Goal: Transaction & Acquisition: Purchase product/service

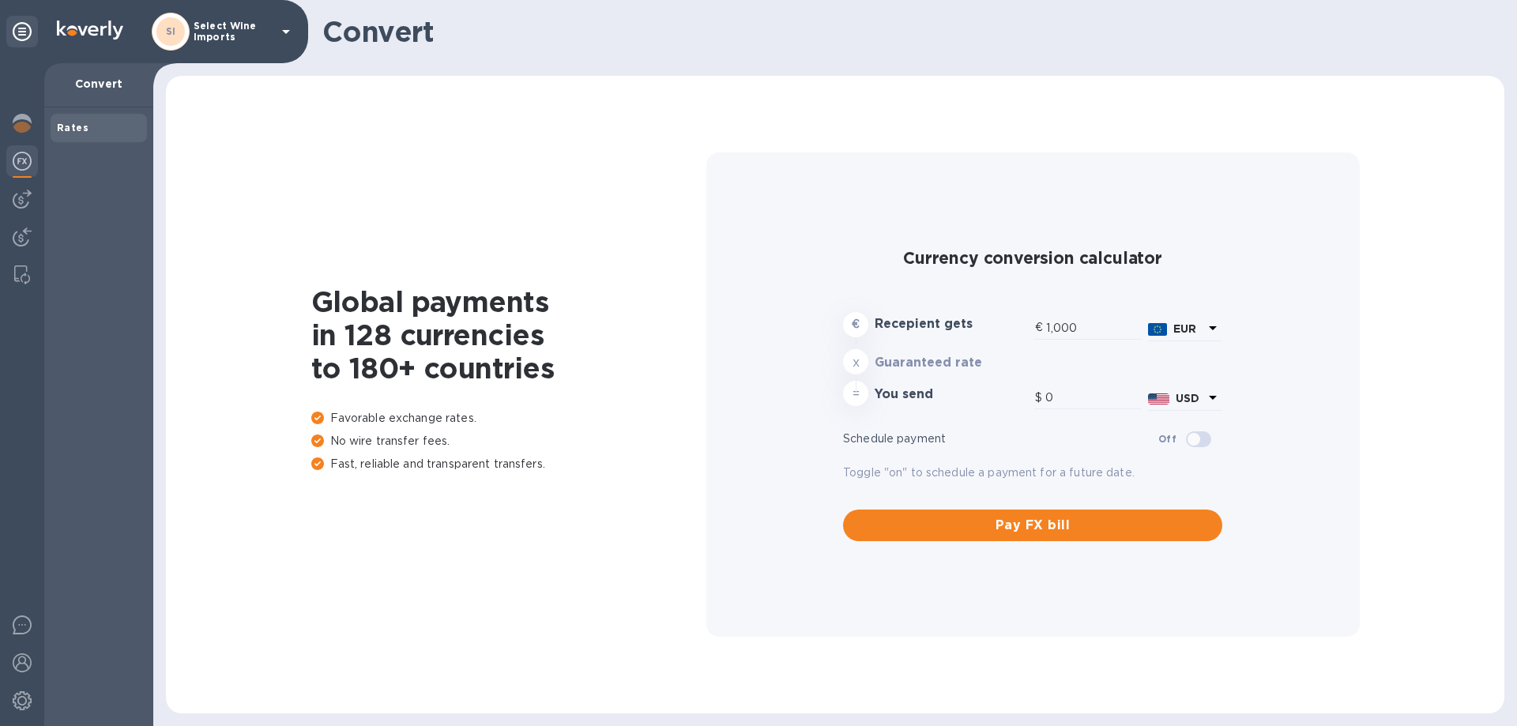
type input "1,179.28"
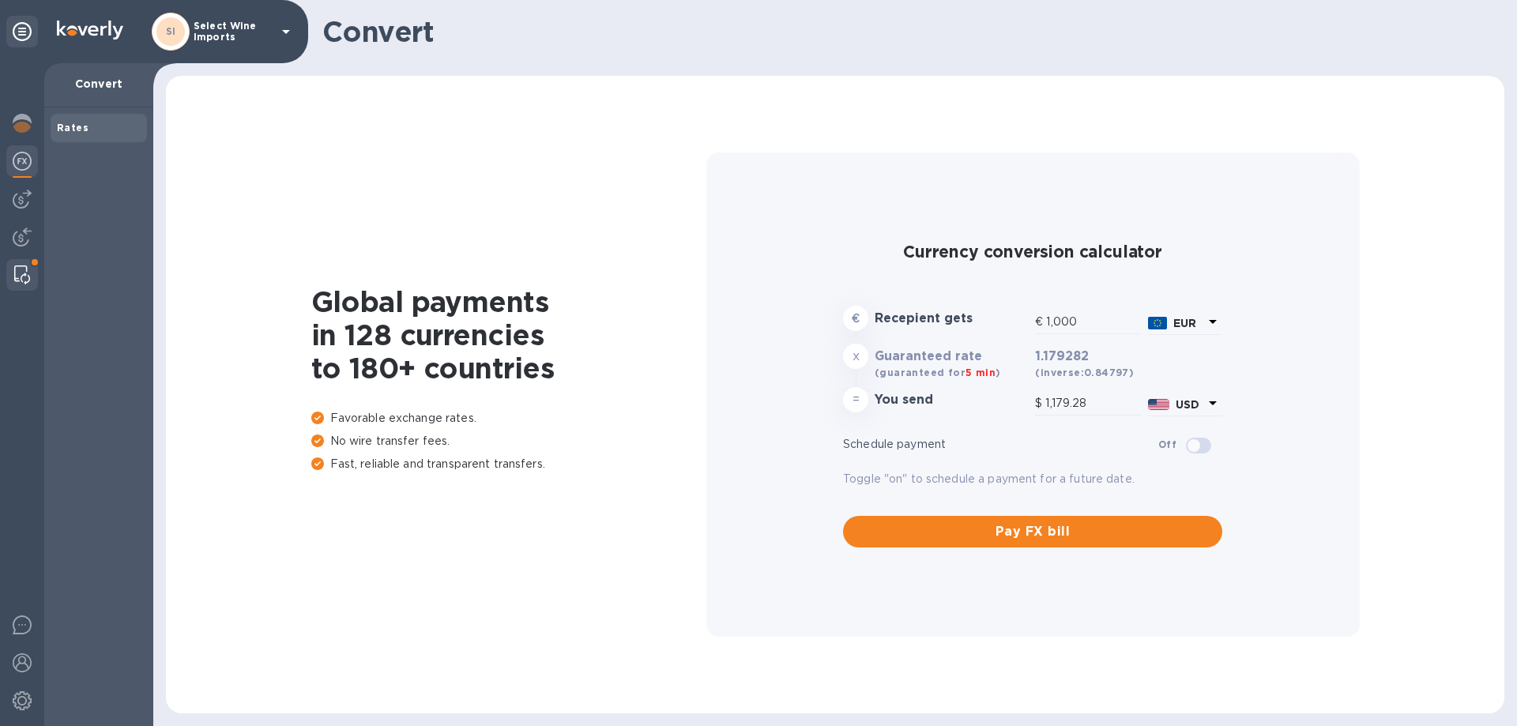
click at [15, 273] on img at bounding box center [22, 274] width 16 height 19
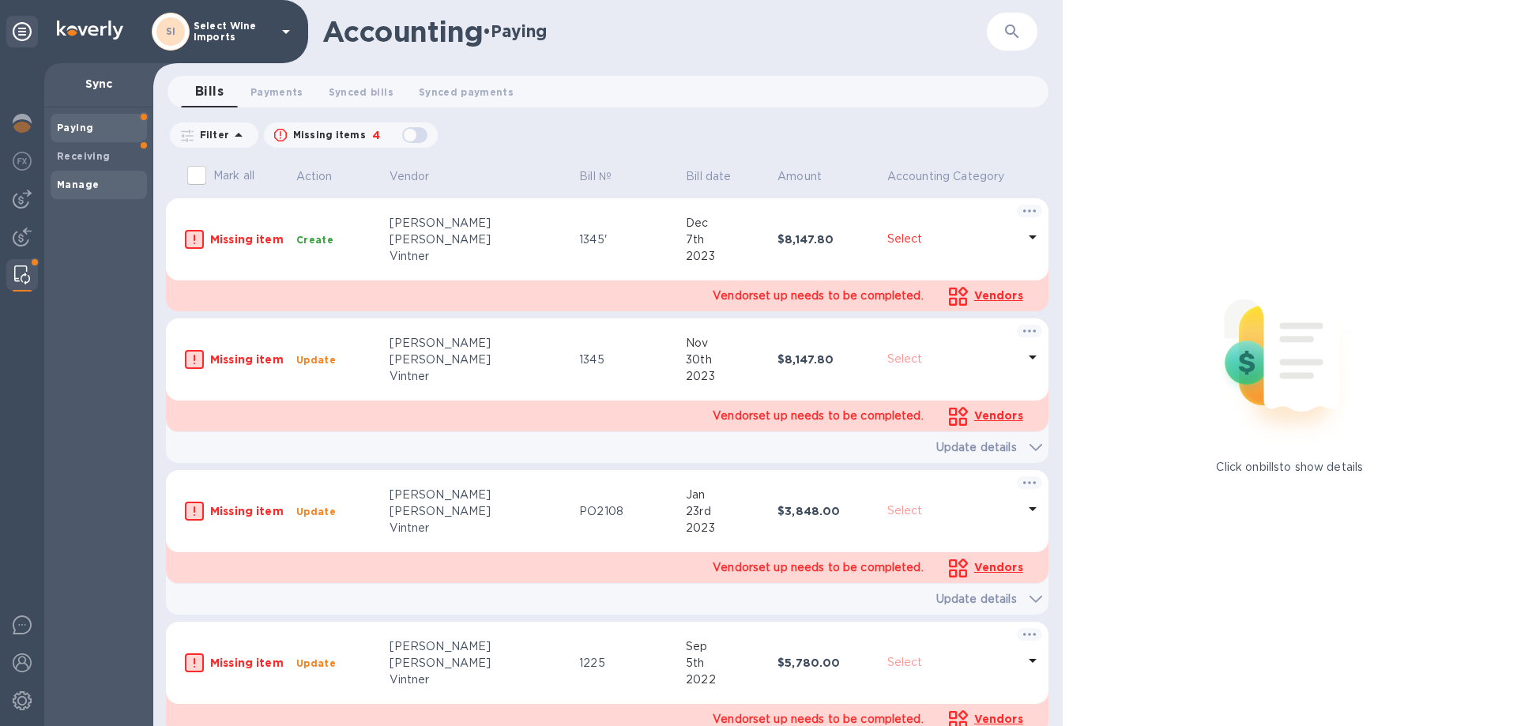
click at [69, 186] on b "Manage" at bounding box center [78, 185] width 42 height 12
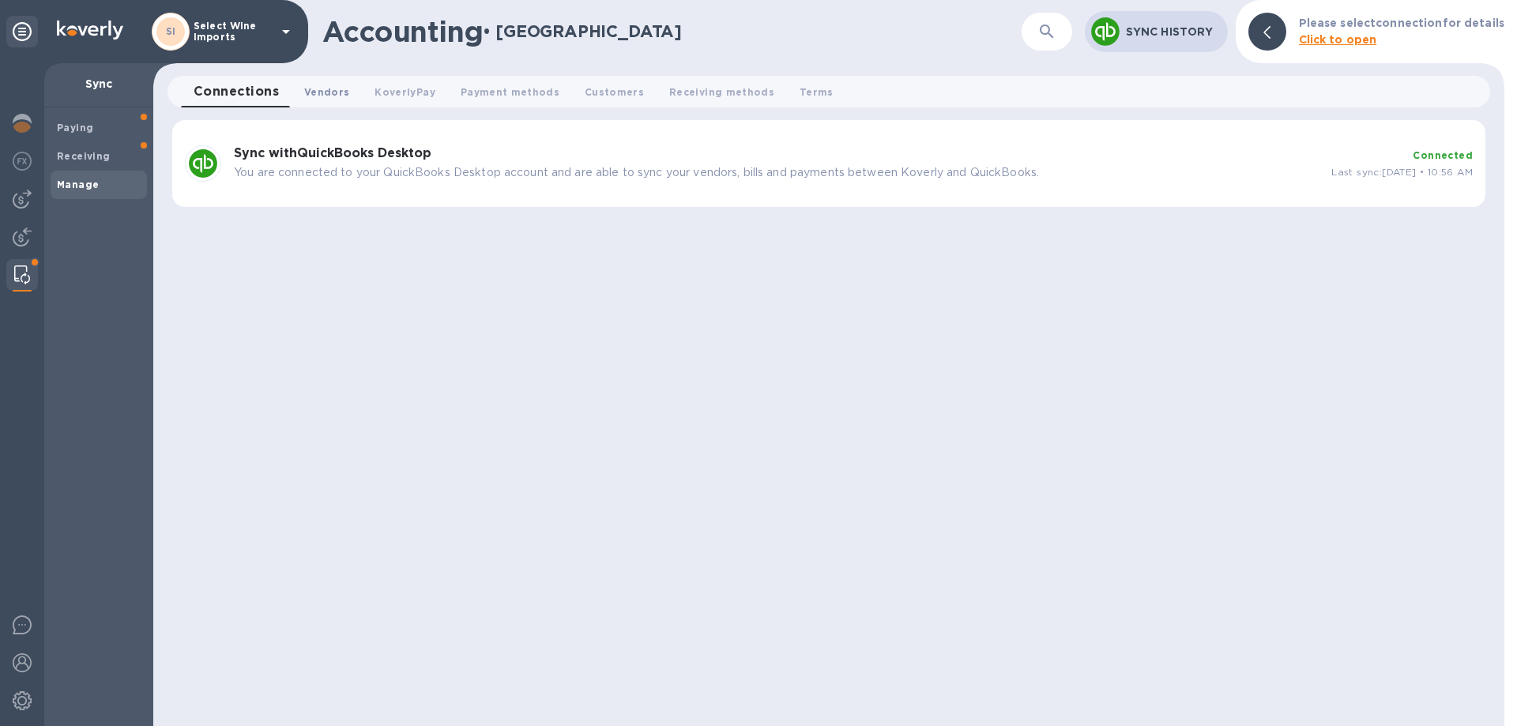
click at [319, 95] on span "Vendors 0" at bounding box center [326, 92] width 45 height 17
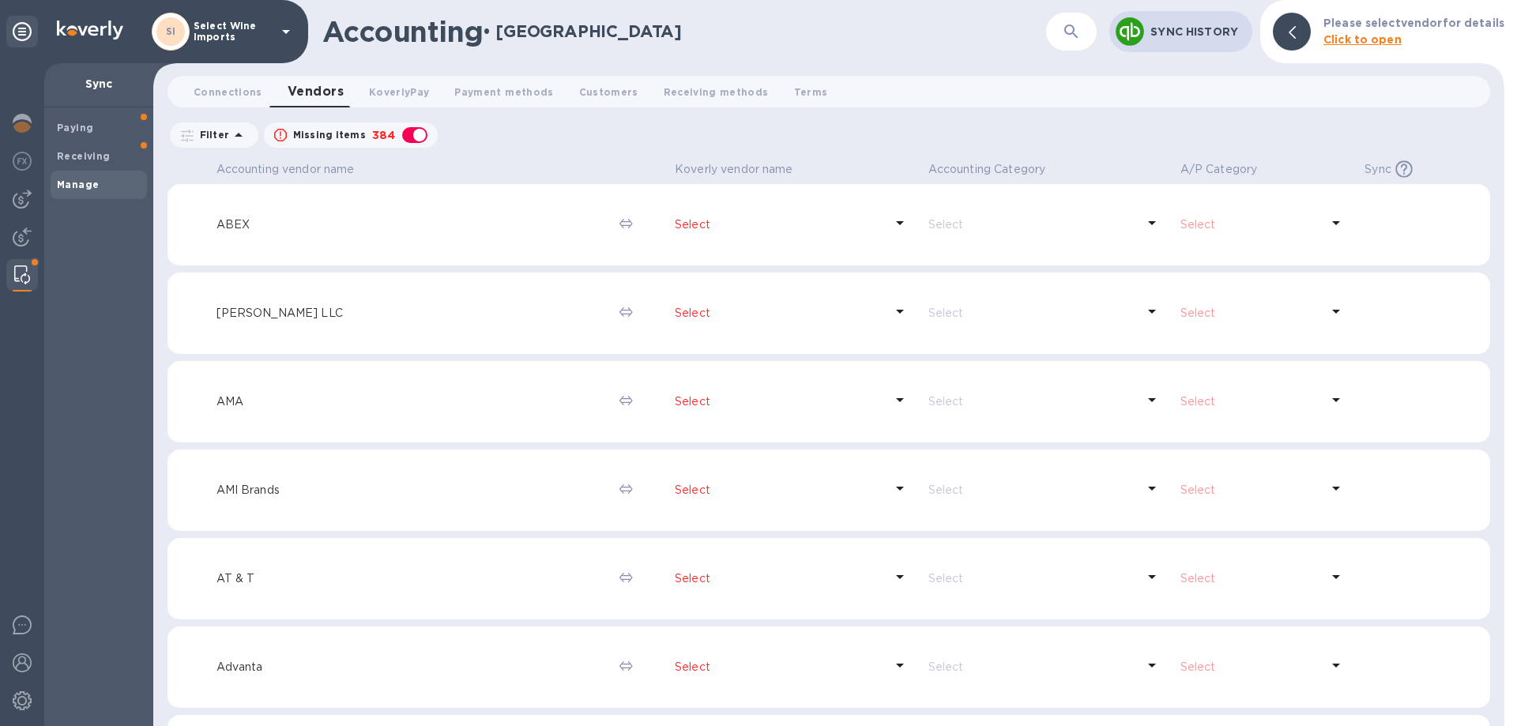
click at [1079, 33] on icon "button" at bounding box center [1071, 31] width 19 height 19
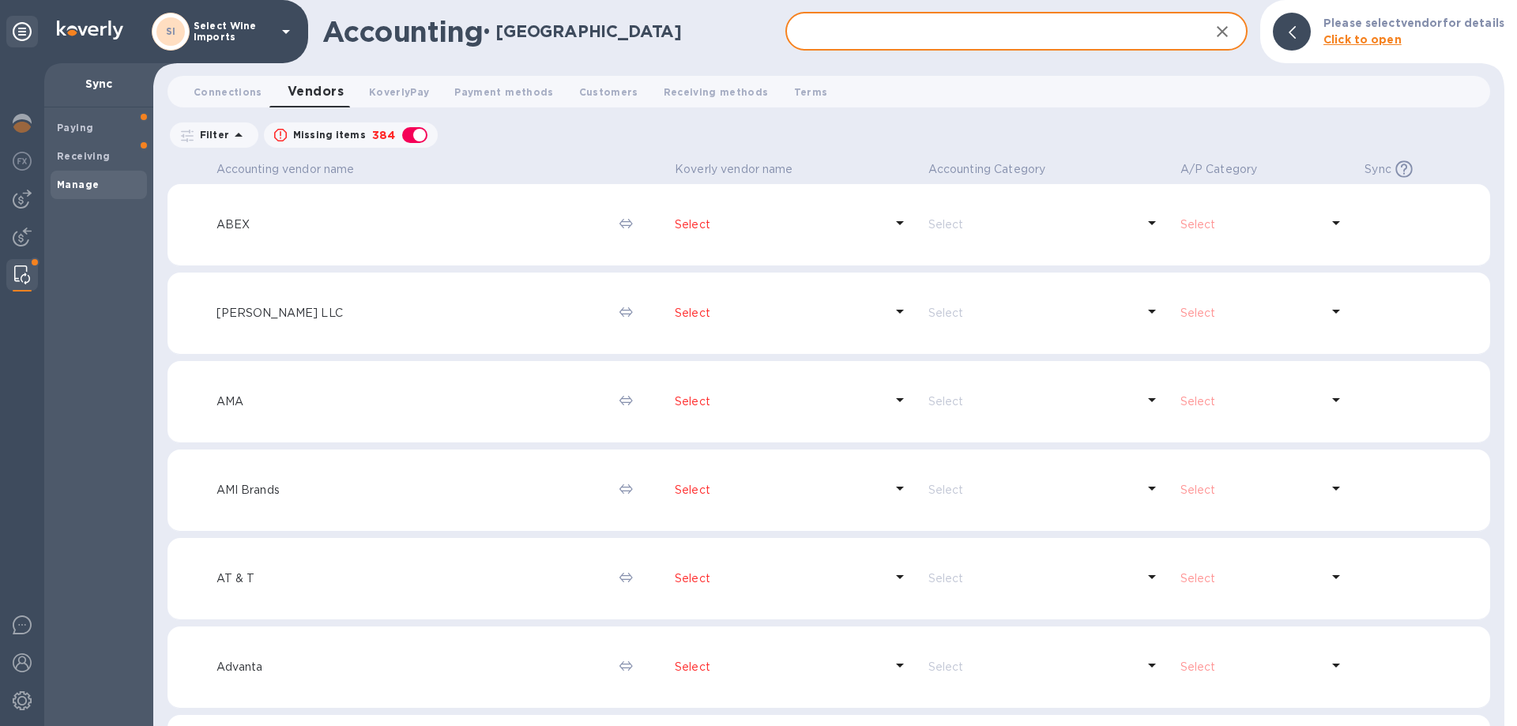
click at [962, 29] on input "text" at bounding box center [991, 32] width 412 height 39
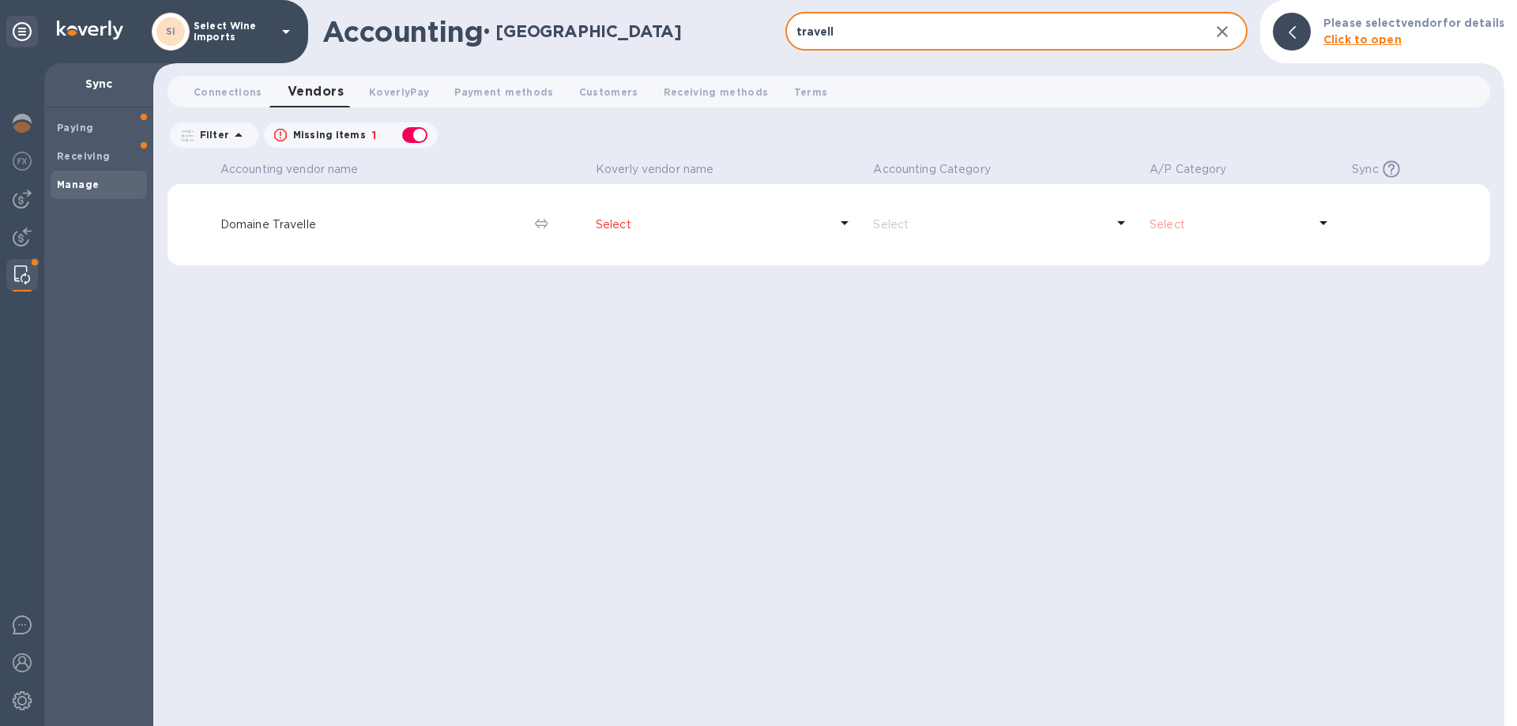
type input "travell"
click at [245, 223] on p "Domaine Travelle" at bounding box center [371, 224] width 302 height 17
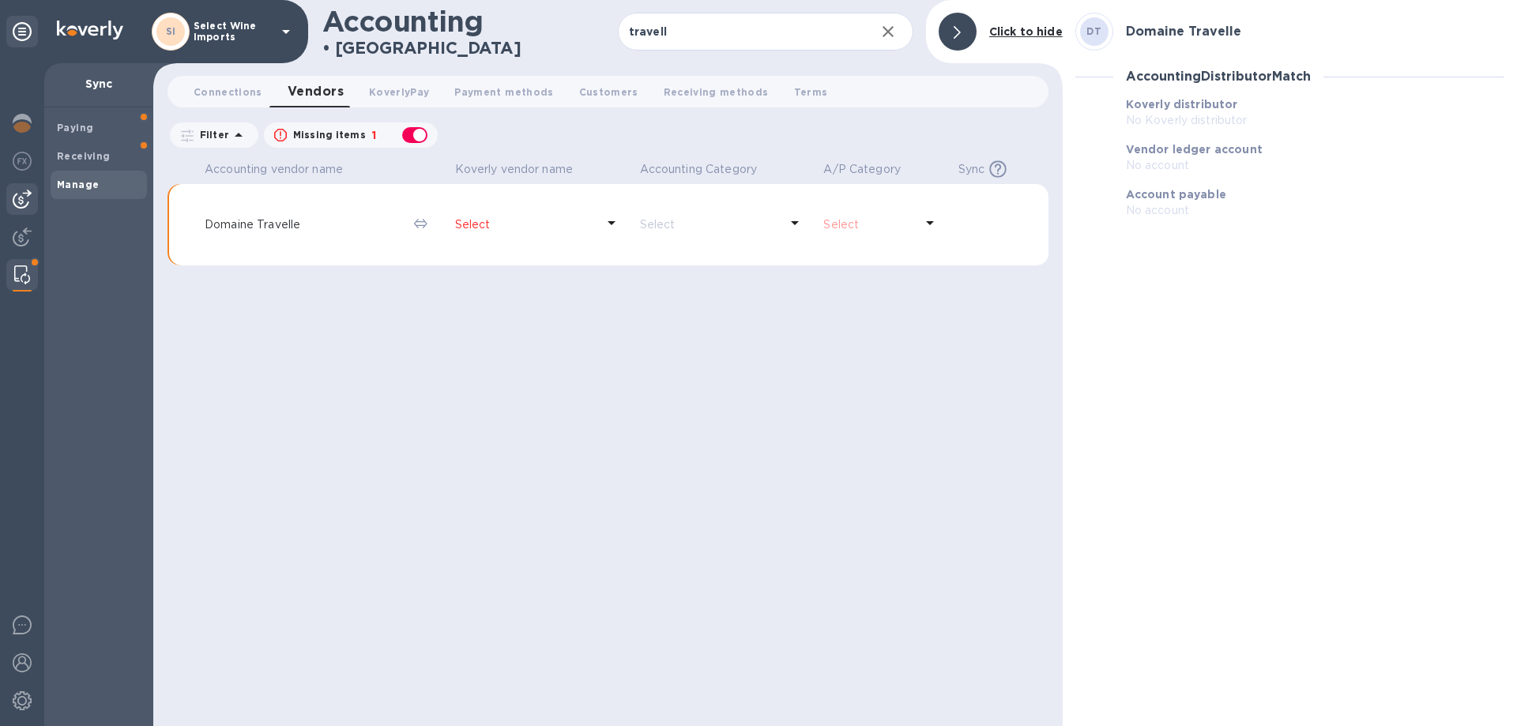
click at [17, 200] on img at bounding box center [22, 199] width 19 height 19
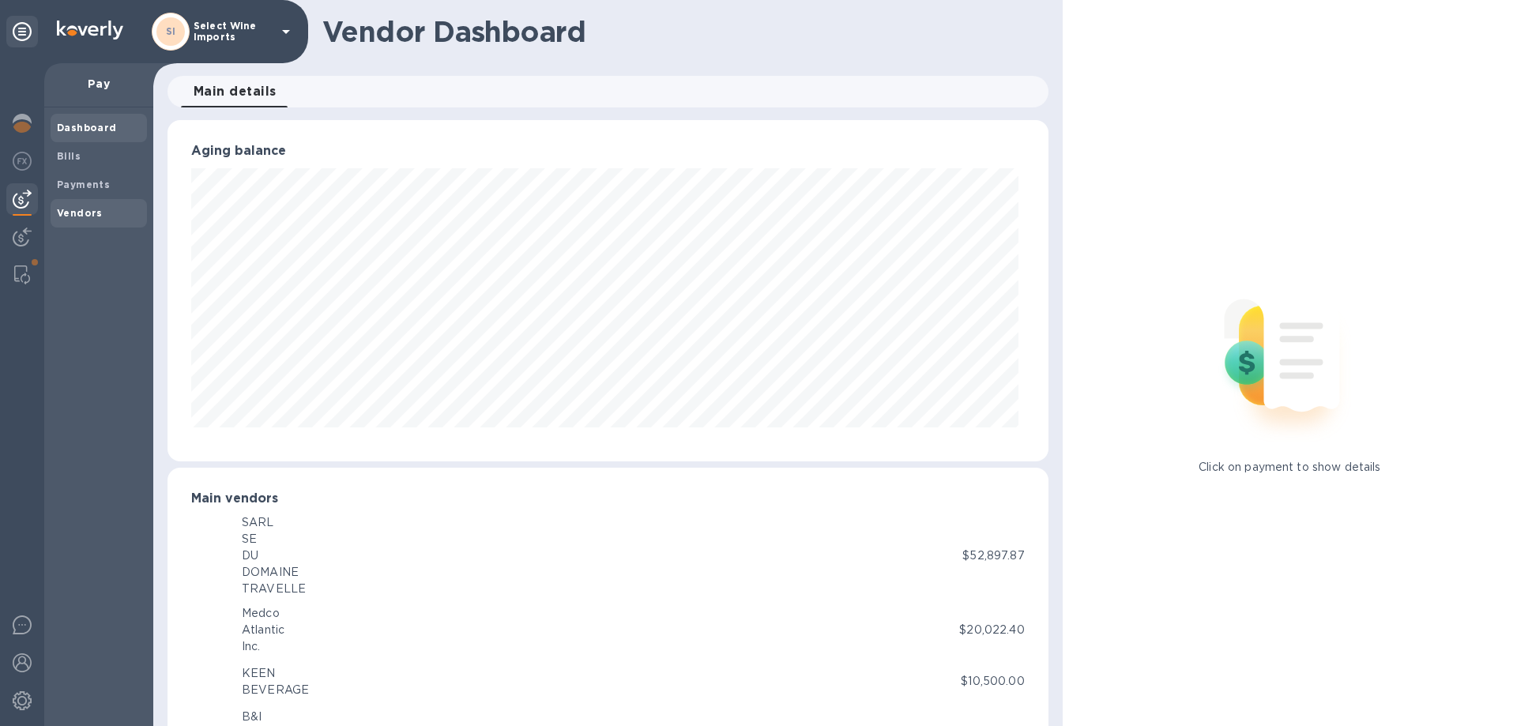
scroll to position [789704, 789171]
click at [77, 214] on b "Vendors" at bounding box center [80, 213] width 46 height 12
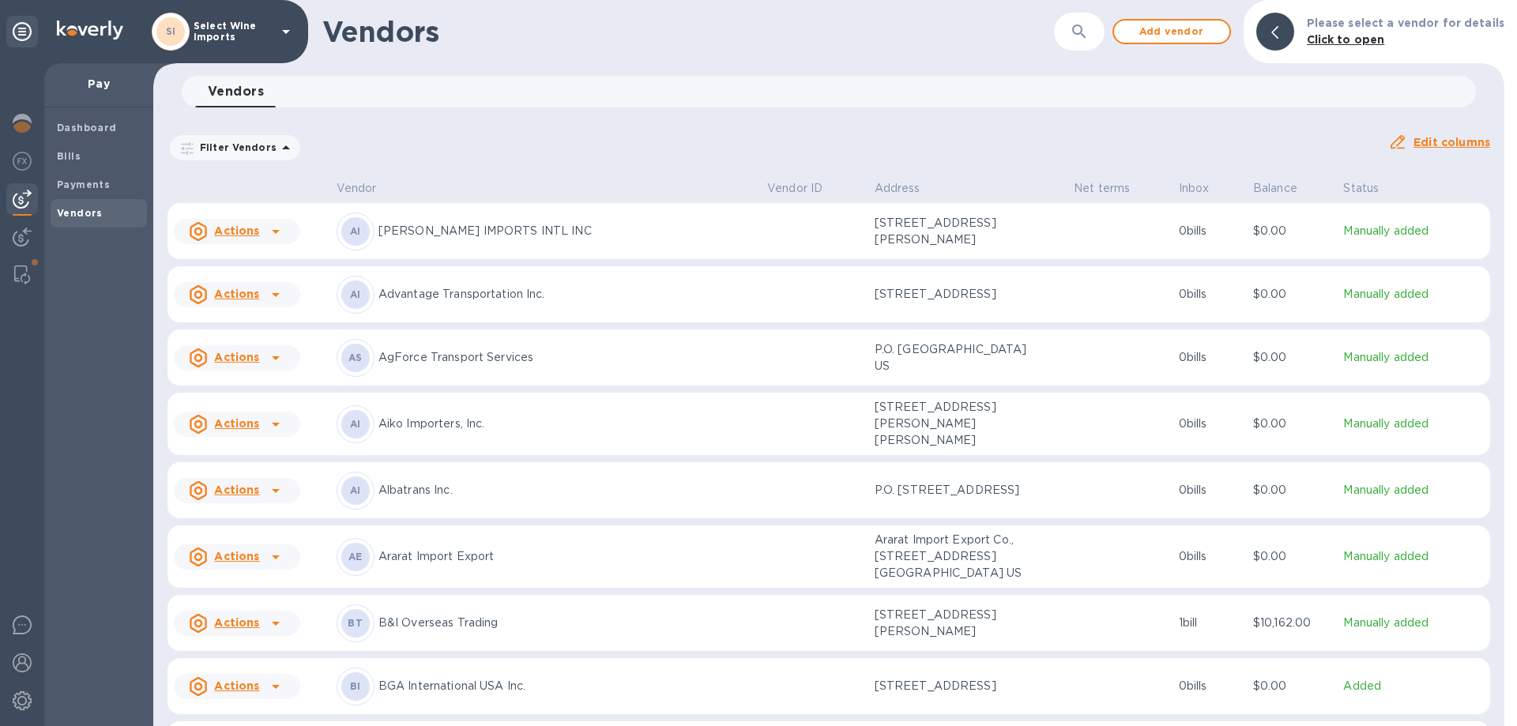
click at [1083, 34] on icon "button" at bounding box center [1078, 30] width 13 height 13
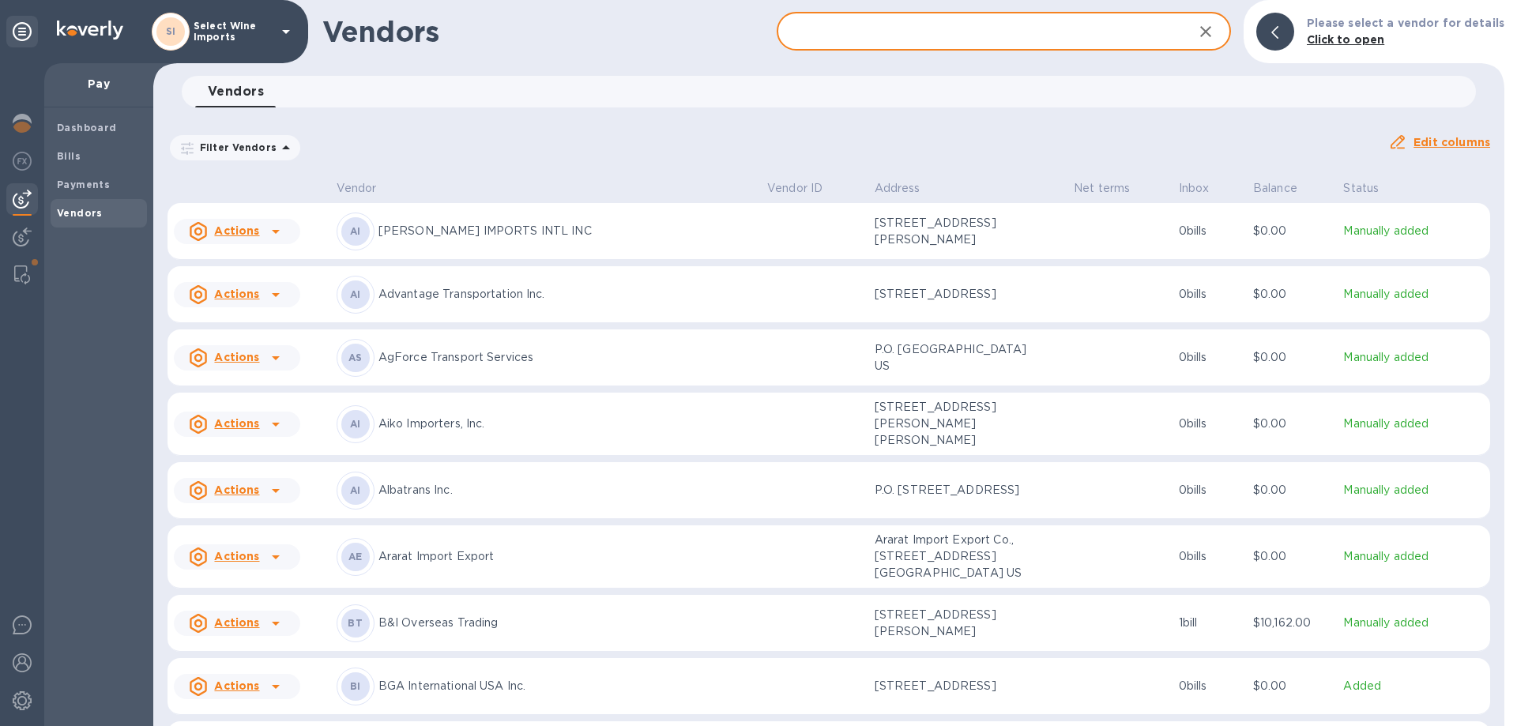
click at [952, 23] on input "text" at bounding box center [979, 32] width 404 height 39
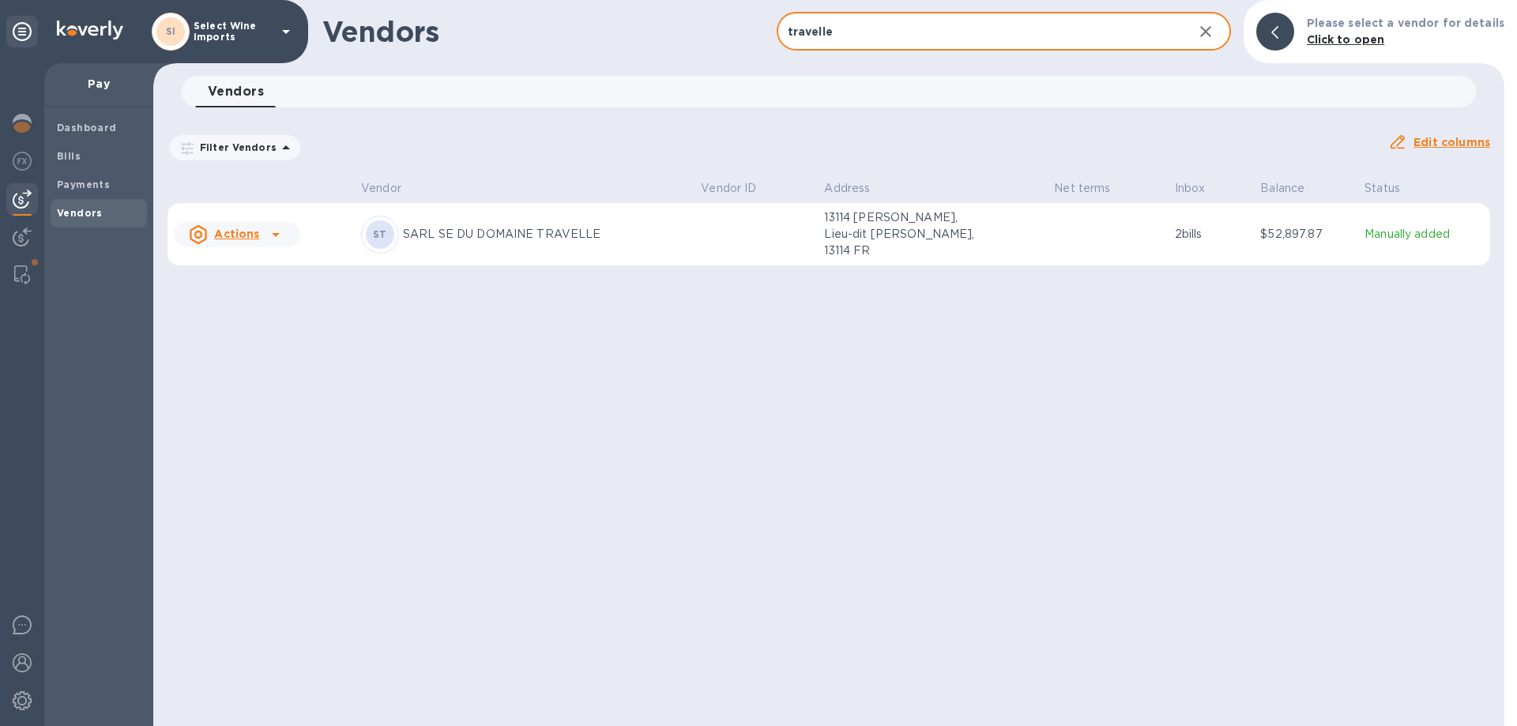
type input "travelle"
click at [524, 231] on p "SARL SE DU DOMAINE TRAVELLE" at bounding box center [545, 234] width 285 height 17
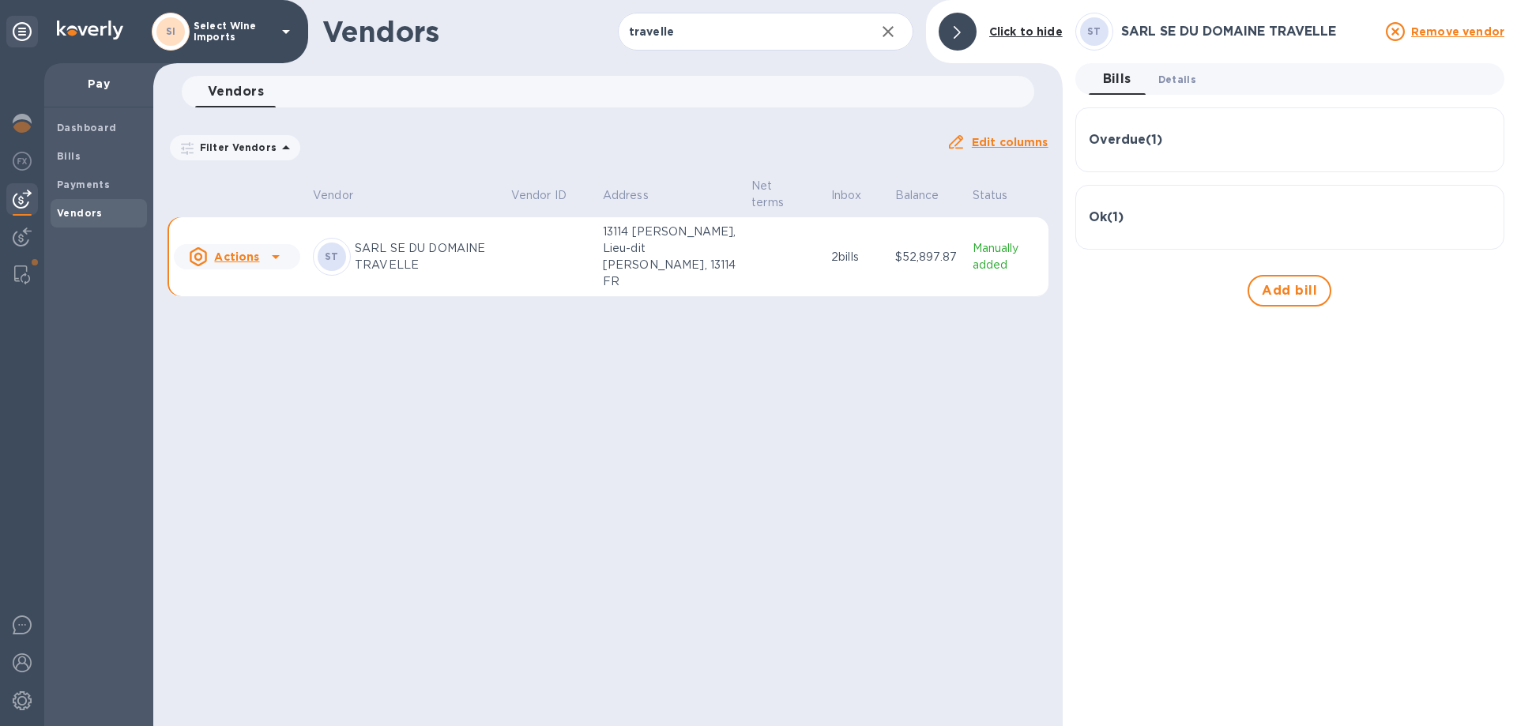
click at [1183, 77] on span "Details 0" at bounding box center [1177, 79] width 38 height 17
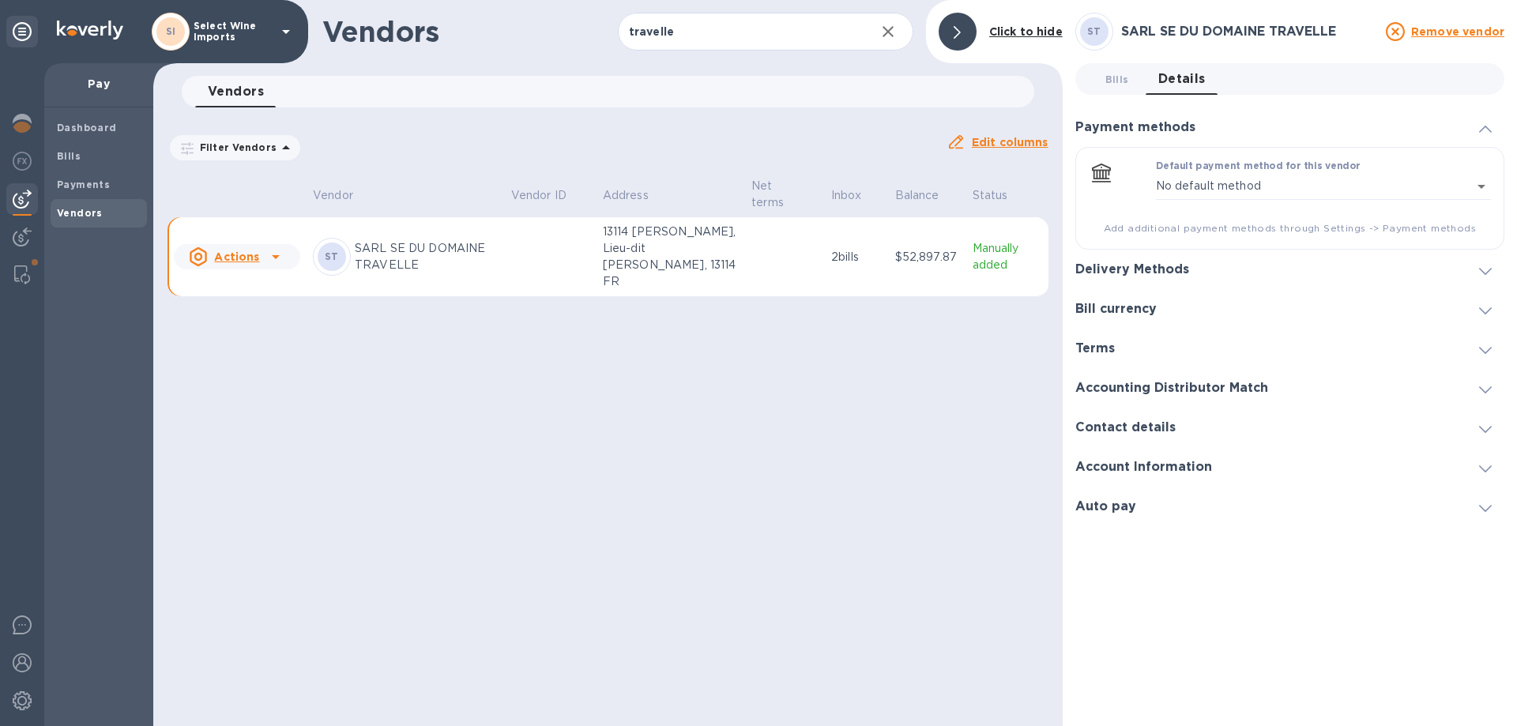
click at [1131, 269] on h3 "Delivery Methods" at bounding box center [1132, 269] width 114 height 15
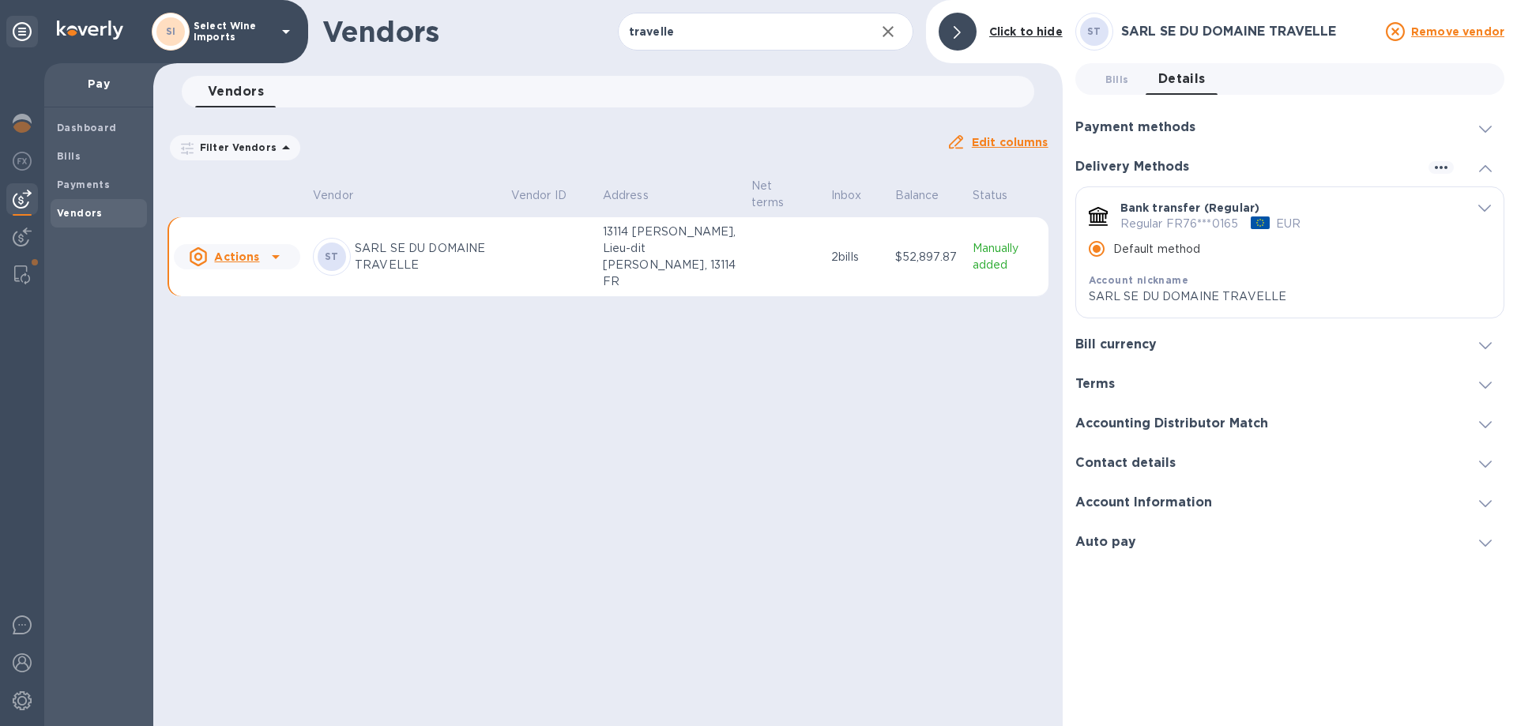
click at [1120, 345] on h3 "Bill currency" at bounding box center [1115, 344] width 81 height 15
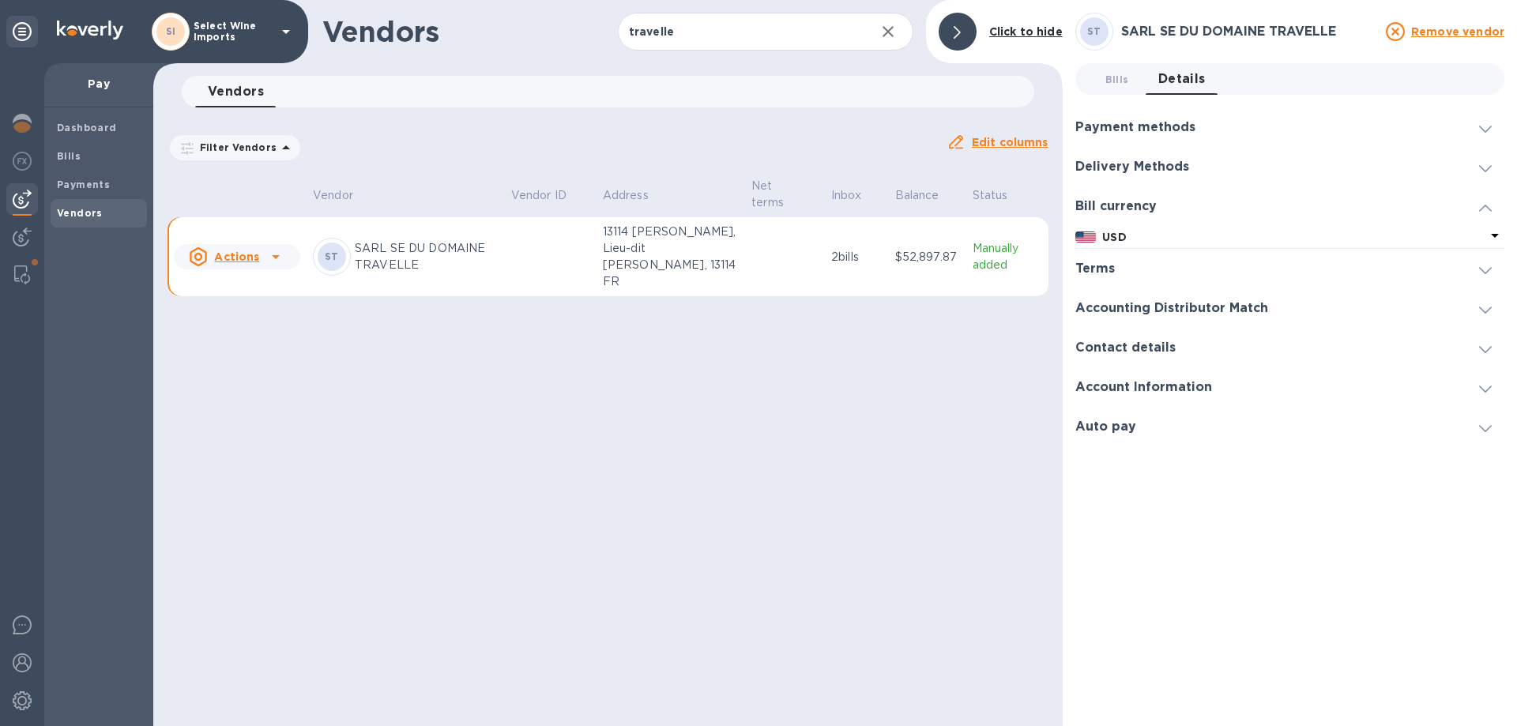
click at [1103, 268] on h3 "Terms" at bounding box center [1095, 269] width 40 height 15
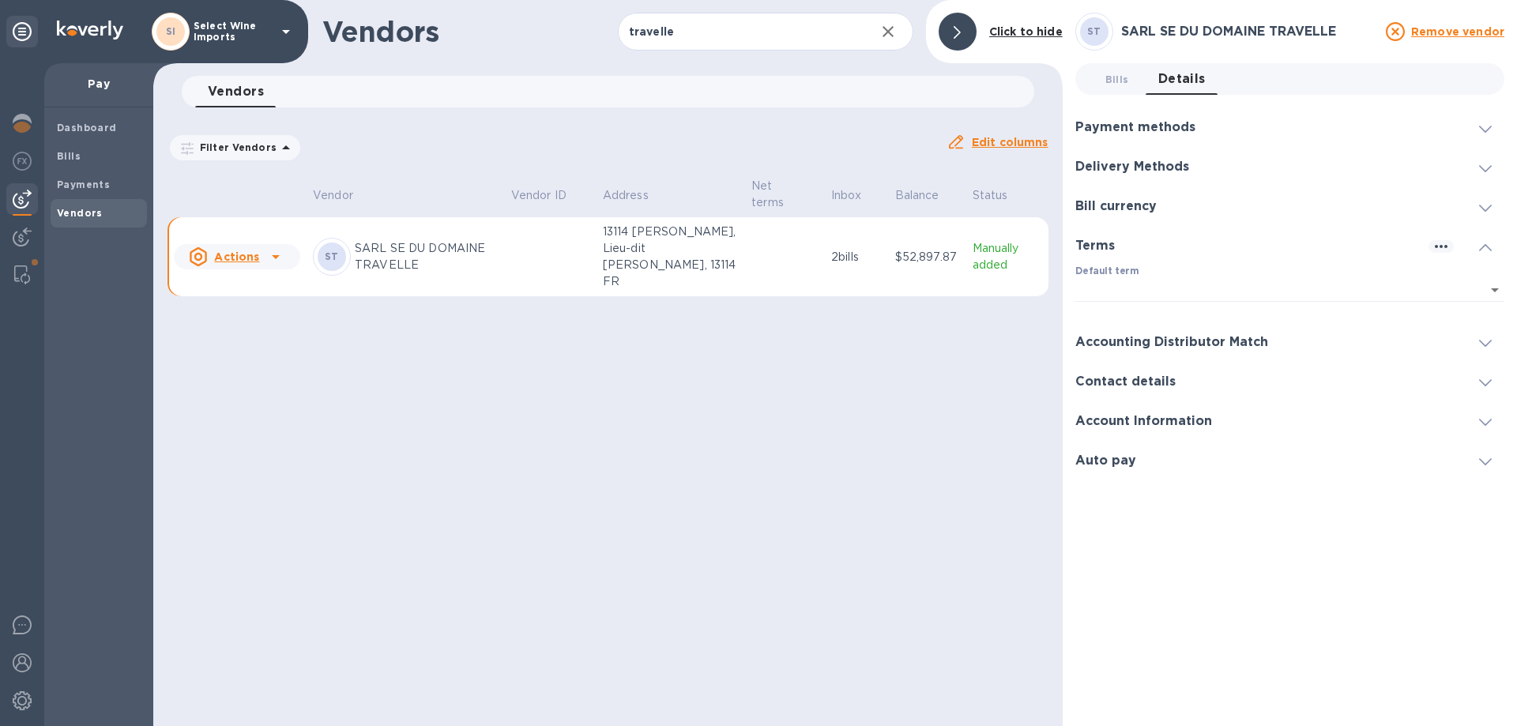
click at [1117, 344] on h3 "Accounting Distributor Match" at bounding box center [1171, 342] width 193 height 15
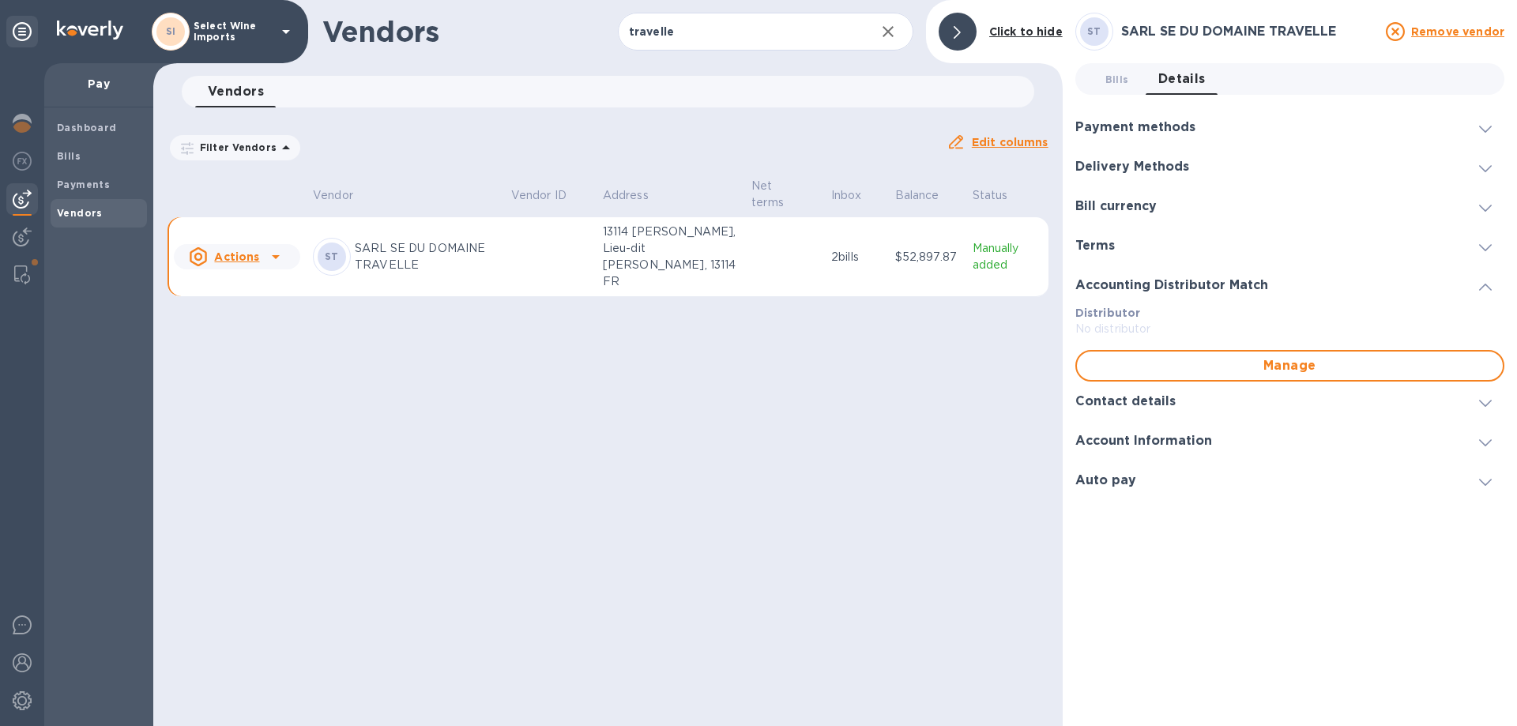
click at [1127, 395] on h3 "Contact details" at bounding box center [1125, 401] width 100 height 15
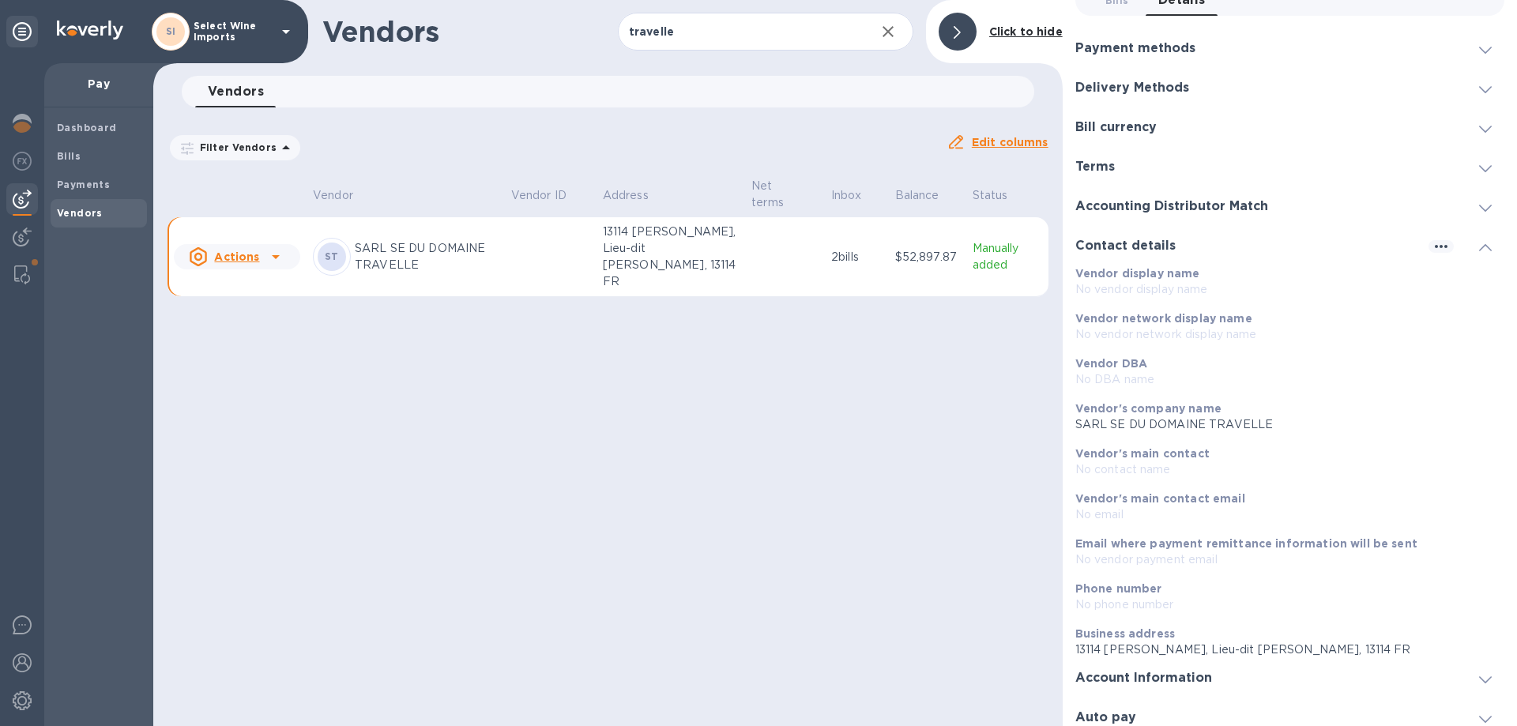
scroll to position [90, 0]
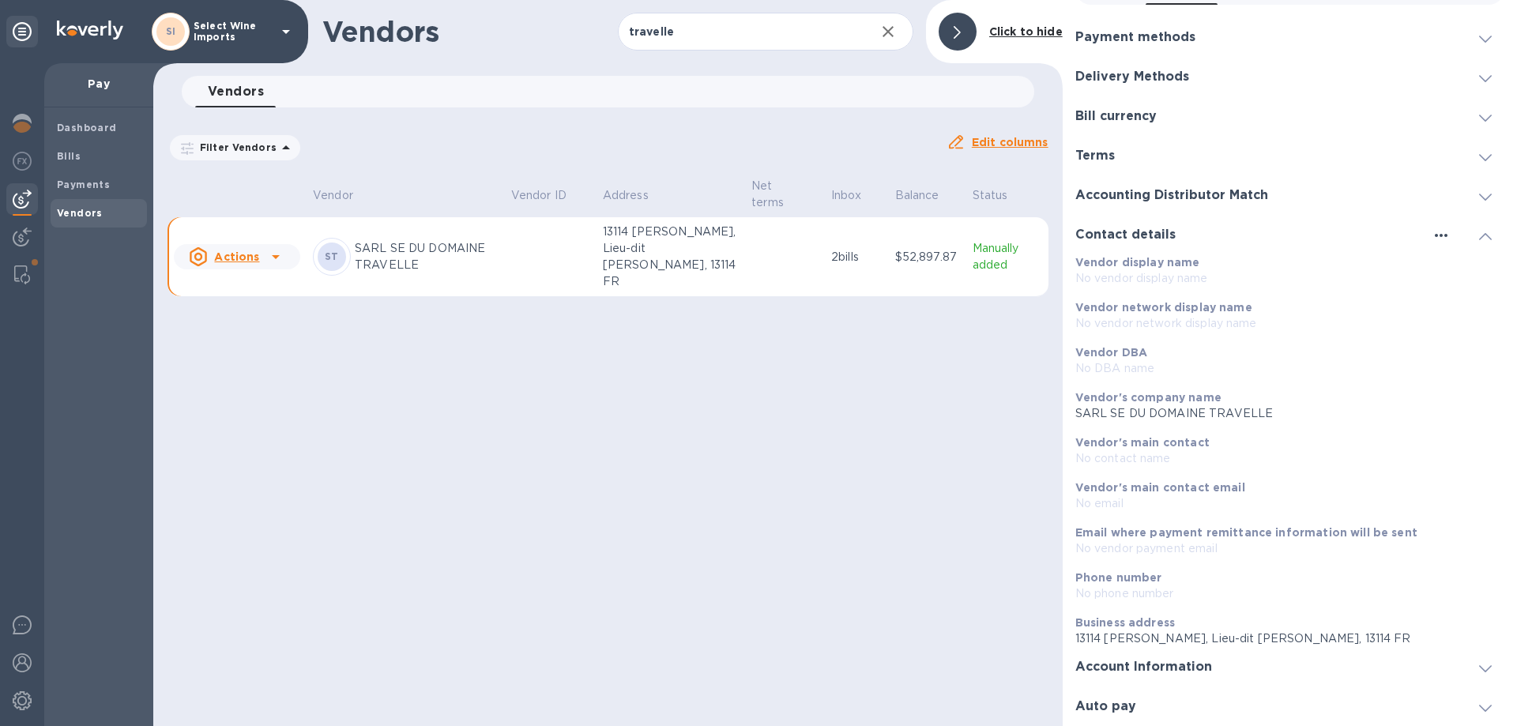
click at [1435, 236] on icon "button" at bounding box center [1441, 235] width 13 height 3
click at [1452, 269] on p "Edit" at bounding box center [1453, 268] width 24 height 16
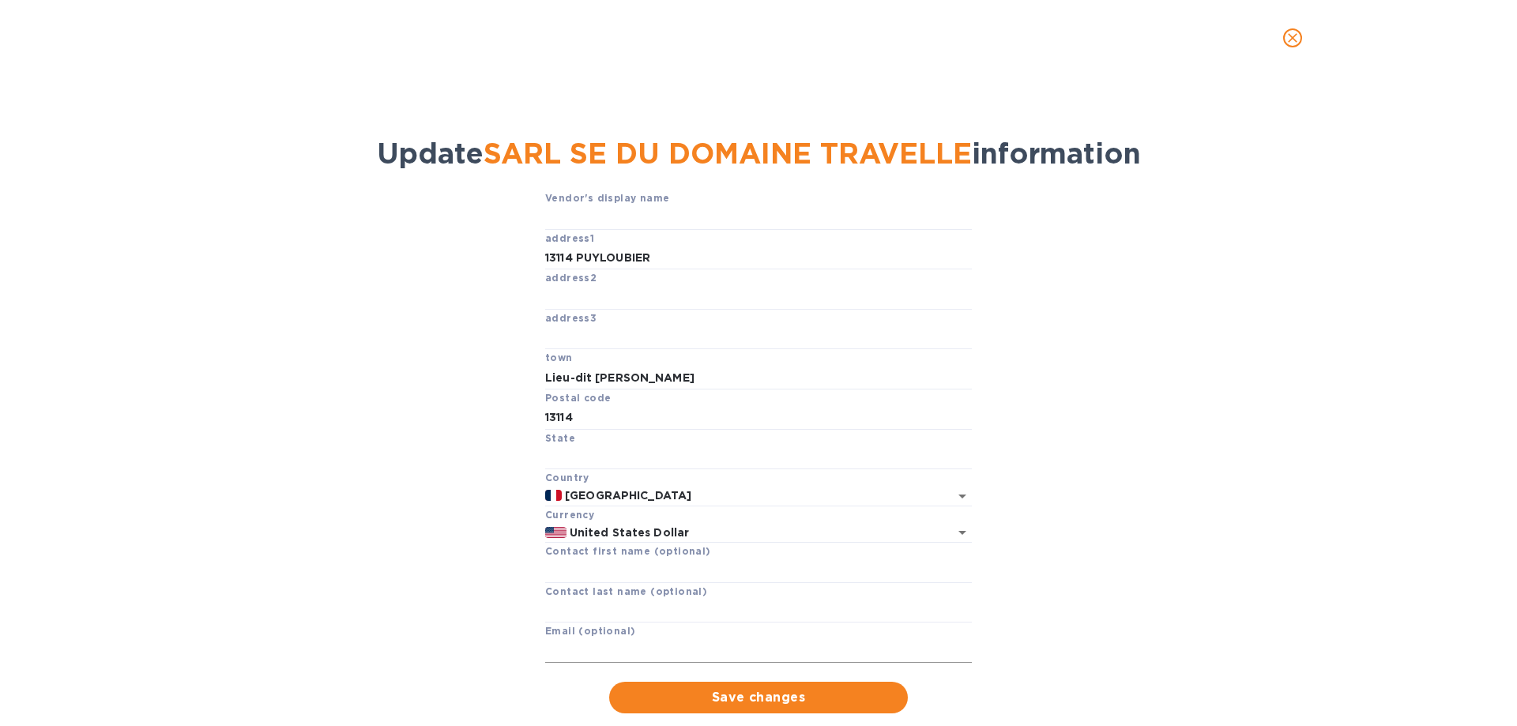
click at [559, 653] on input "text" at bounding box center [758, 651] width 427 height 24
paste input "villeneuve.pr@gmail.com"
type input "villeneuve.pr@gmail.com"
click at [754, 702] on span "Save changes" at bounding box center [758, 697] width 273 height 19
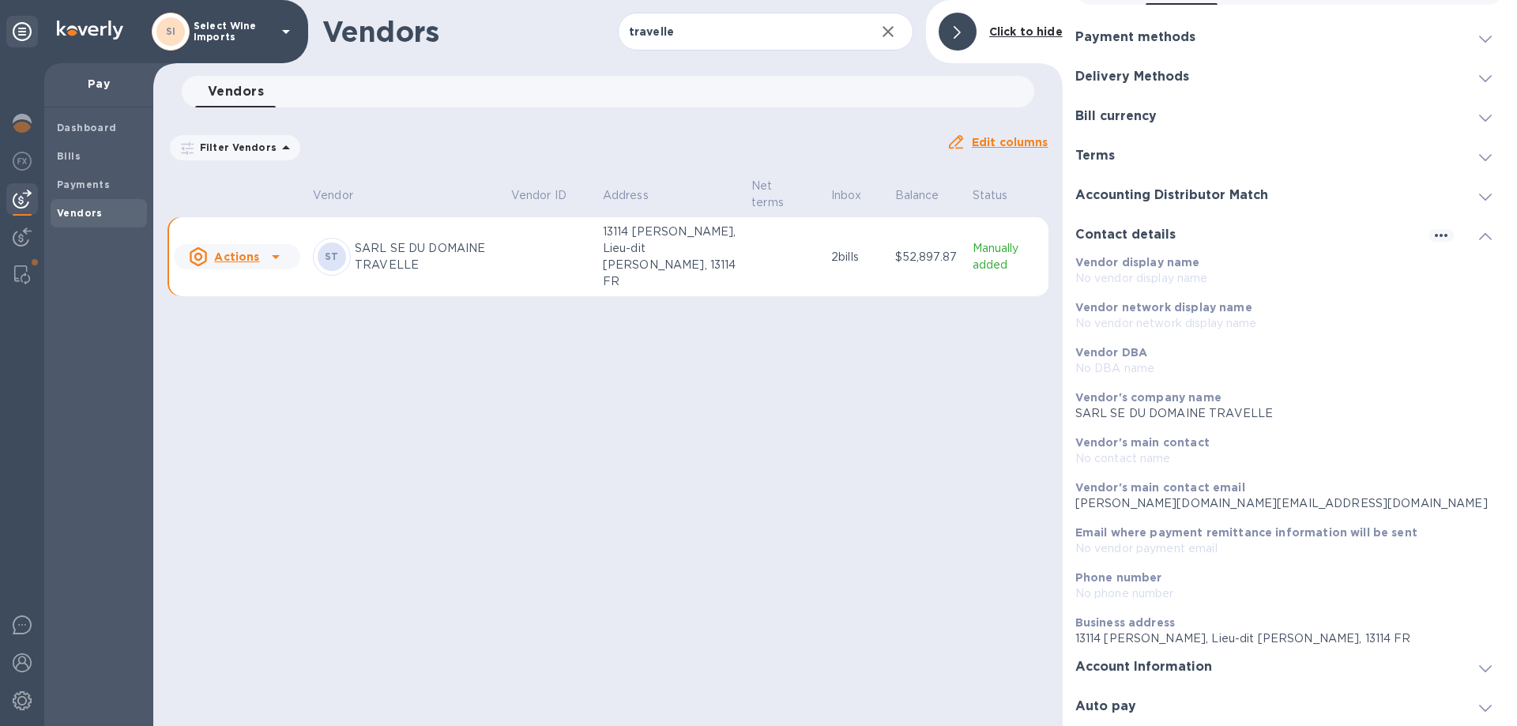
click at [1098, 668] on h3 "Account Information" at bounding box center [1143, 667] width 137 height 15
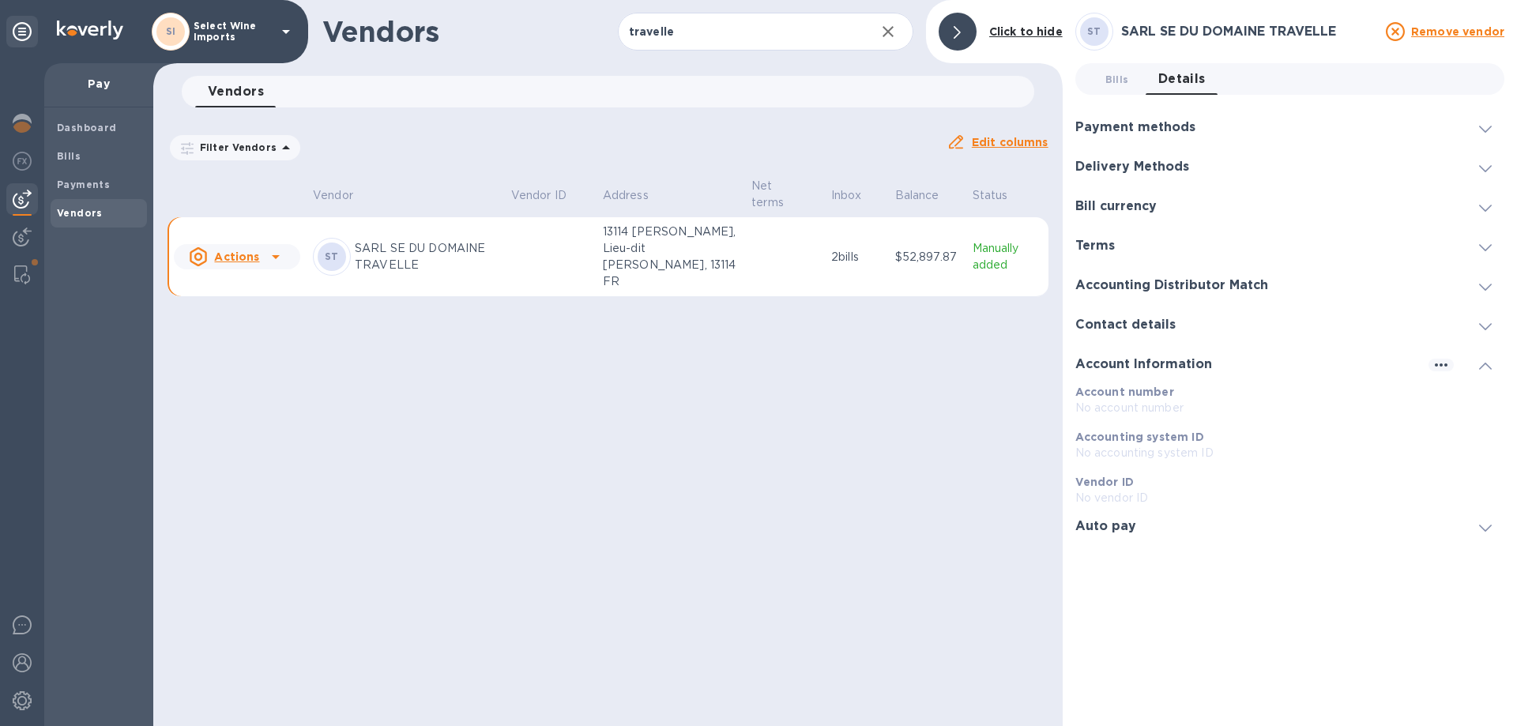
click at [1150, 322] on h3 "Contact details" at bounding box center [1125, 325] width 100 height 15
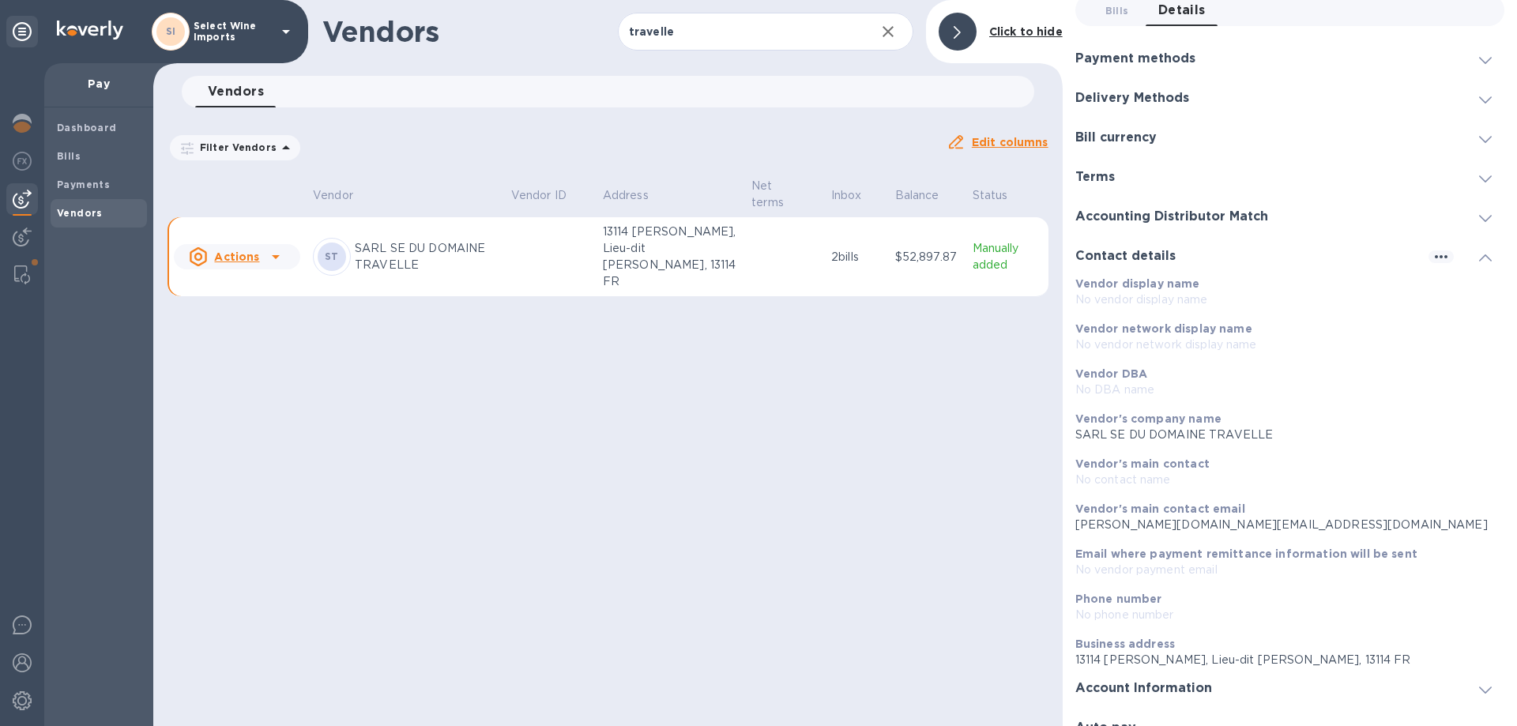
scroll to position [90, 0]
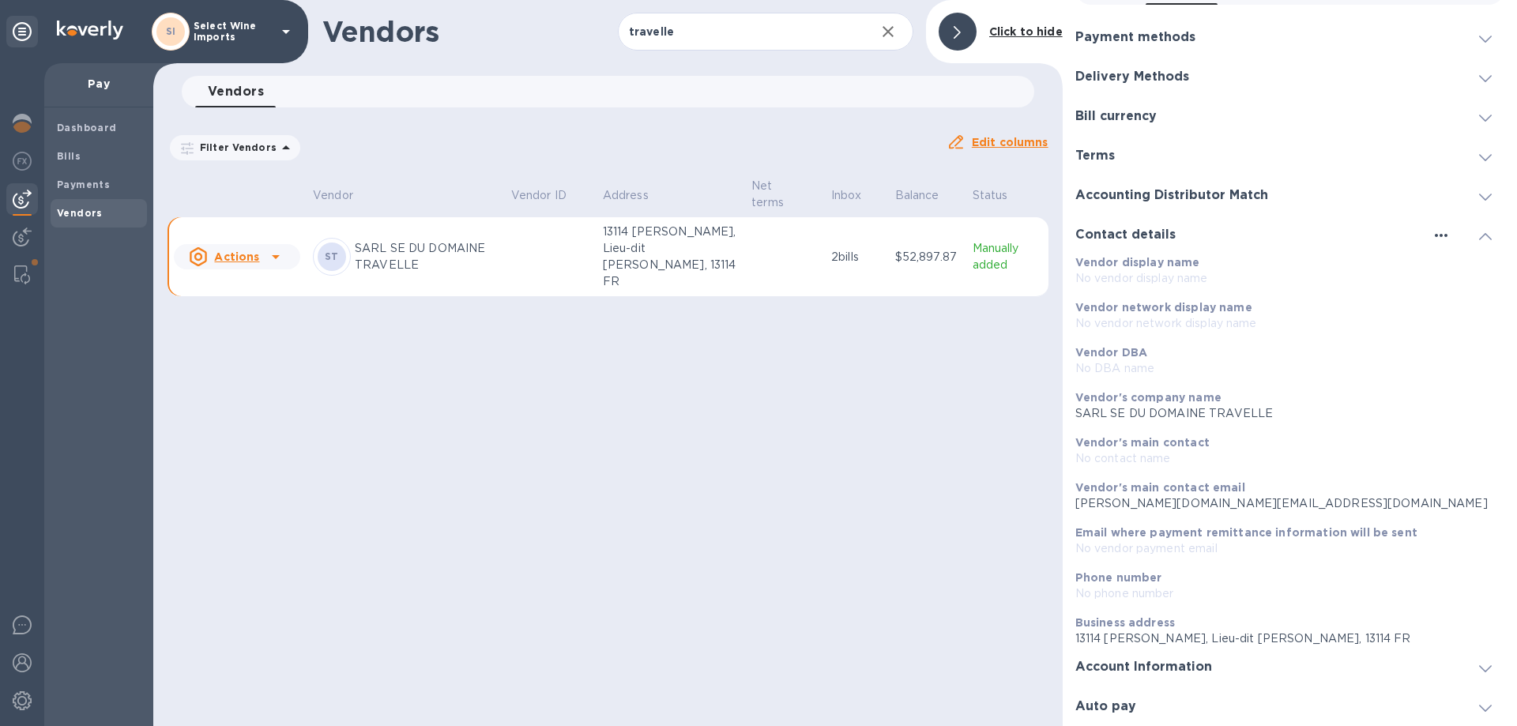
click at [1432, 239] on icon "button" at bounding box center [1441, 235] width 19 height 19
click at [1450, 271] on p "Edit" at bounding box center [1453, 268] width 24 height 16
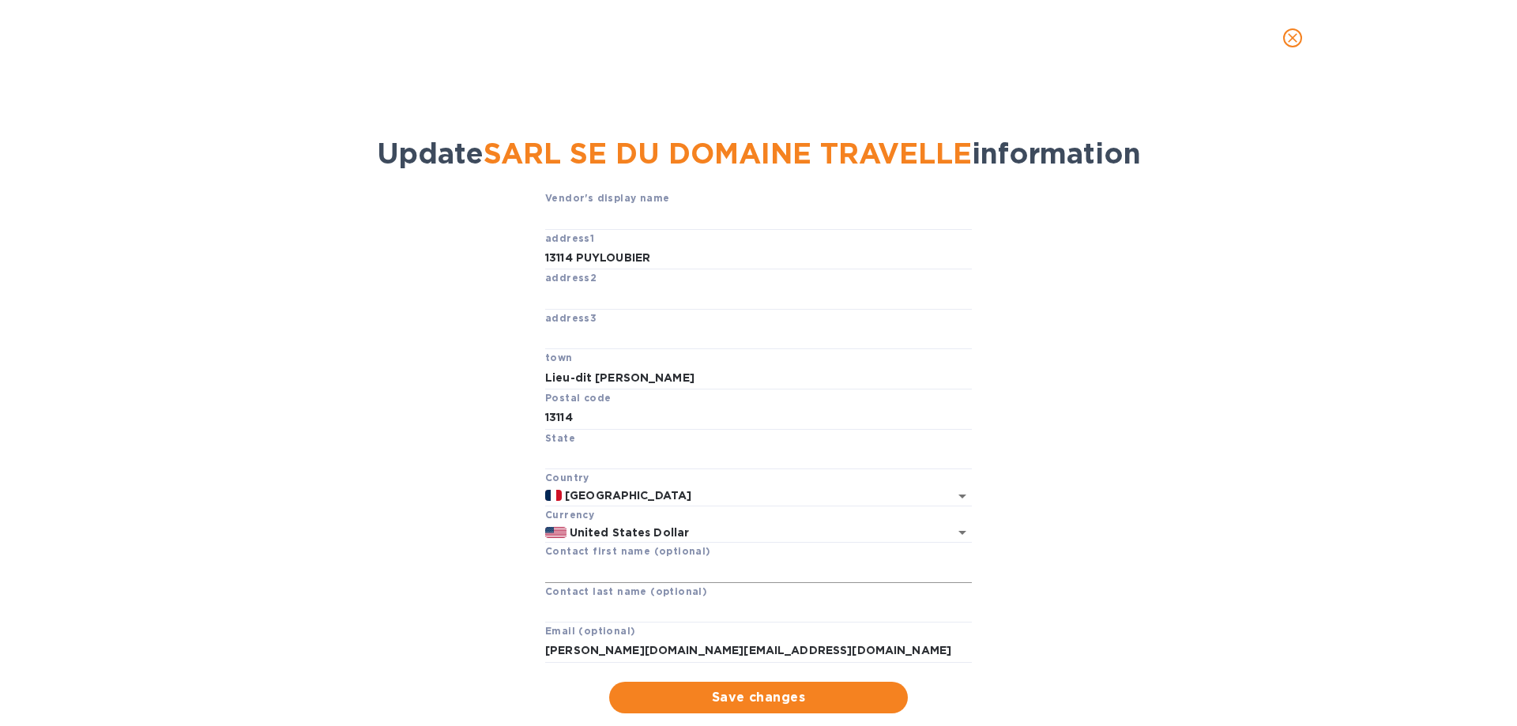
scroll to position [36, 0]
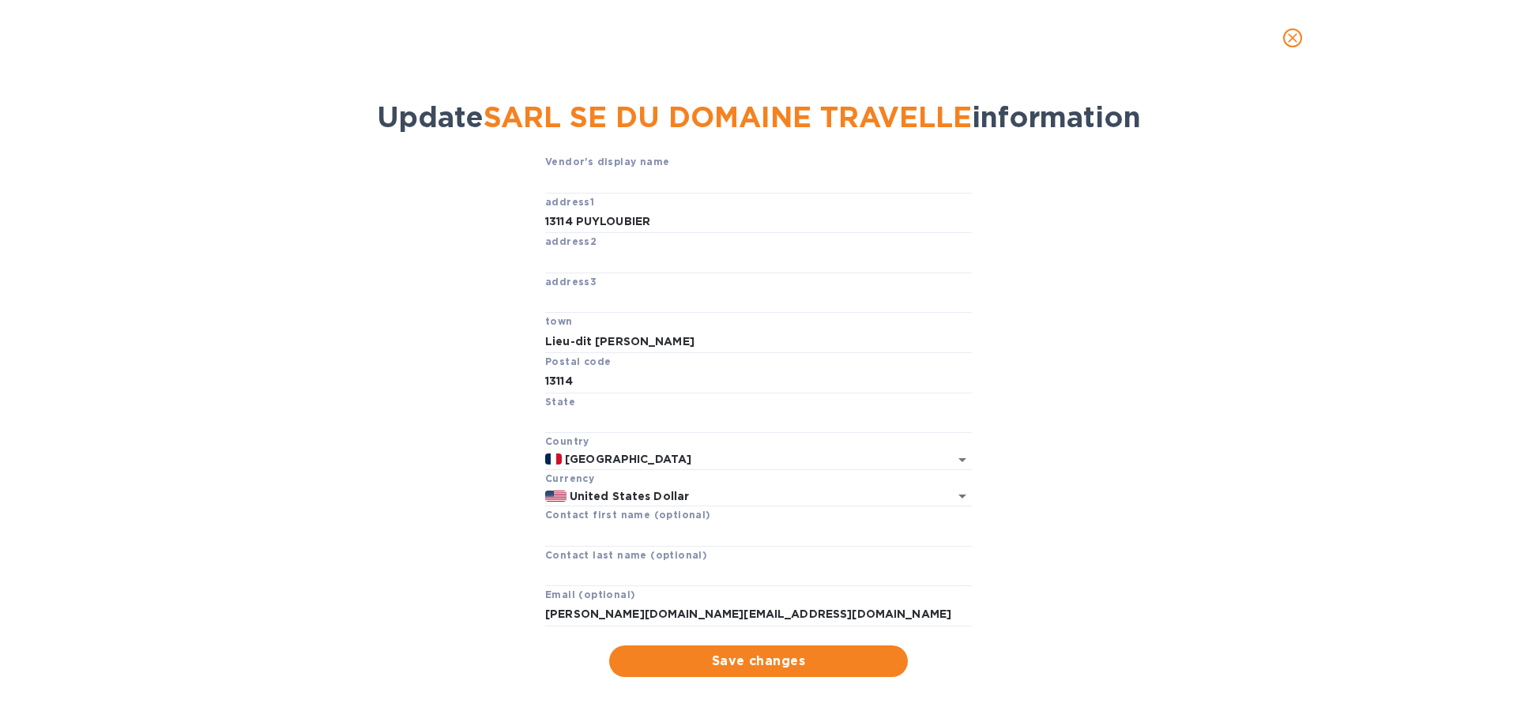
click at [1299, 38] on icon "close" at bounding box center [1293, 38] width 16 height 16
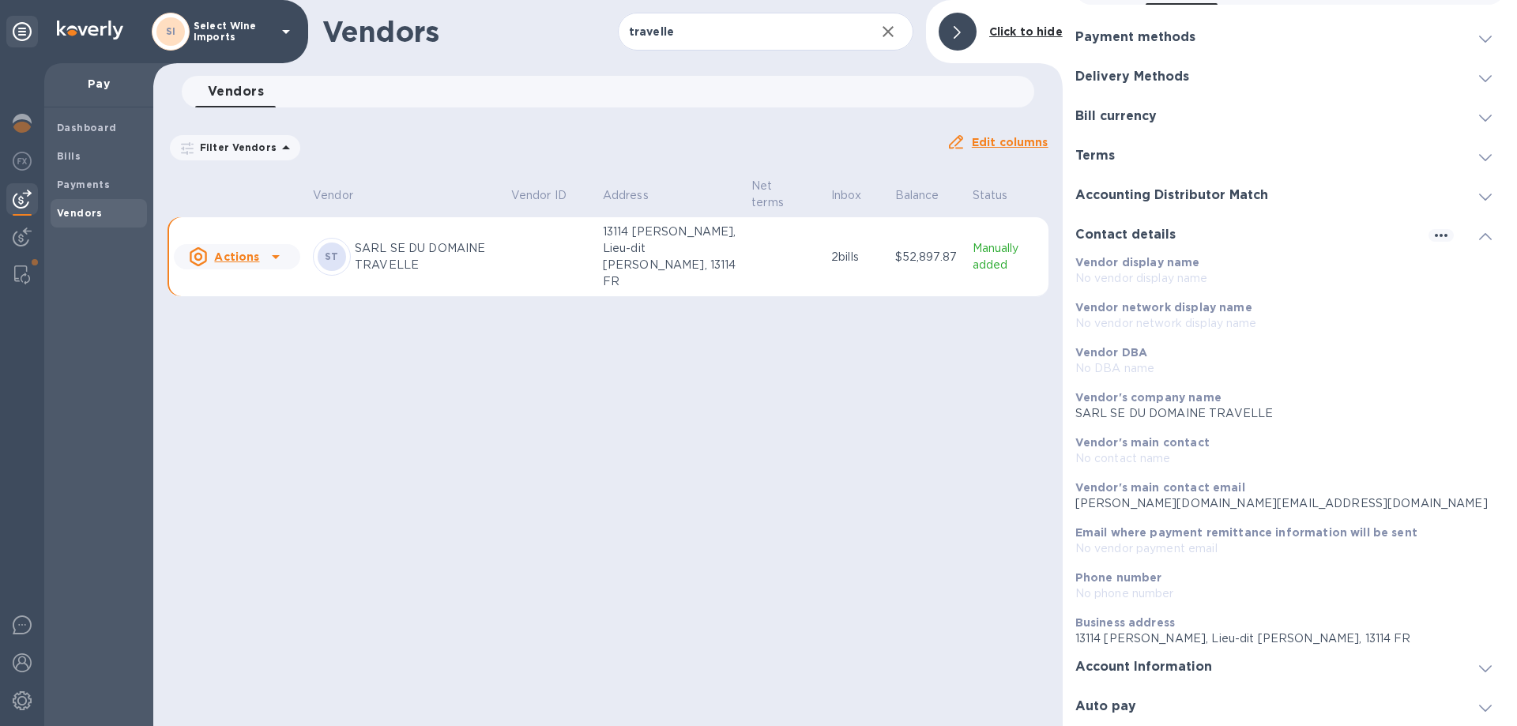
scroll to position [2, 0]
click at [71, 156] on b "Bills" at bounding box center [69, 156] width 24 height 12
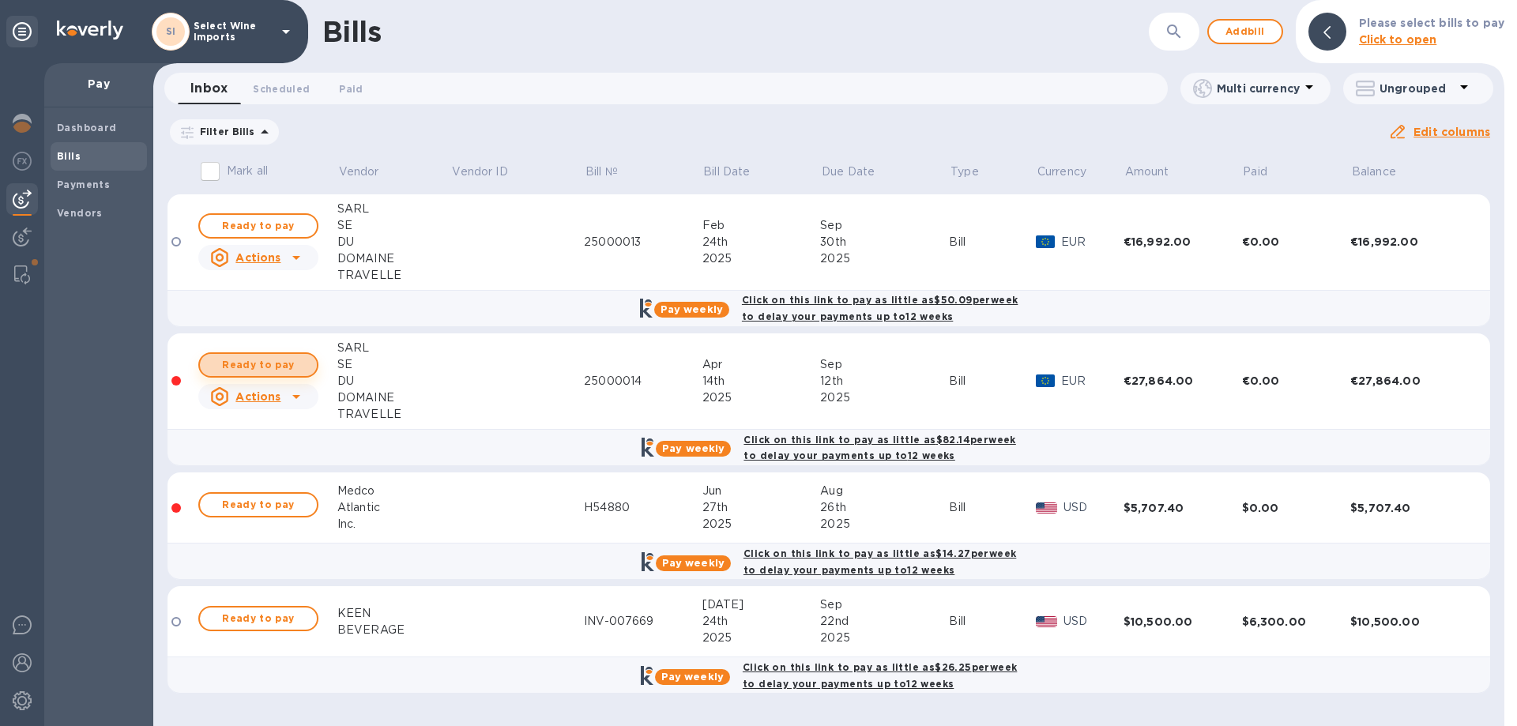
click at [260, 367] on span "Ready to pay" at bounding box center [259, 365] width 92 height 19
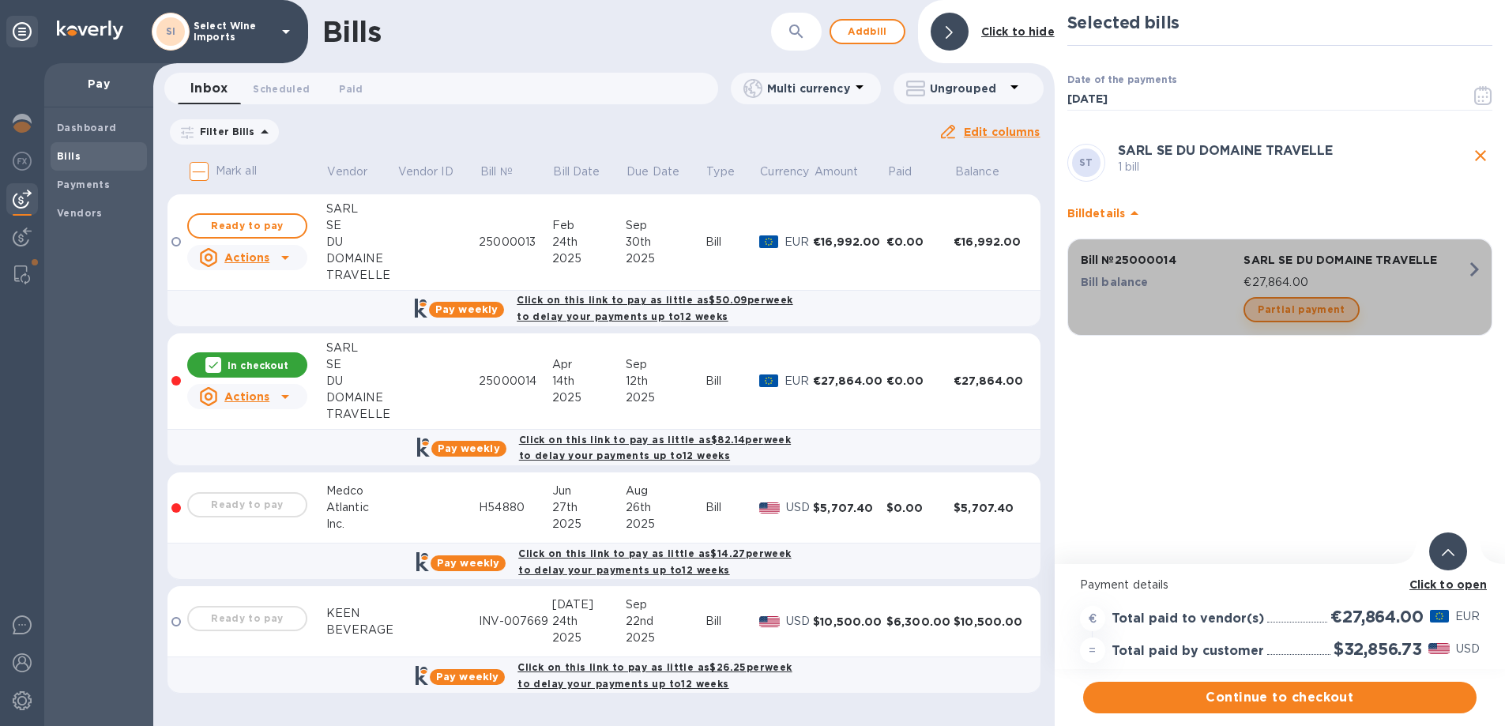
click at [1305, 311] on span "Partial payment" at bounding box center [1301, 309] width 87 height 19
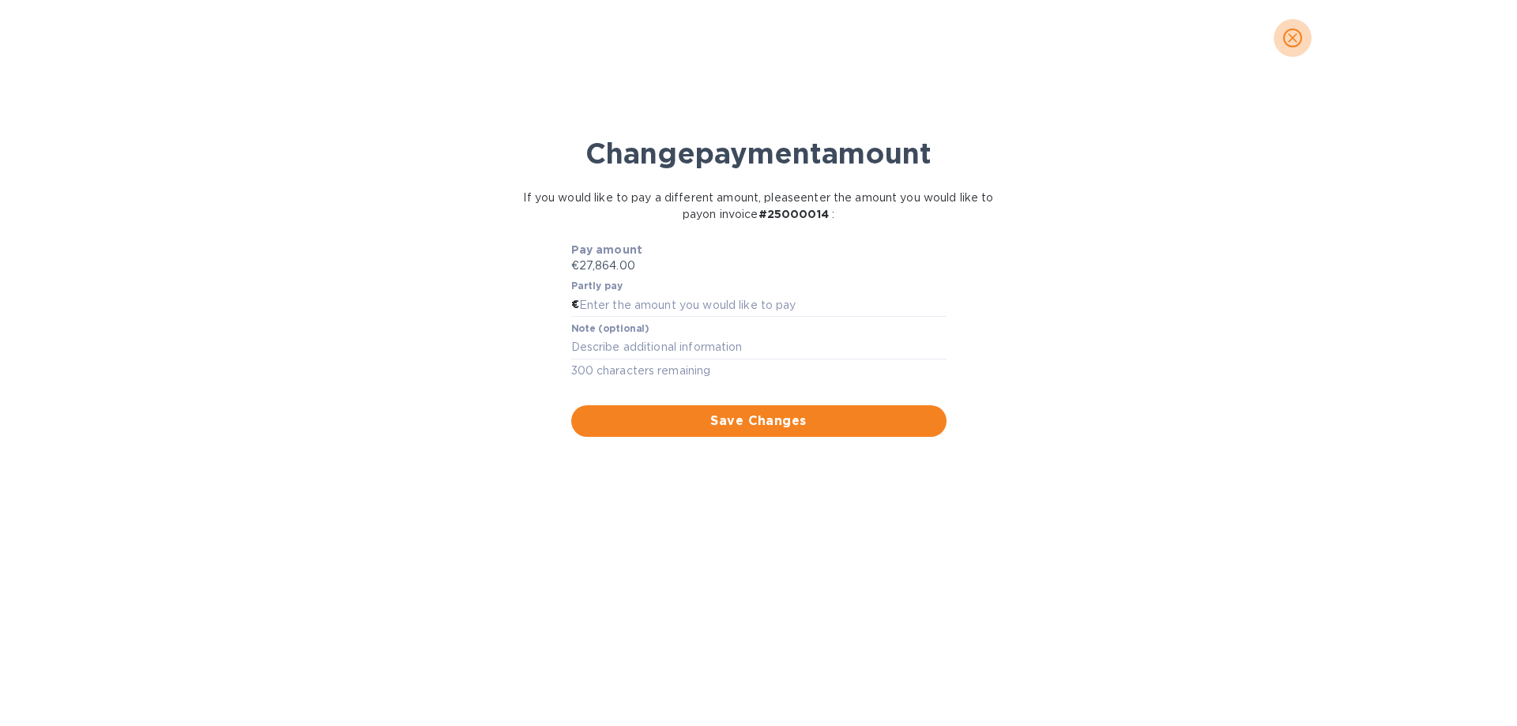
click at [1291, 41] on icon "close" at bounding box center [1293, 38] width 16 height 16
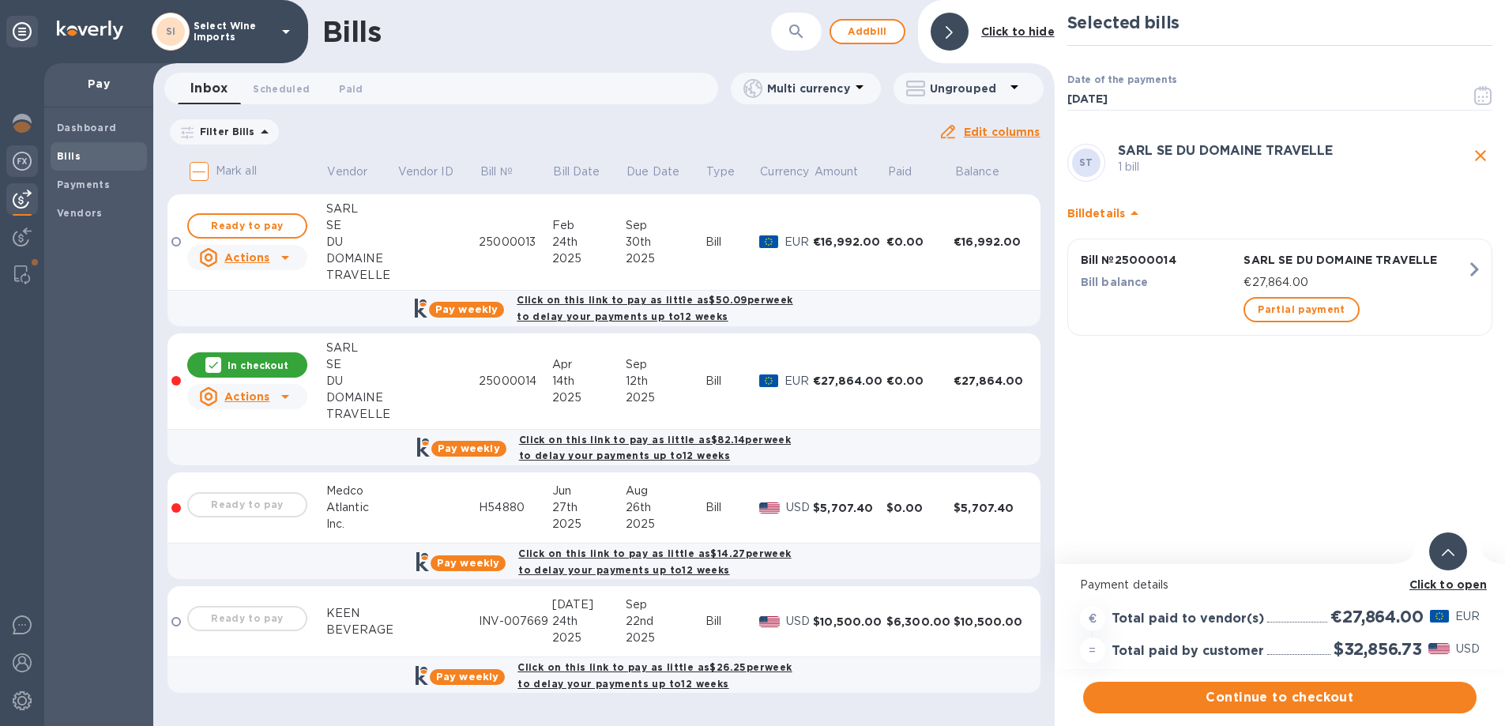
click at [20, 154] on img at bounding box center [22, 161] width 19 height 19
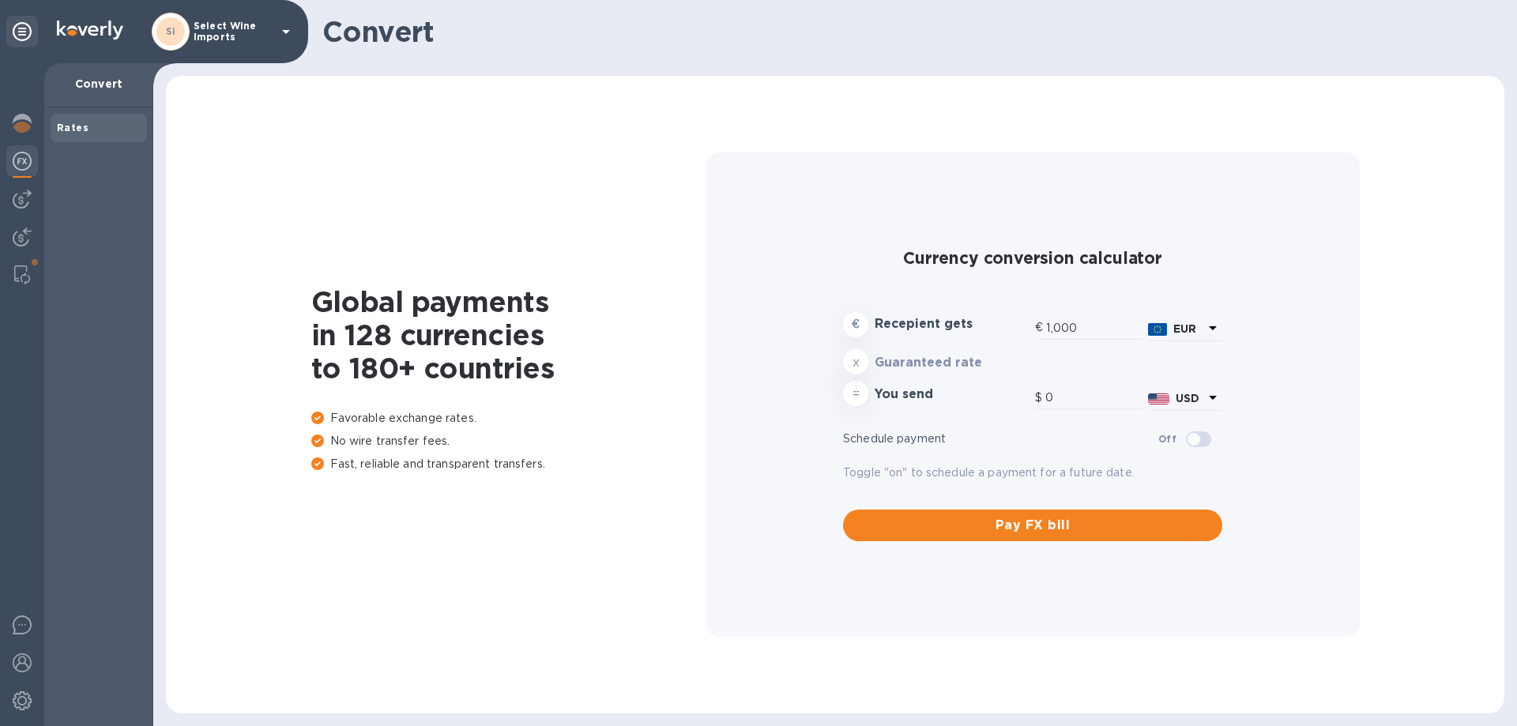
type input "1,179.18"
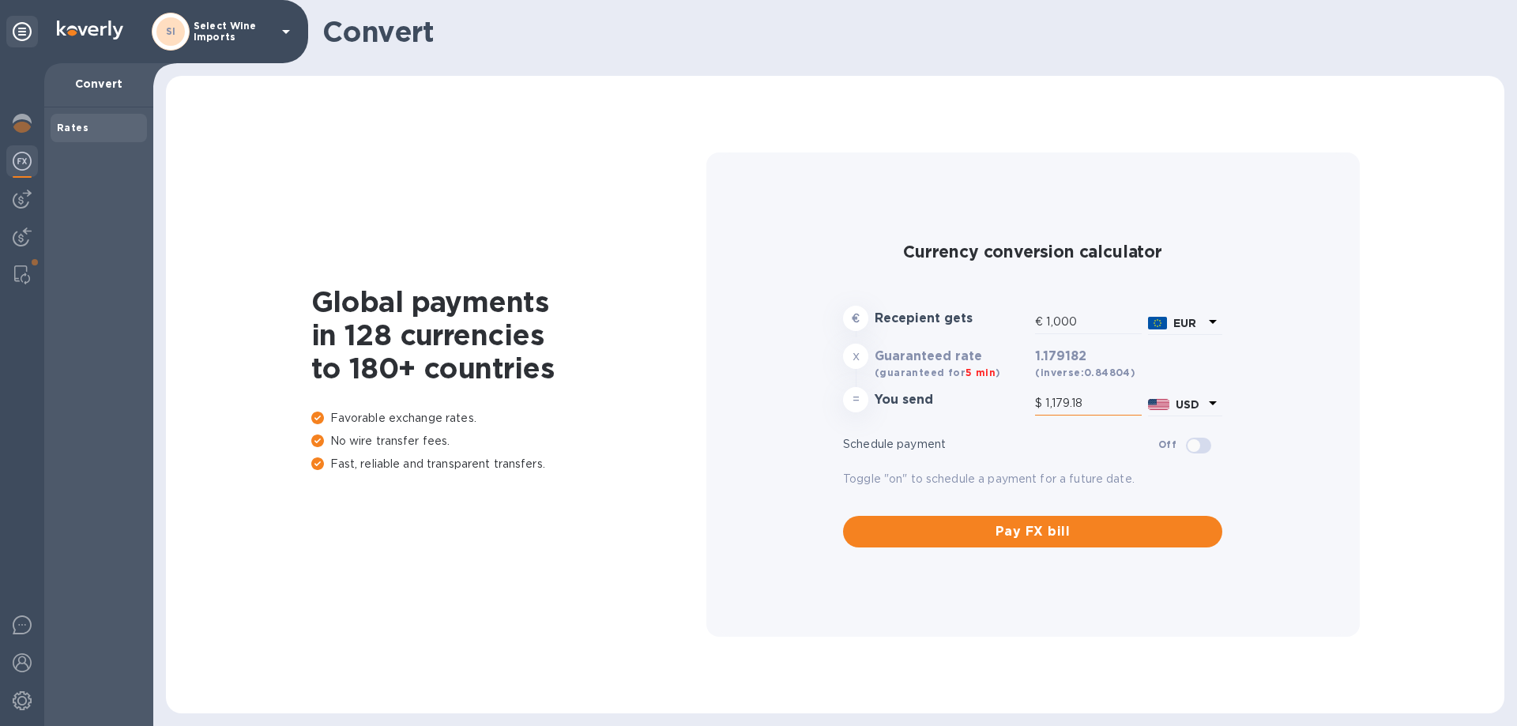
click at [1080, 395] on input "1,179.18" at bounding box center [1093, 404] width 96 height 24
drag, startPoint x: 1097, startPoint y: 398, endPoint x: 955, endPoint y: 393, distance: 142.3
click at [955, 393] on div "= You send $ 1,179.18 USD" at bounding box center [1033, 403] width 386 height 38
type input "4.24"
type input "5"
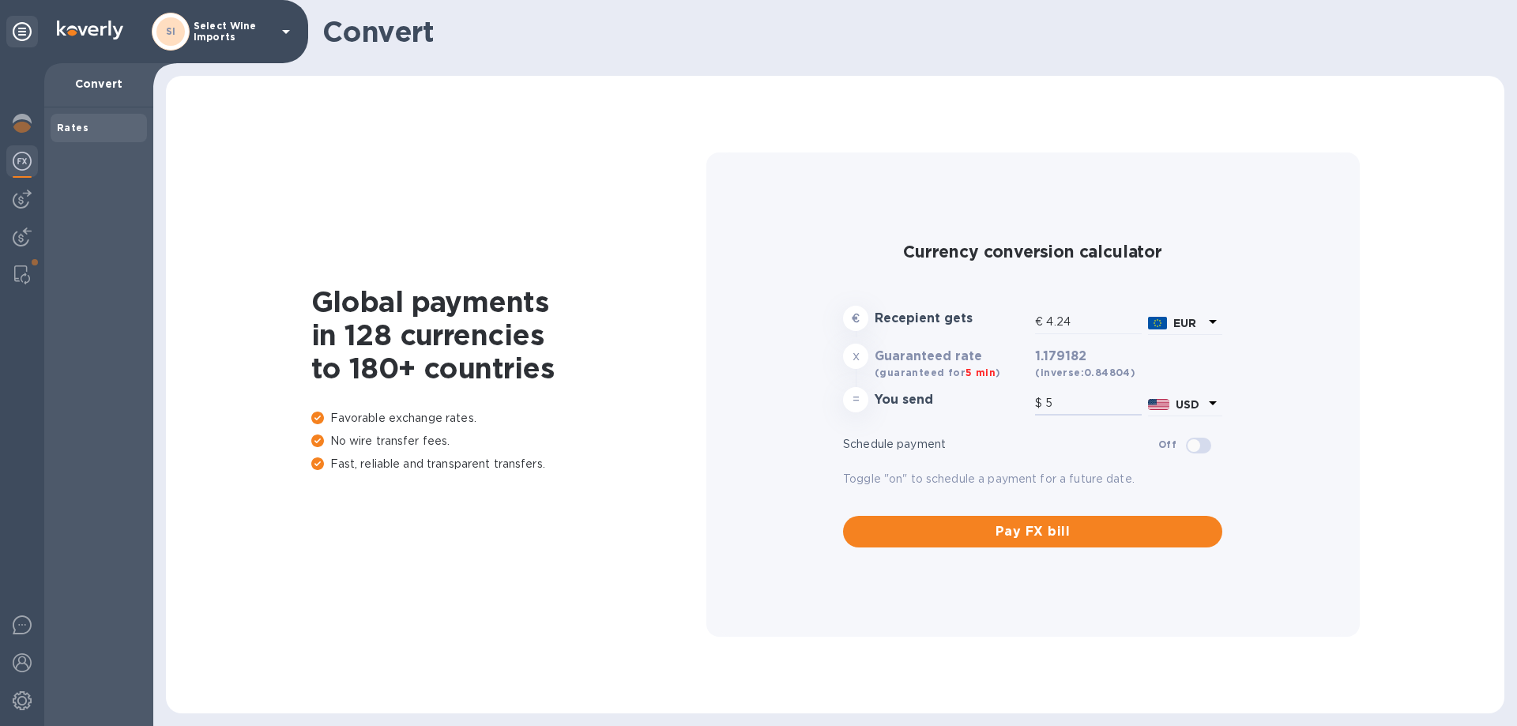
type input "46.64"
type input "55"
type input "466.43"
type input "550"
type input "4,664.25"
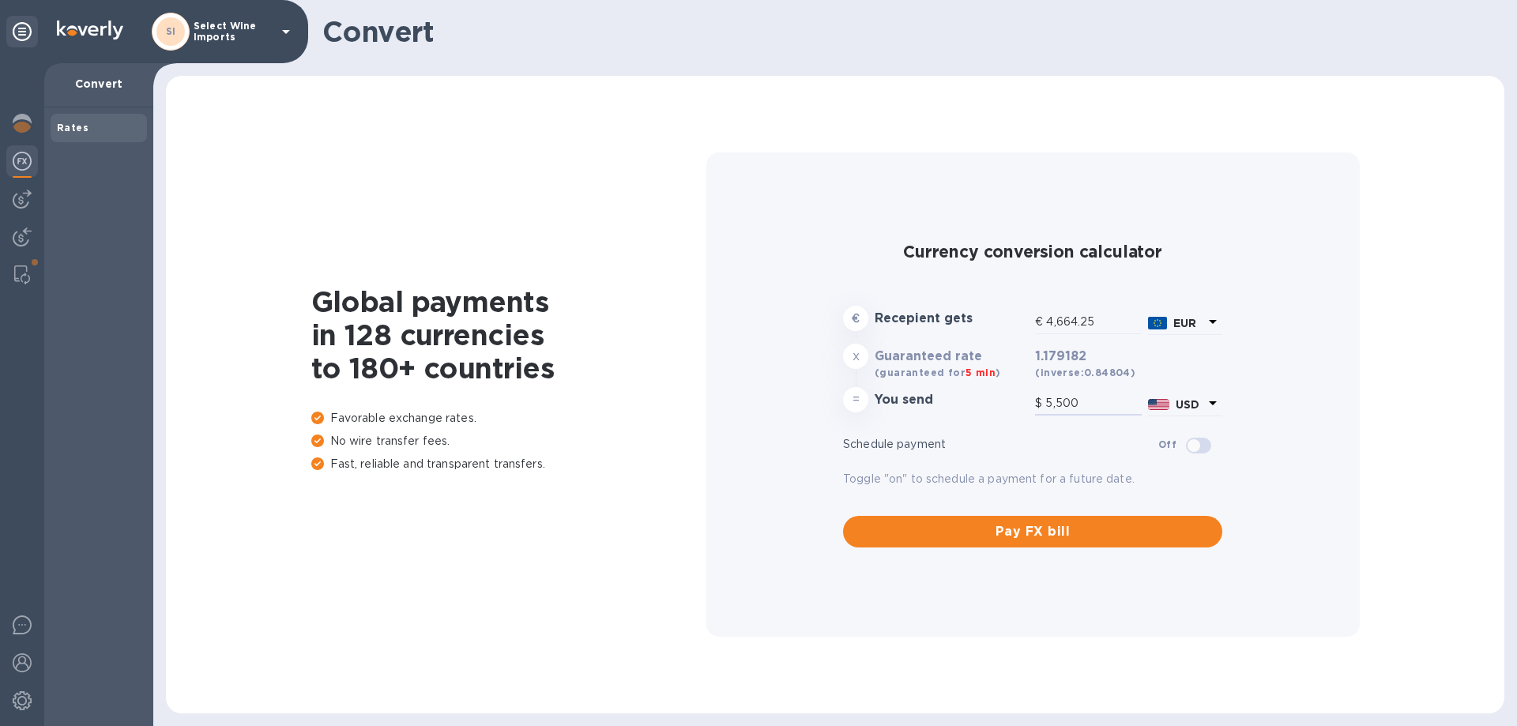
type input "5,500"
click at [998, 431] on div "Schedule payment Off" at bounding box center [1032, 444] width 379 height 27
drag, startPoint x: 1095, startPoint y: 320, endPoint x: 1050, endPoint y: 325, distance: 45.3
click at [1050, 325] on input "4,664.25" at bounding box center [1094, 322] width 96 height 24
click at [20, 201] on img at bounding box center [22, 199] width 19 height 19
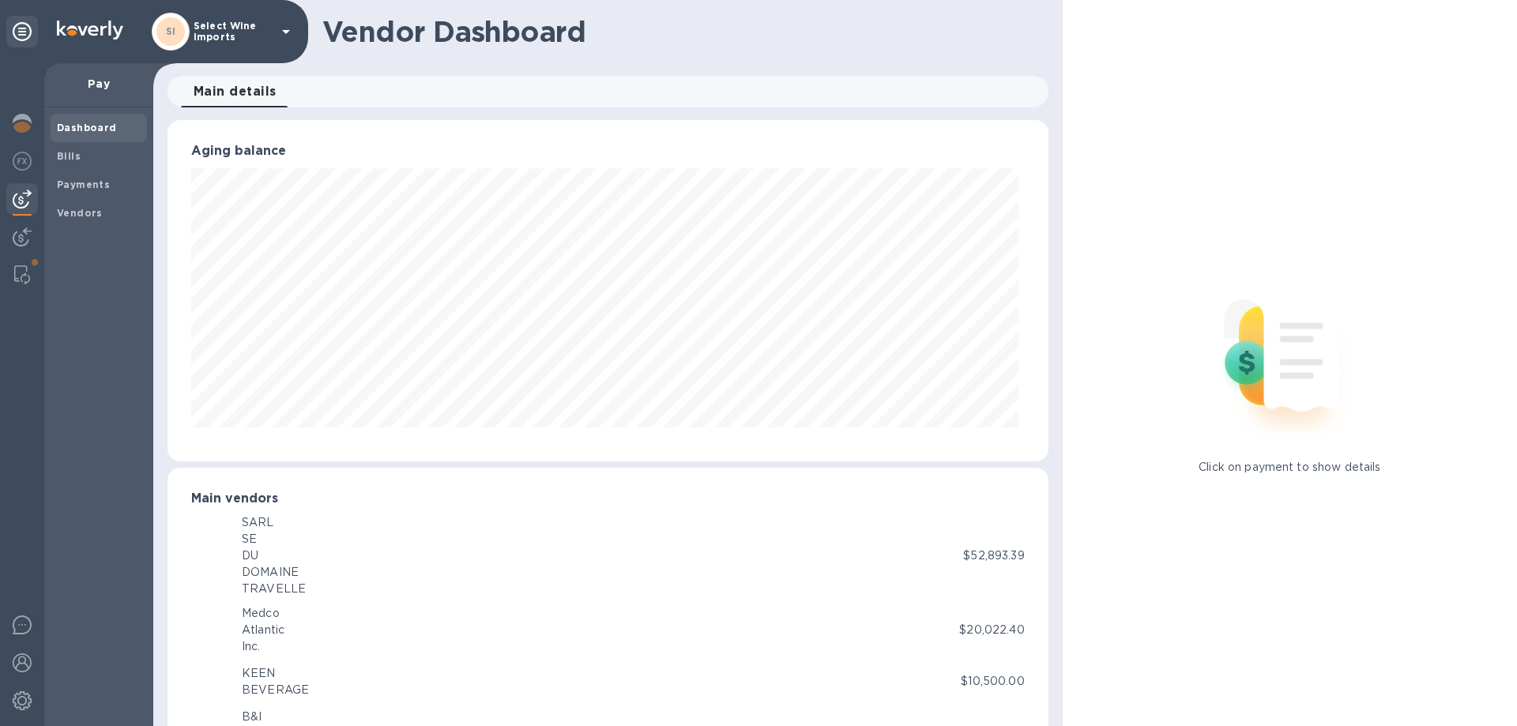
scroll to position [341, 874]
click at [69, 151] on b "Bills" at bounding box center [69, 156] width 24 height 12
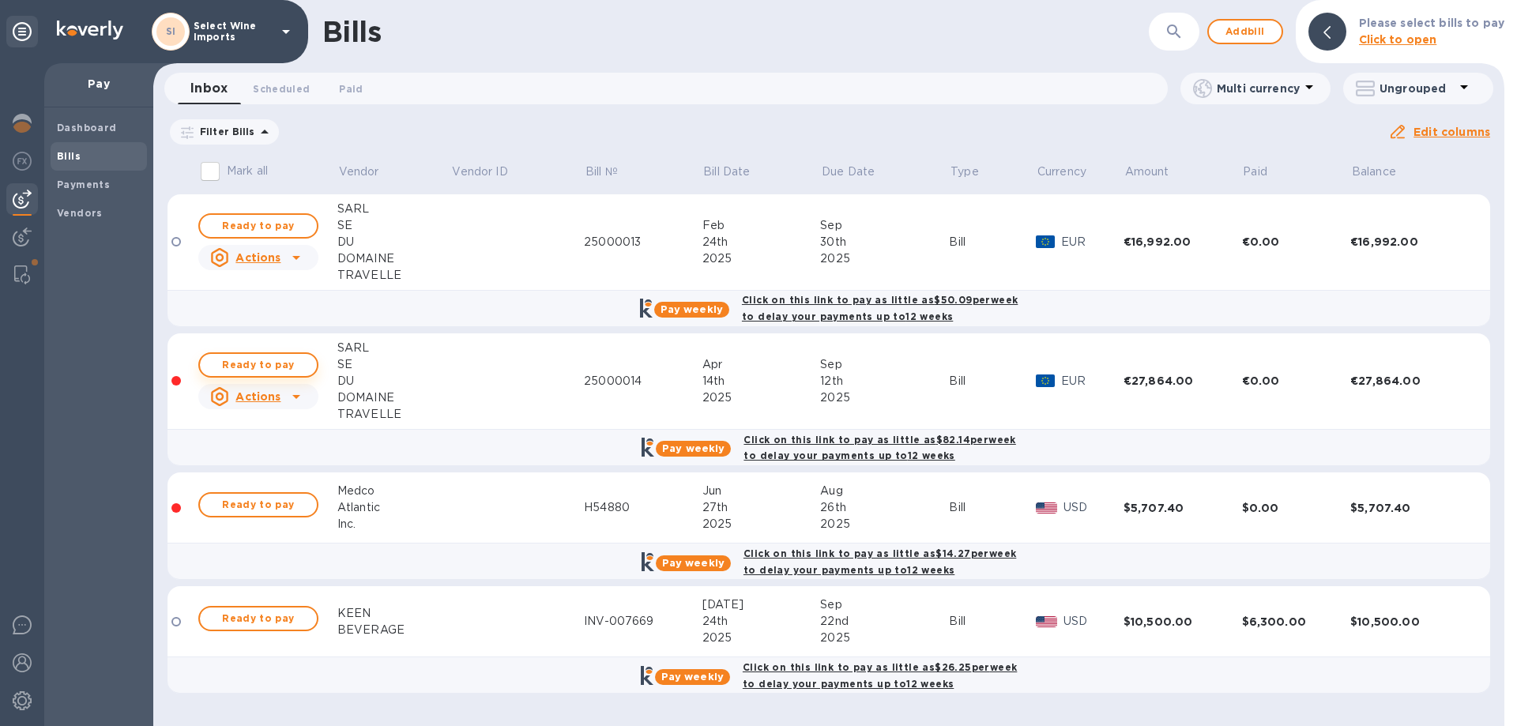
click at [255, 363] on span "Ready to pay" at bounding box center [259, 365] width 92 height 19
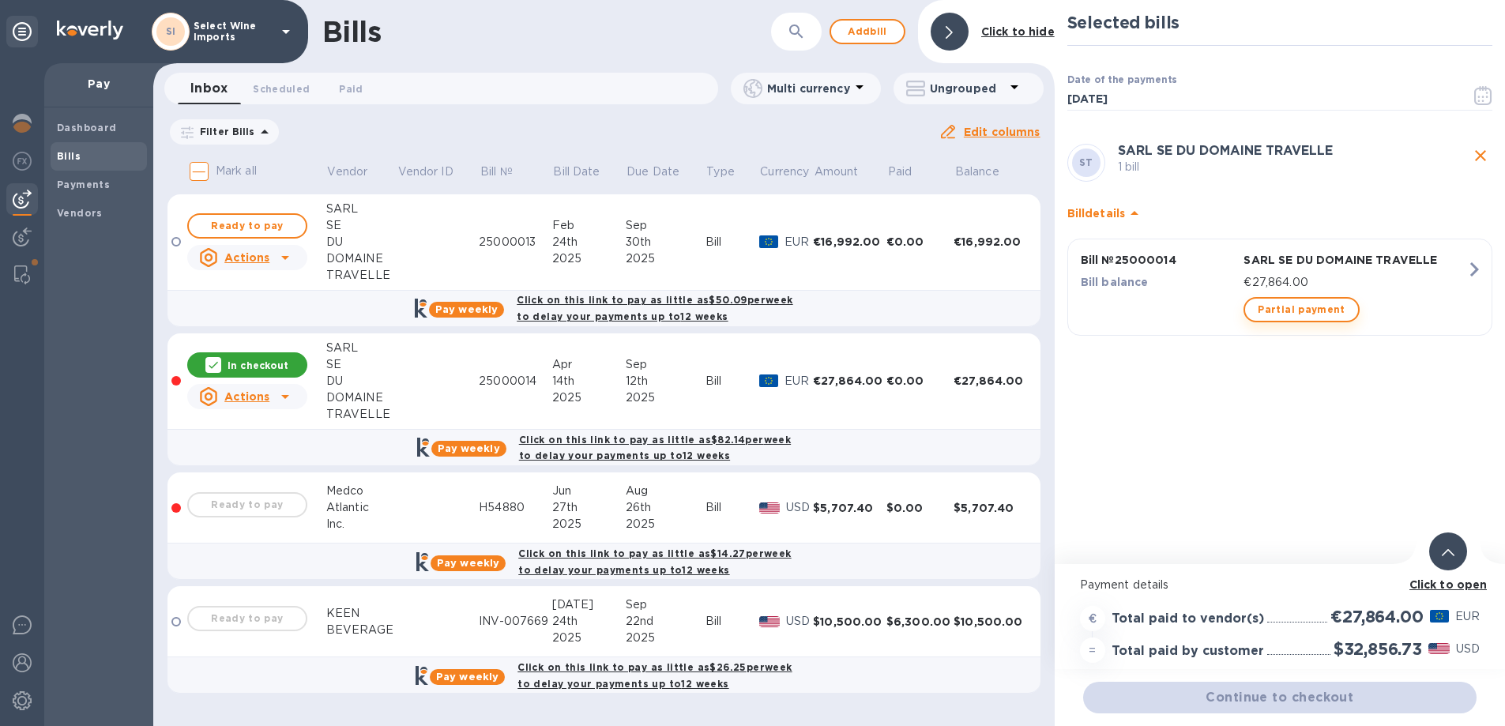
click at [1299, 305] on span "Partial payment" at bounding box center [1301, 309] width 87 height 19
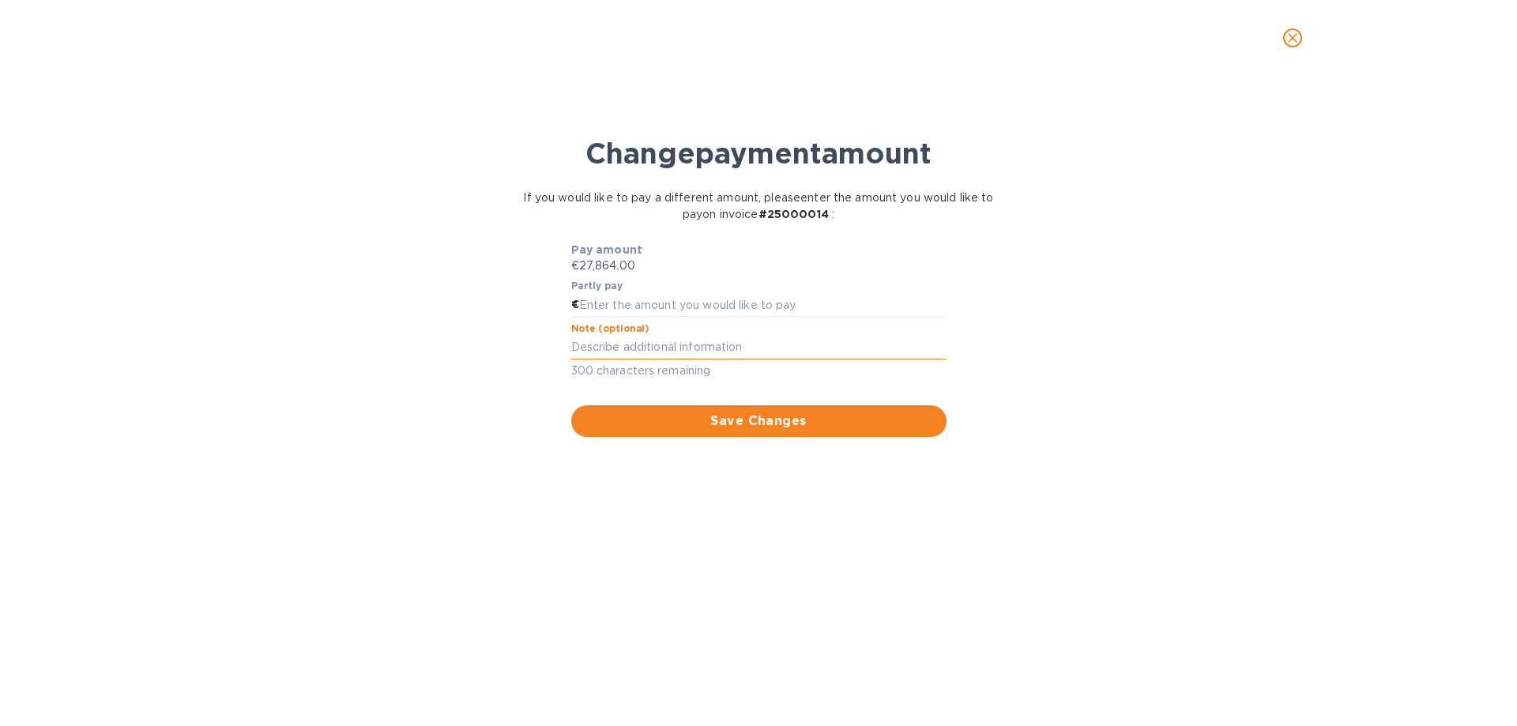
paste textarea "4,664.25"
type textarea "4,664.25"
click at [631, 303] on input "text" at bounding box center [762, 305] width 367 height 24
paste input "4,664.25"
type input "4,664.25"
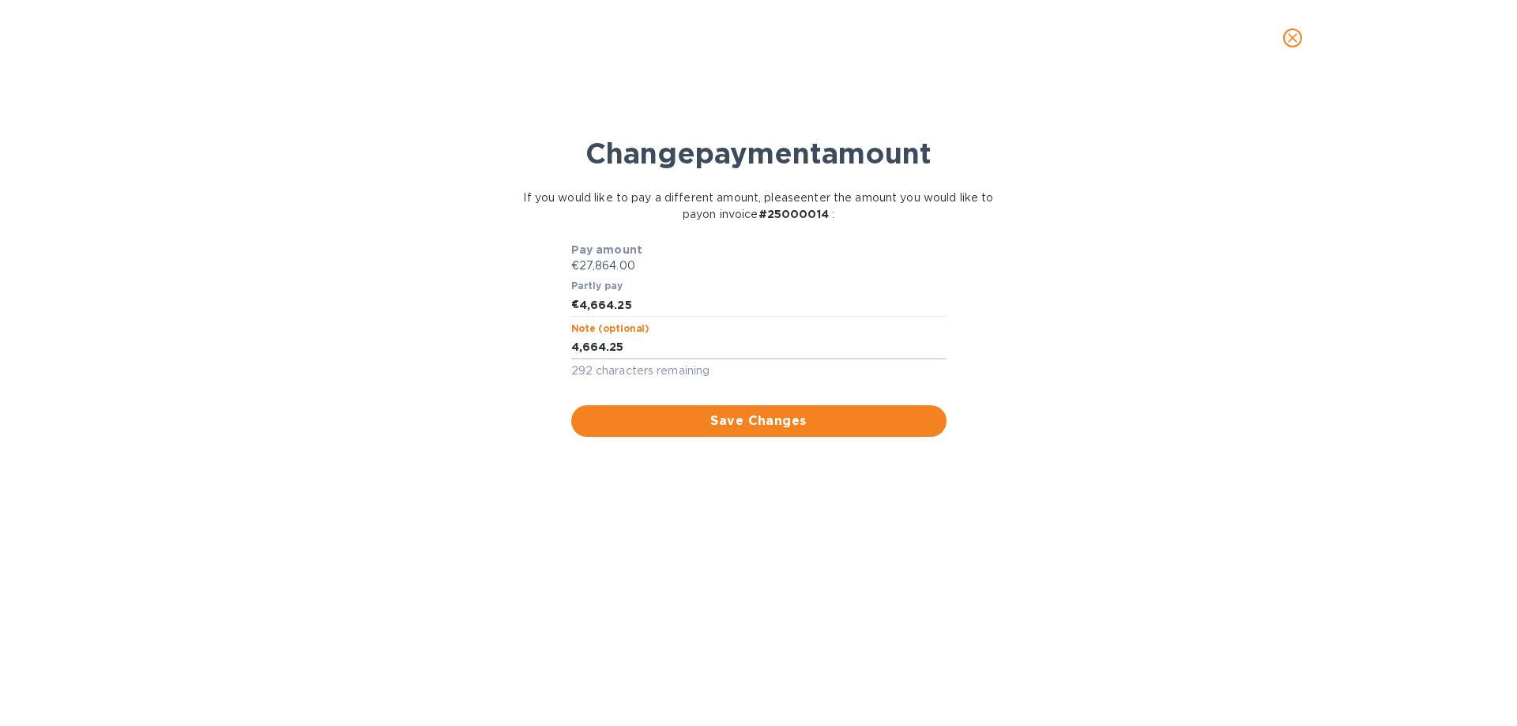
drag, startPoint x: 634, startPoint y: 348, endPoint x: 540, endPoint y: 351, distance: 93.3
click at [540, 351] on div "Pay amount €27,864.00 Partly pay € 4,664.25 Note (optional) 4,664.25 x 292 char…" at bounding box center [758, 339] width 473 height 195
type textarea "Travelle Rd (8/31)"
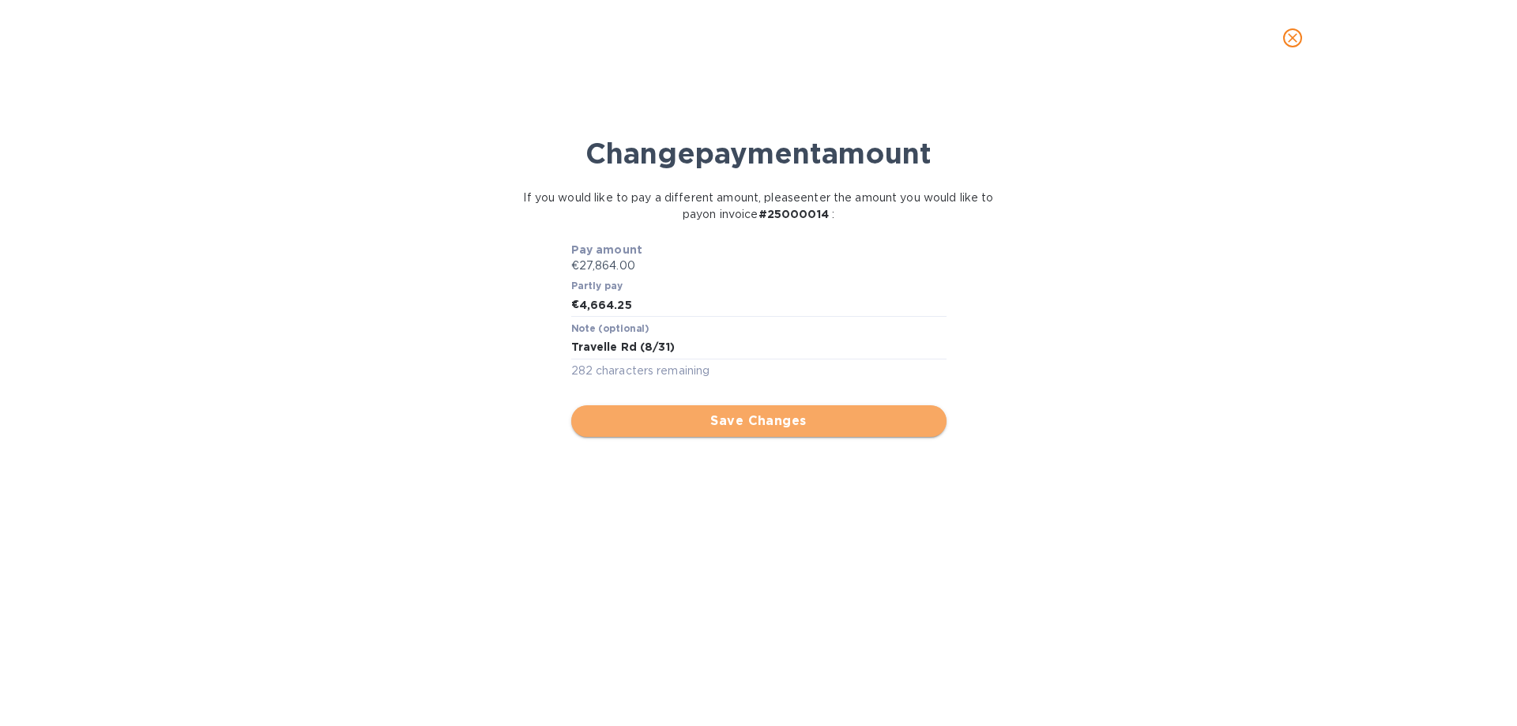
click at [760, 422] on span "Save Changes" at bounding box center [759, 421] width 350 height 19
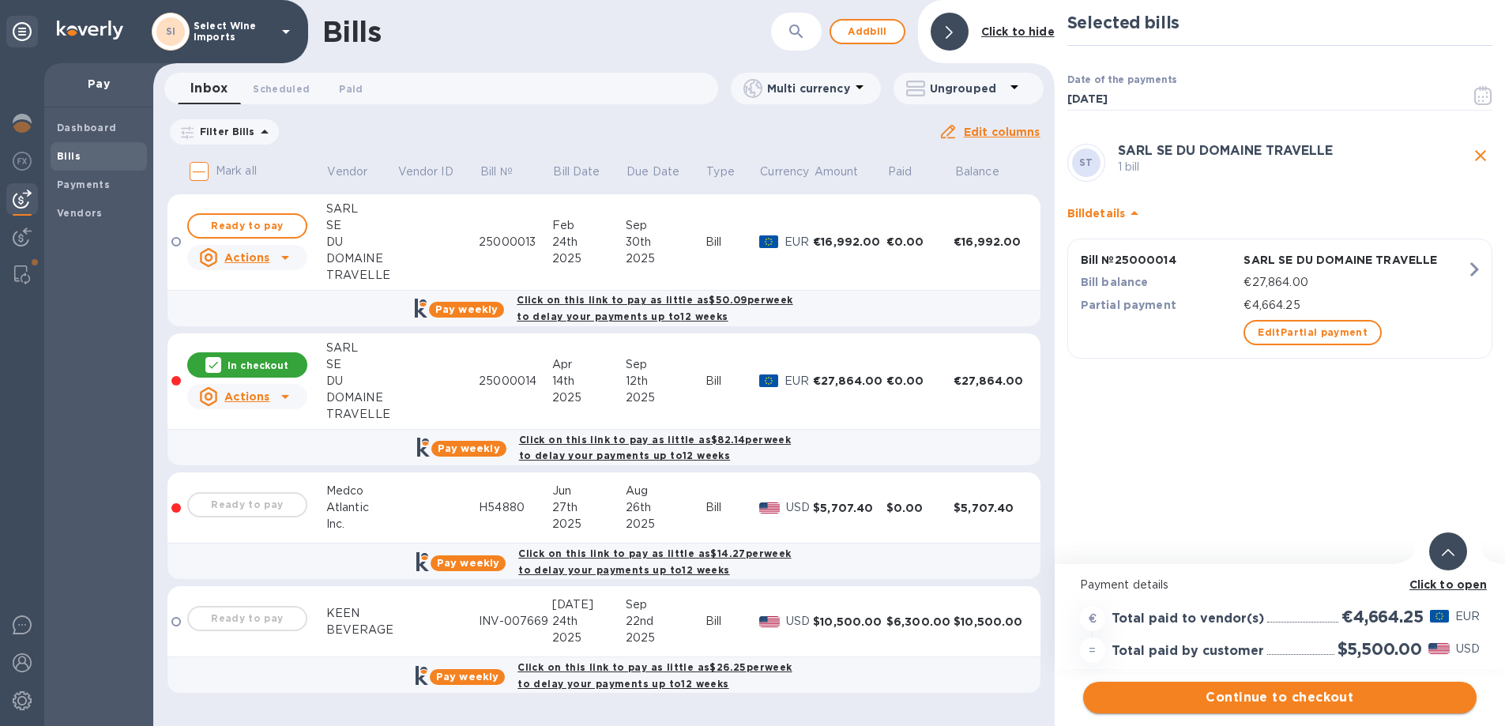
click at [1266, 698] on span "Continue to checkout" at bounding box center [1280, 697] width 368 height 19
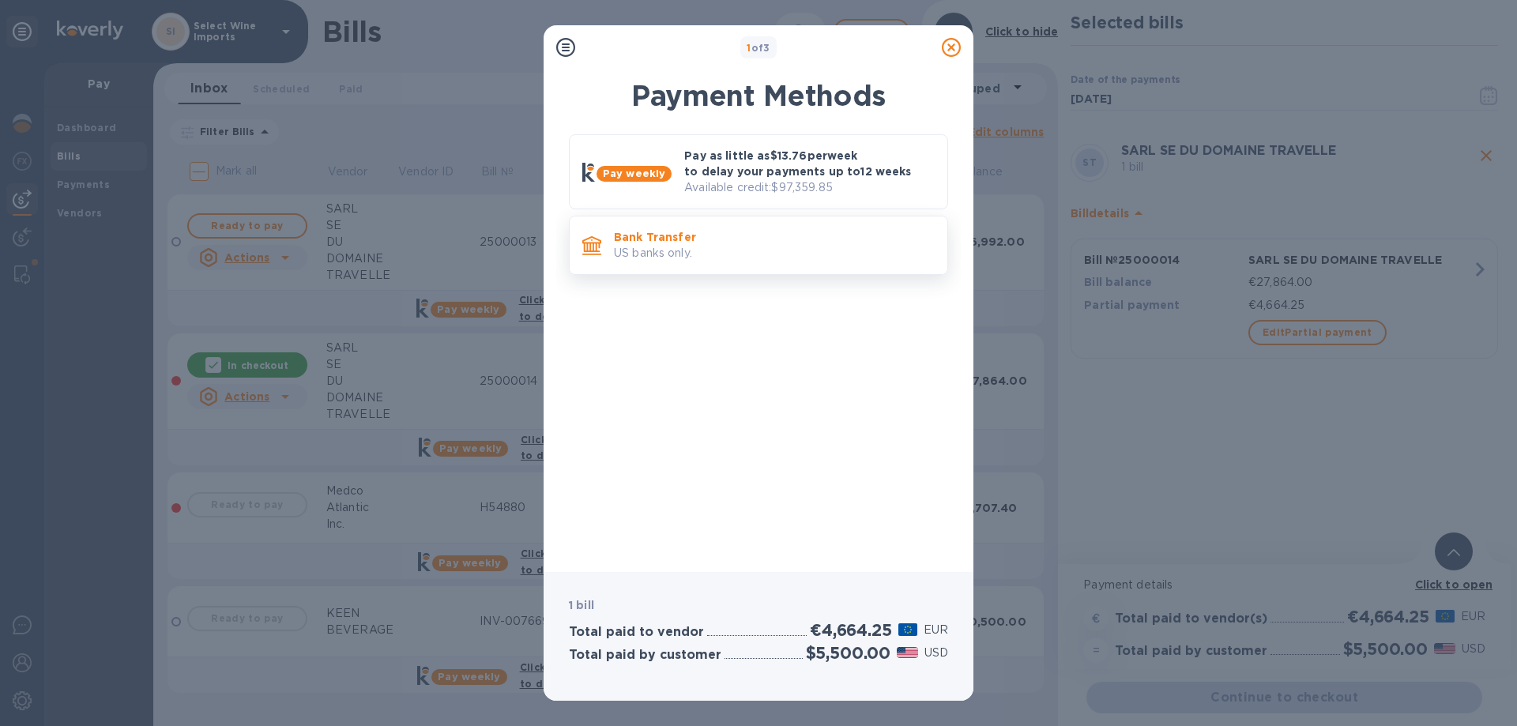
click at [643, 242] on p "Bank Transfer" at bounding box center [774, 237] width 321 height 16
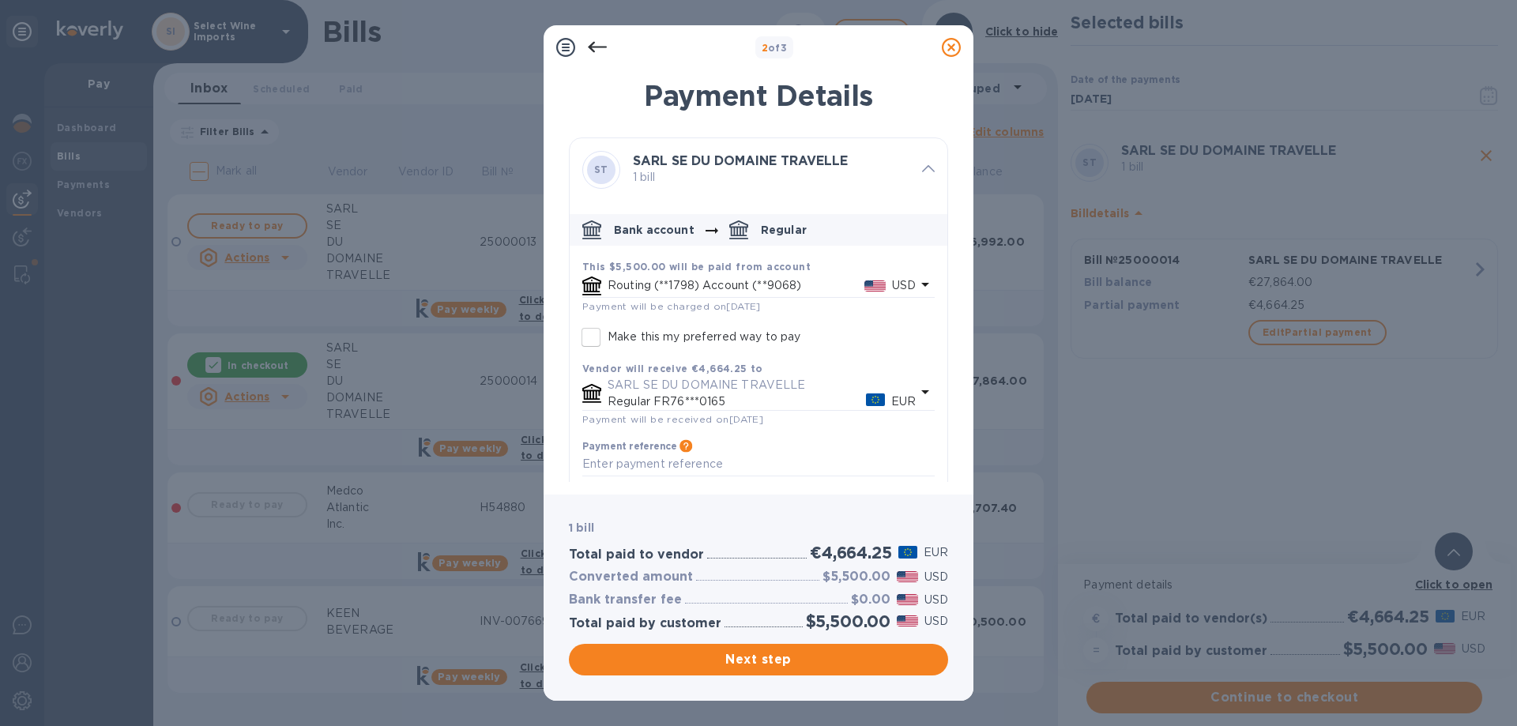
click at [916, 280] on icon "default-method" at bounding box center [925, 284] width 19 height 19
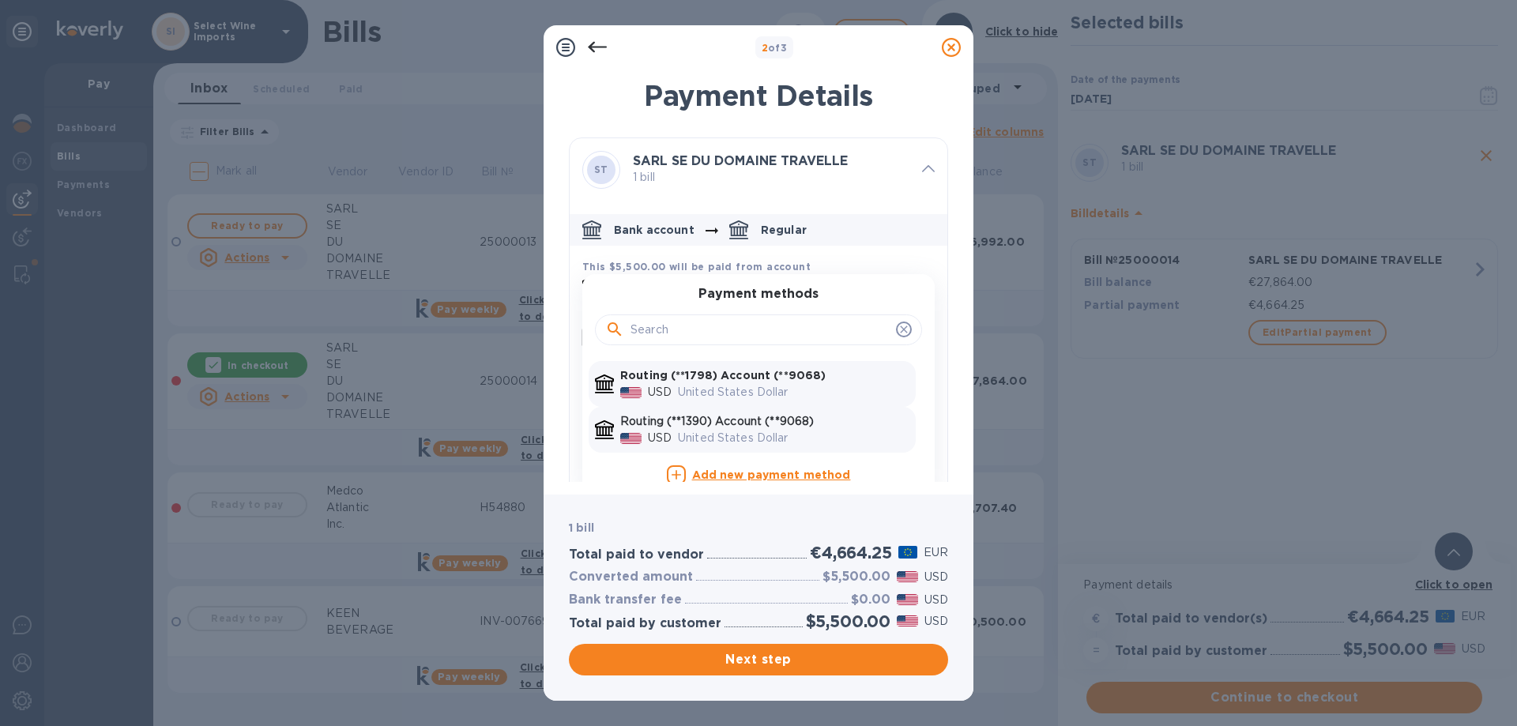
scroll to position [28, 0]
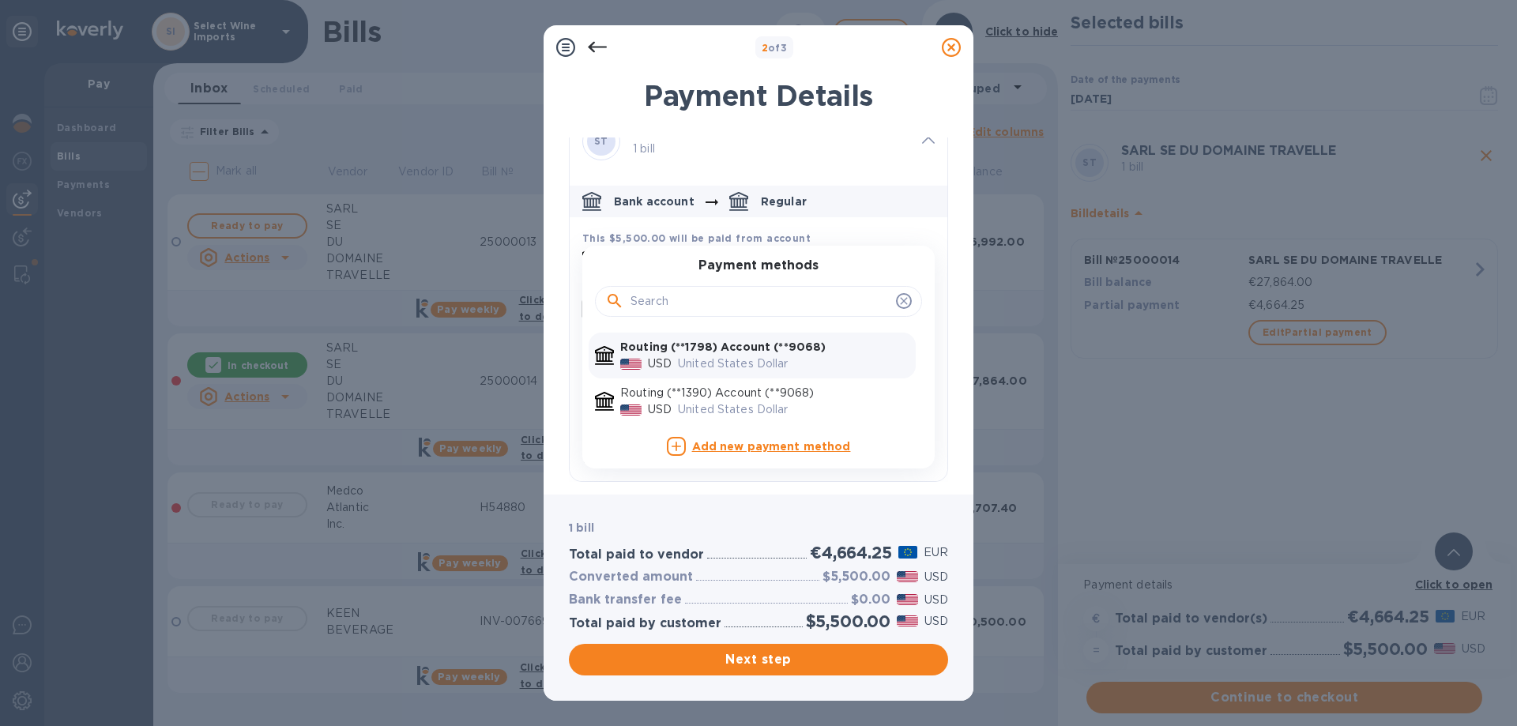
click at [766, 344] on b "Routing (**1798) Account (**9068)" at bounding box center [722, 347] width 205 height 13
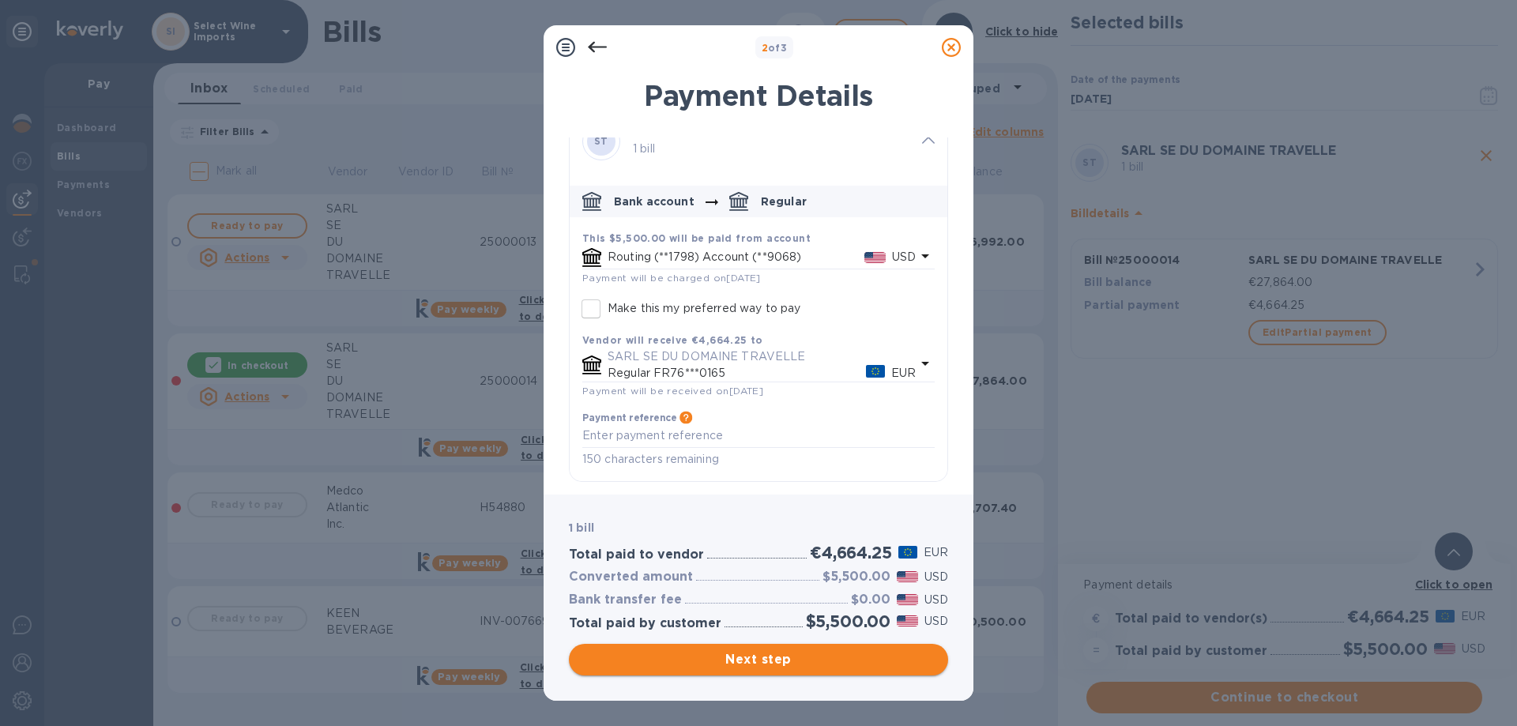
click at [751, 661] on span "Next step" at bounding box center [758, 659] width 354 height 19
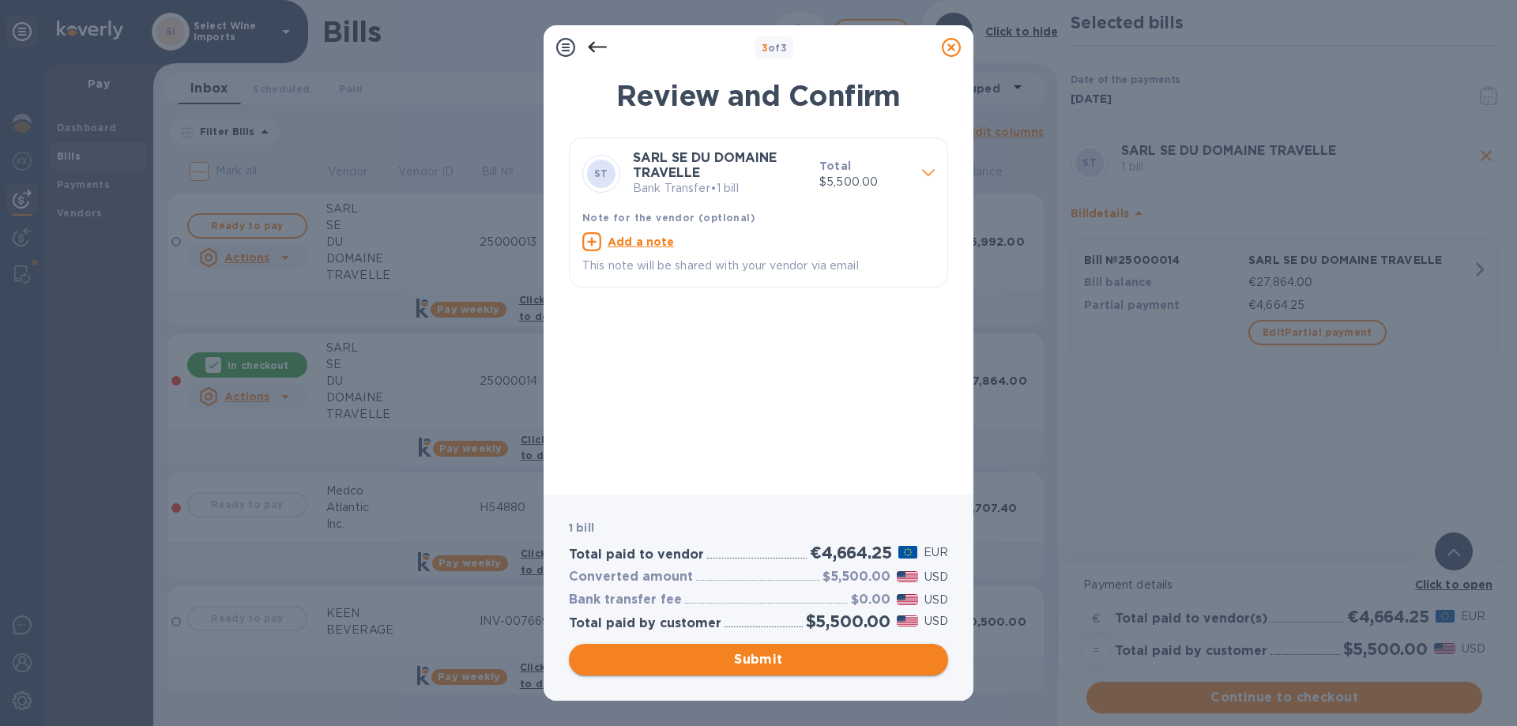
click at [749, 661] on span "Submit" at bounding box center [758, 659] width 354 height 19
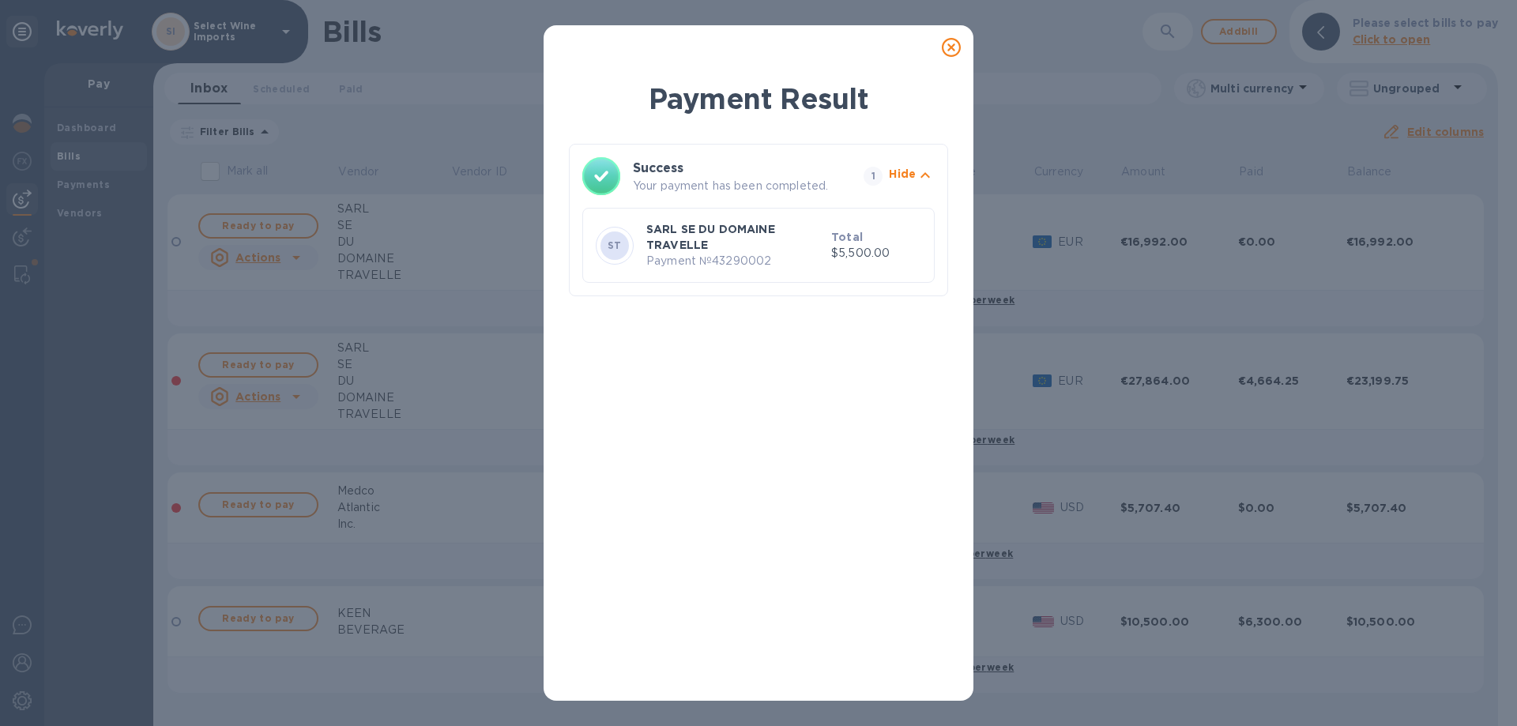
click at [950, 45] on icon at bounding box center [951, 47] width 19 height 19
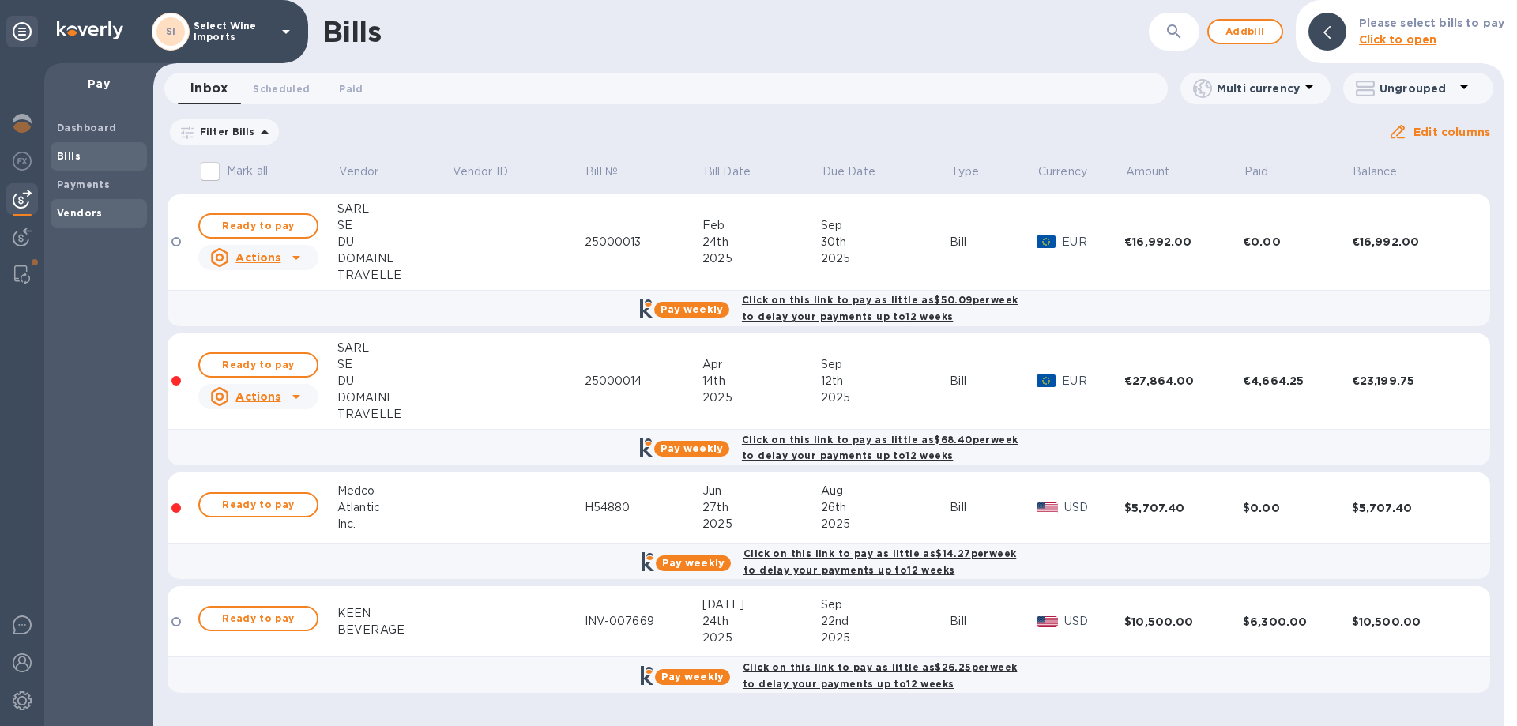
click at [76, 216] on b "Vendors" at bounding box center [80, 213] width 46 height 12
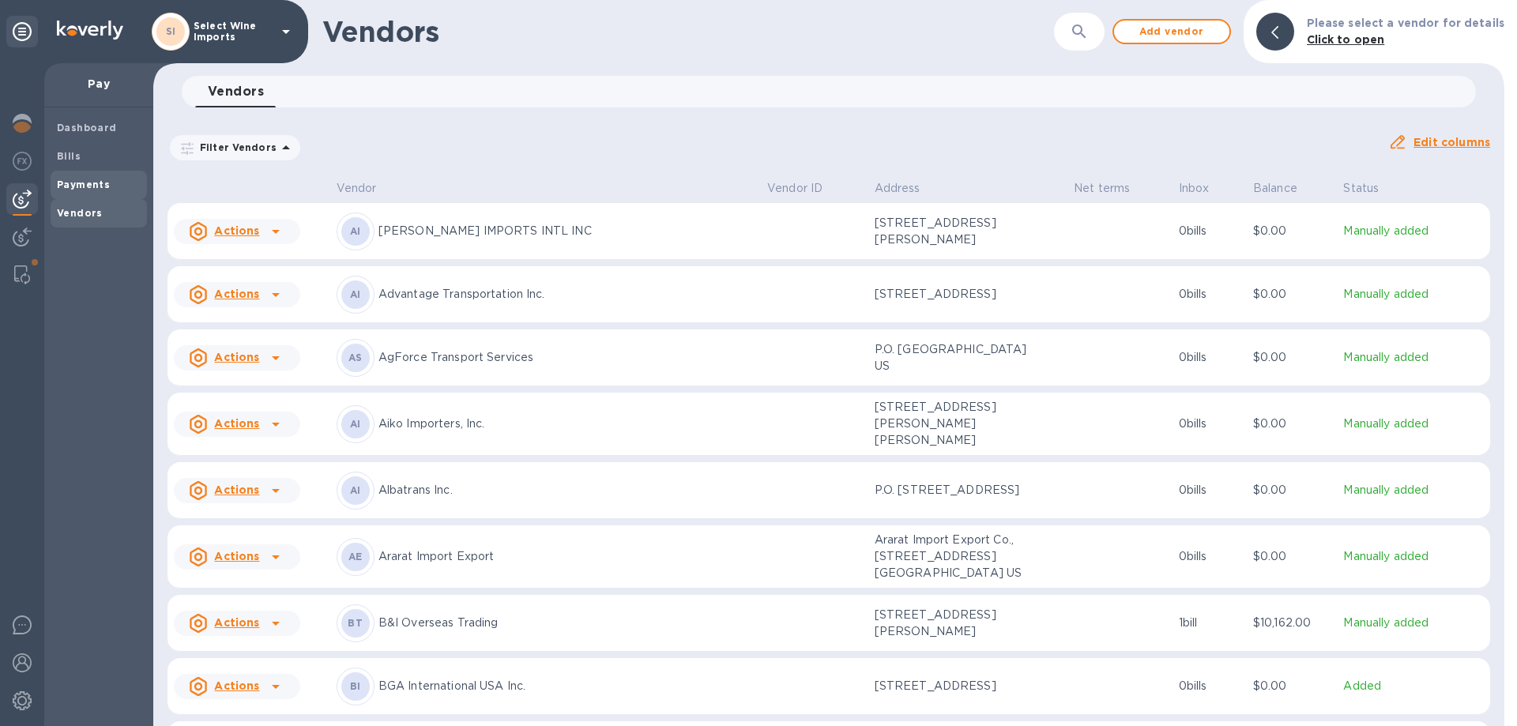
click at [81, 183] on b "Payments" at bounding box center [83, 185] width 53 height 12
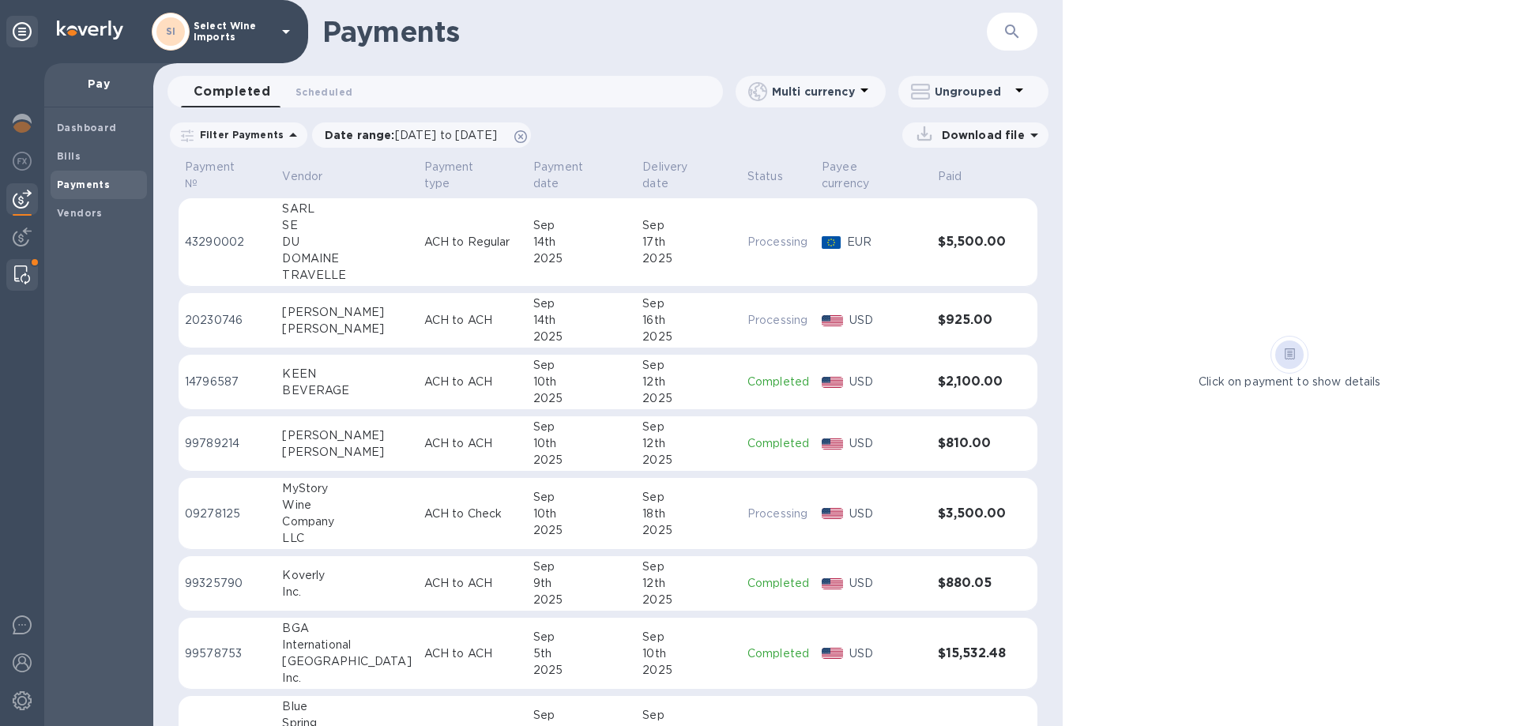
click at [24, 269] on img at bounding box center [22, 274] width 16 height 19
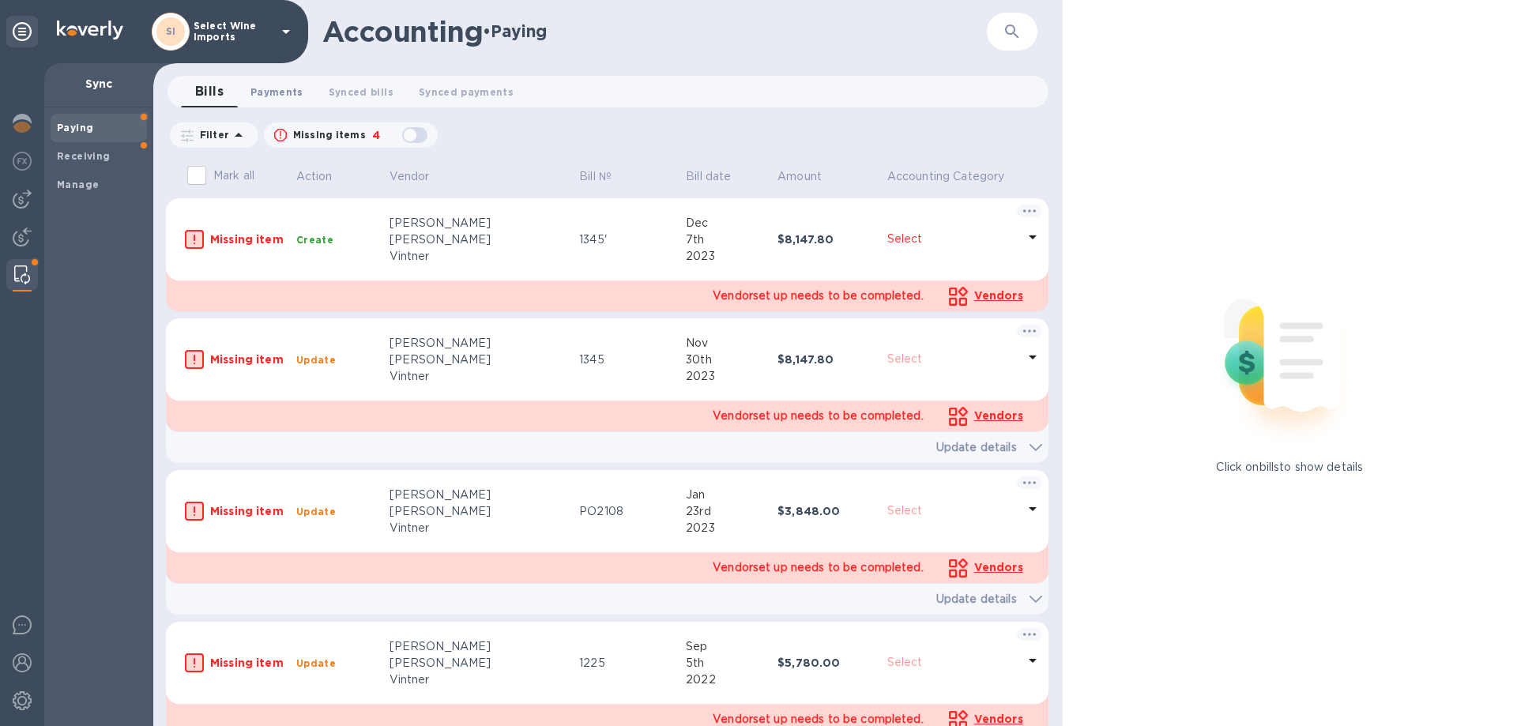
click at [288, 88] on span "Payments 0" at bounding box center [276, 92] width 53 height 17
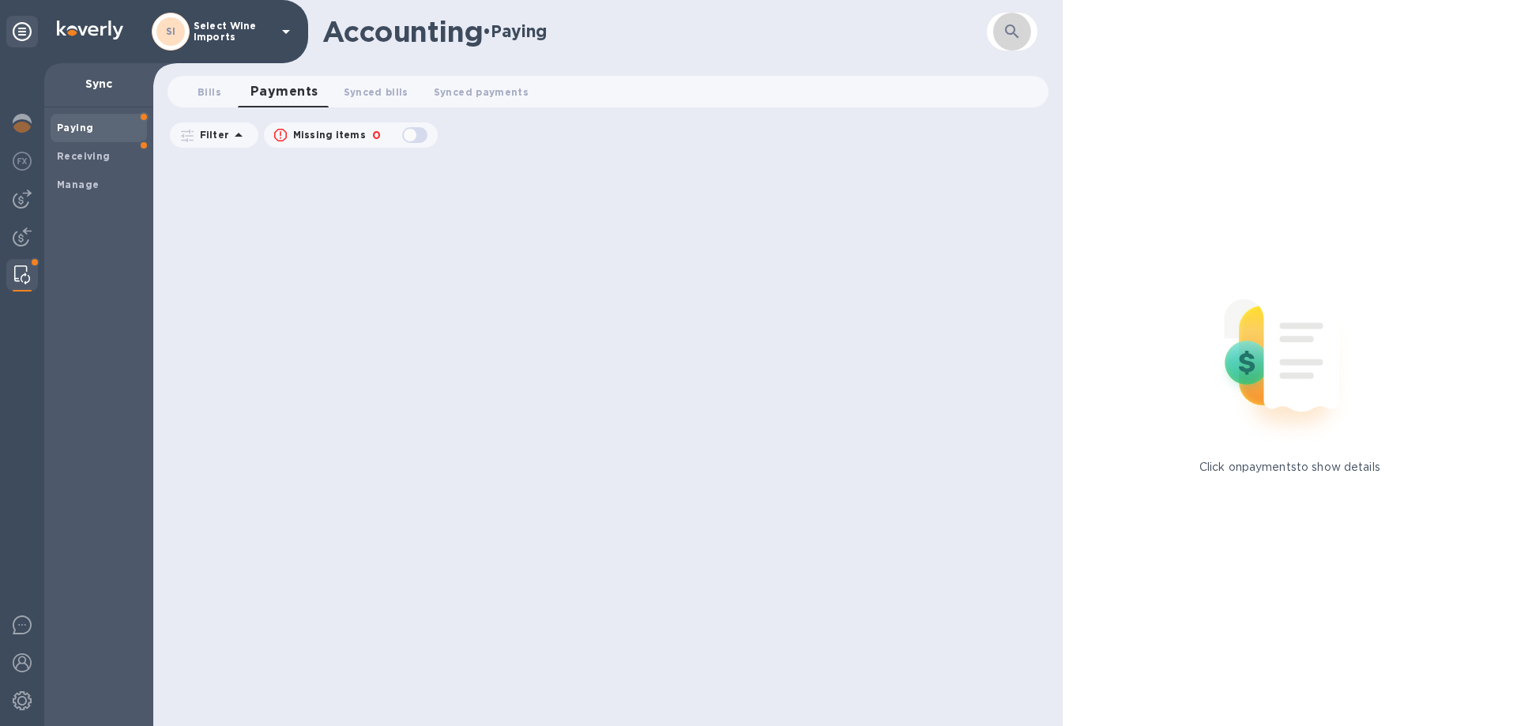
click at [1014, 17] on button "button" at bounding box center [1012, 32] width 38 height 38
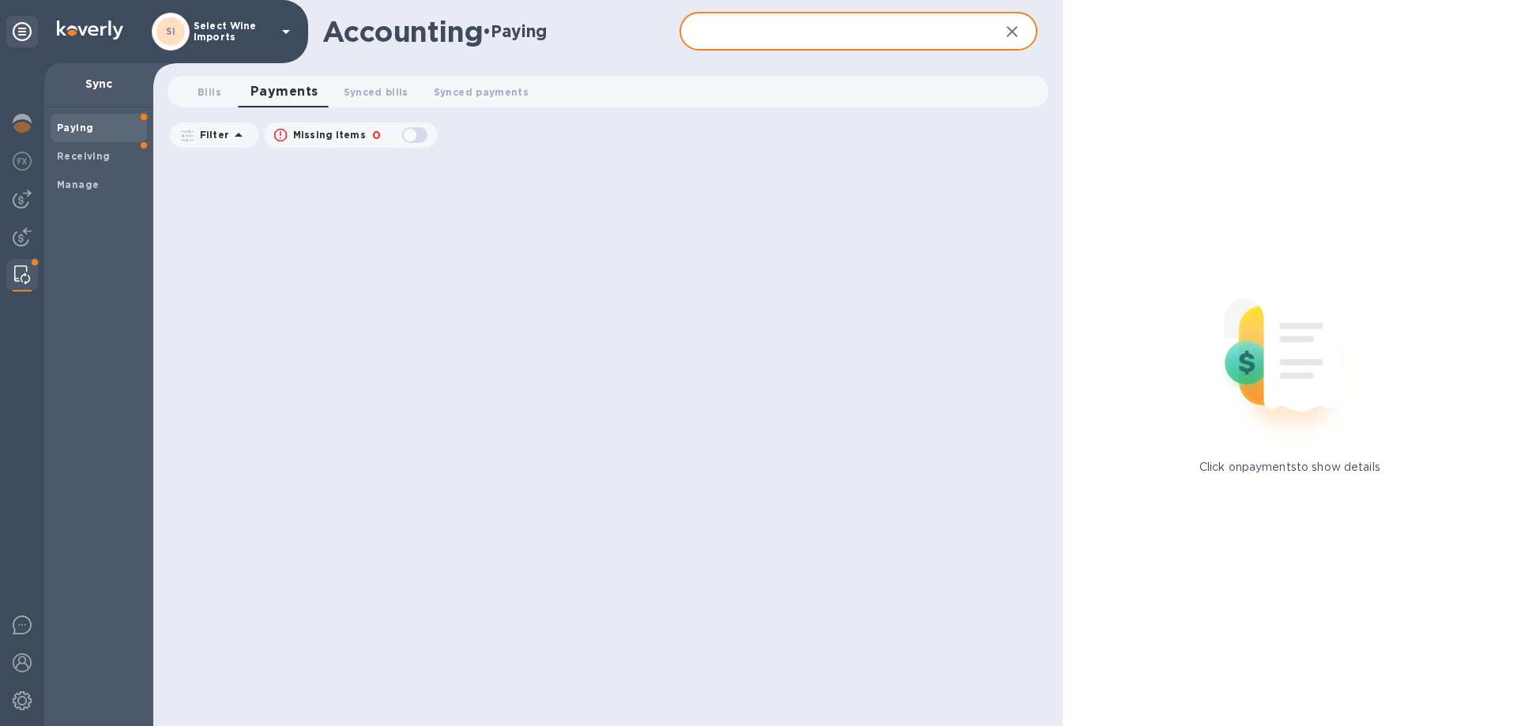
click at [764, 26] on input "text" at bounding box center [832, 32] width 307 height 39
type input "travelle"
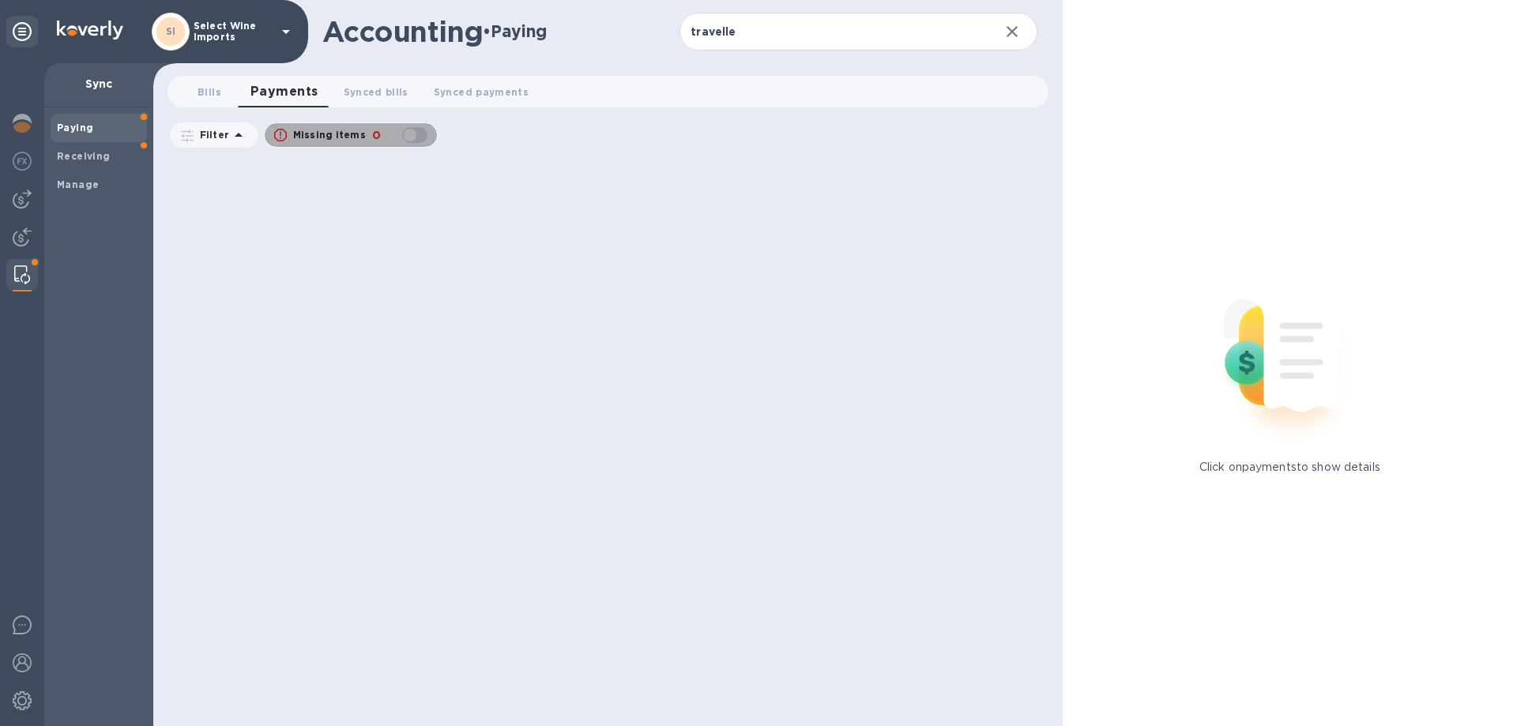
click at [424, 137] on div "button" at bounding box center [415, 135] width 32 height 22
checkbox input "true"
click at [204, 99] on span "Bills 0" at bounding box center [210, 92] width 24 height 17
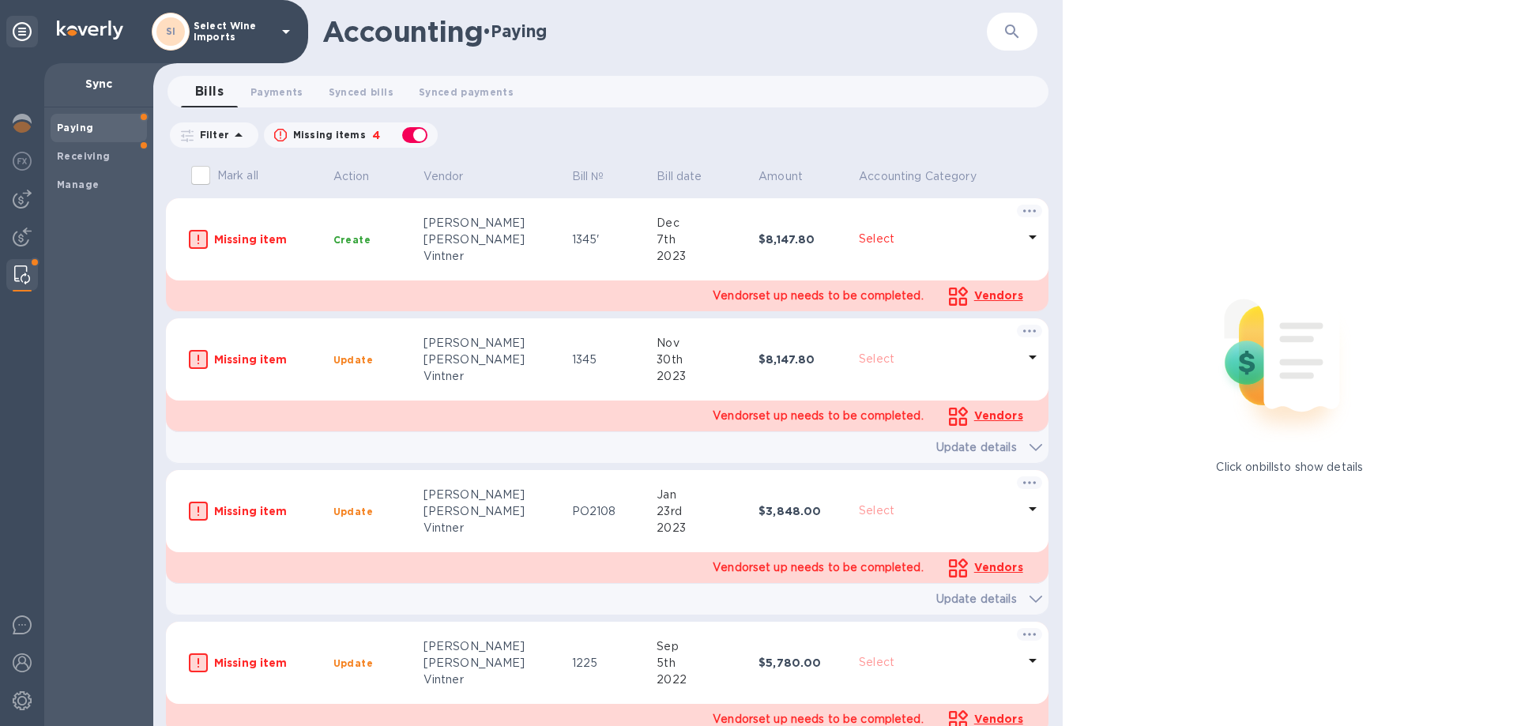
click at [408, 131] on div "button" at bounding box center [415, 135] width 32 height 22
checkbox input "false"
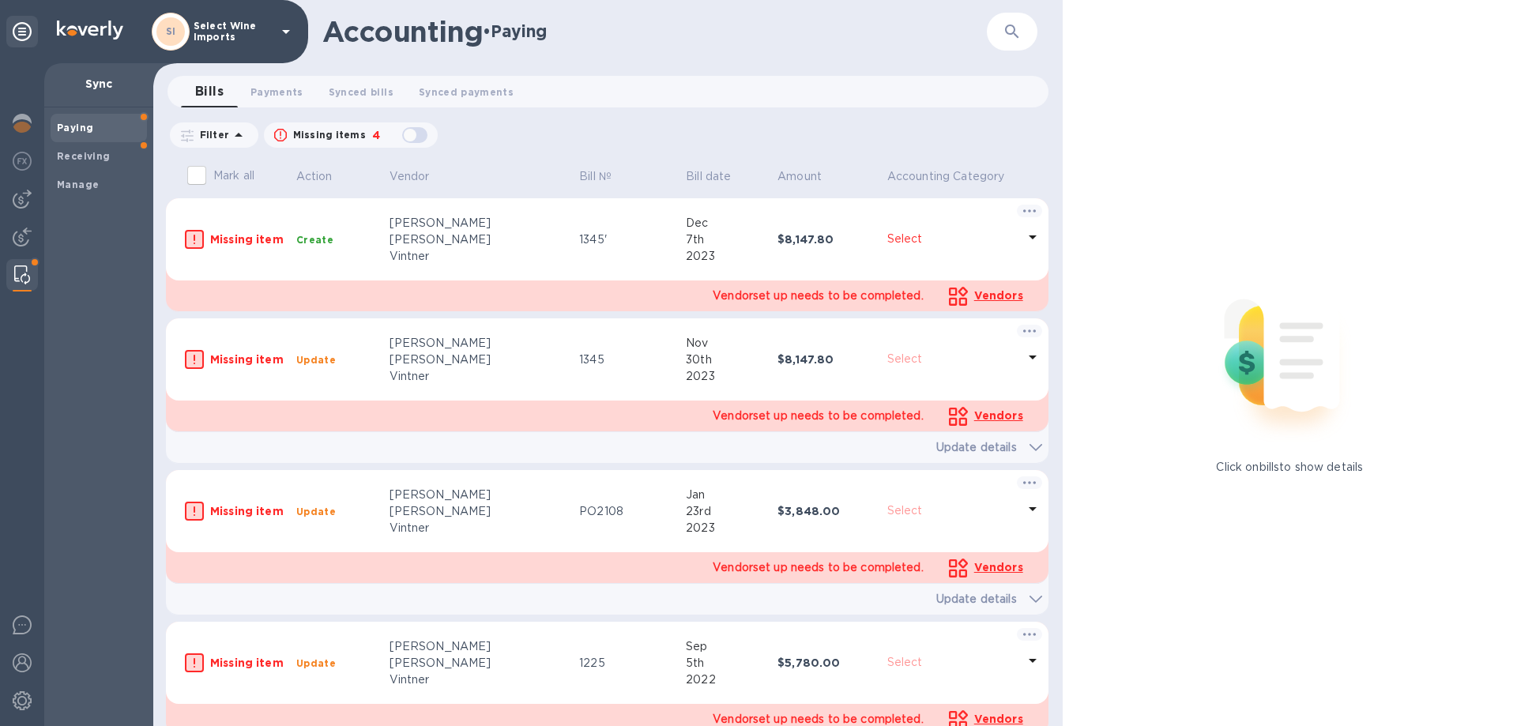
click at [26, 273] on img at bounding box center [22, 274] width 16 height 19
click at [31, 195] on img at bounding box center [22, 199] width 19 height 19
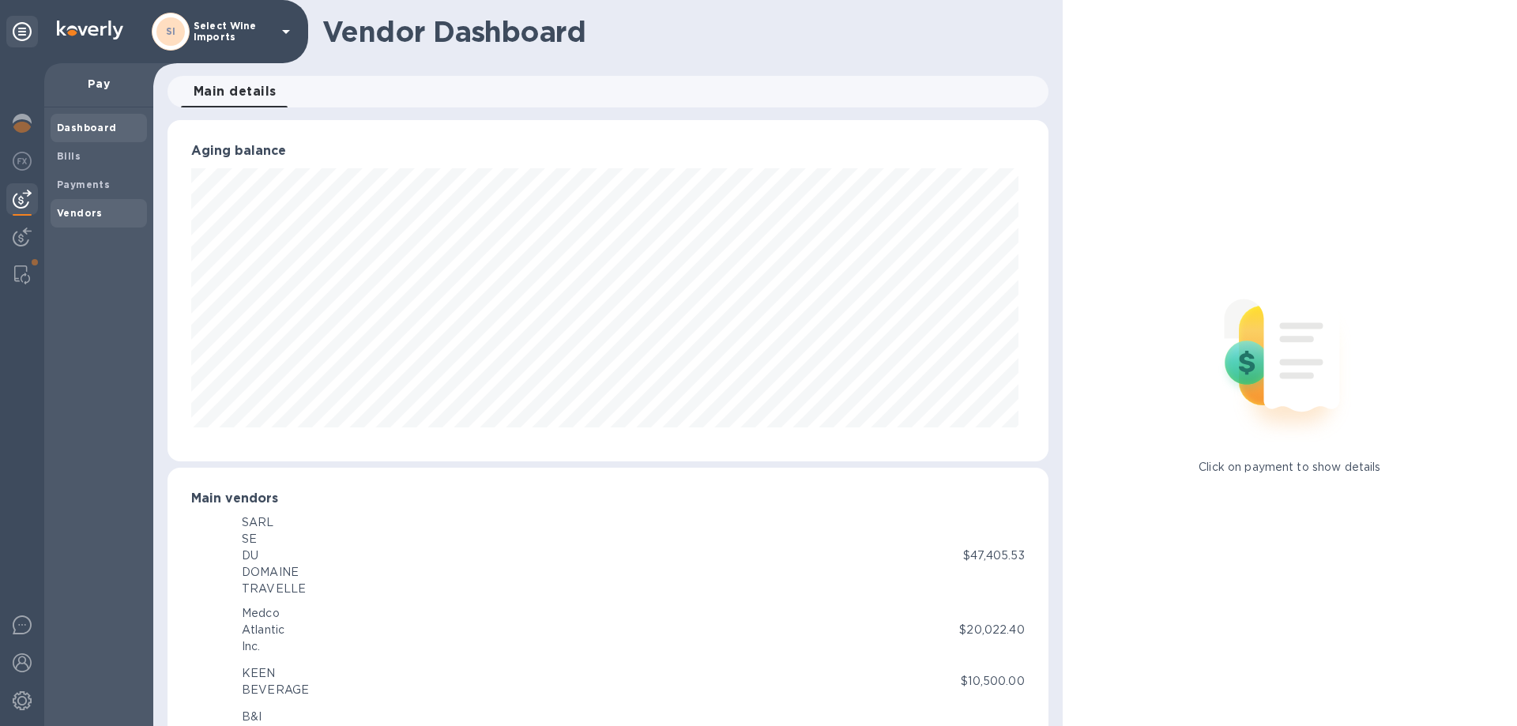
scroll to position [789704, 789171]
click at [90, 180] on b "Payments" at bounding box center [83, 185] width 53 height 12
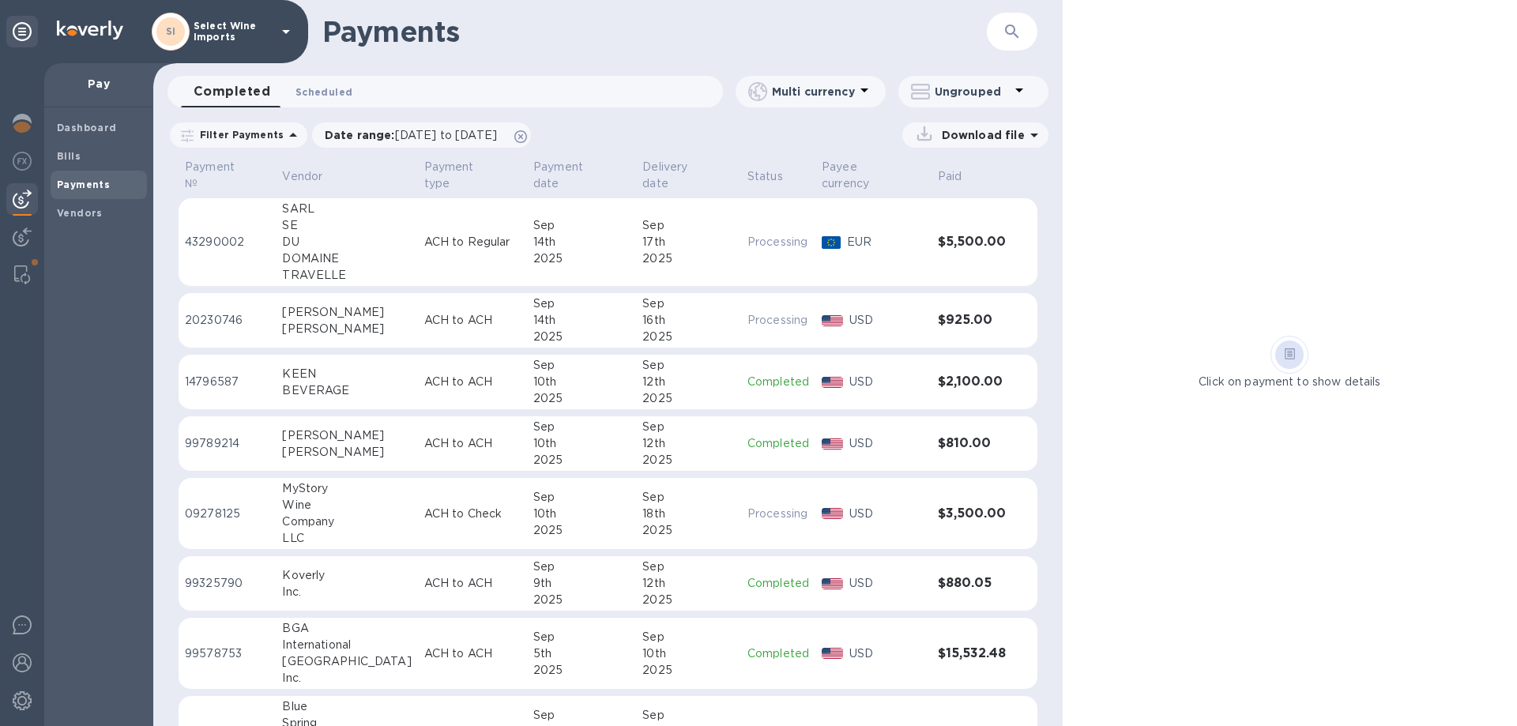
click at [344, 91] on span "Scheduled 0" at bounding box center [323, 92] width 57 height 17
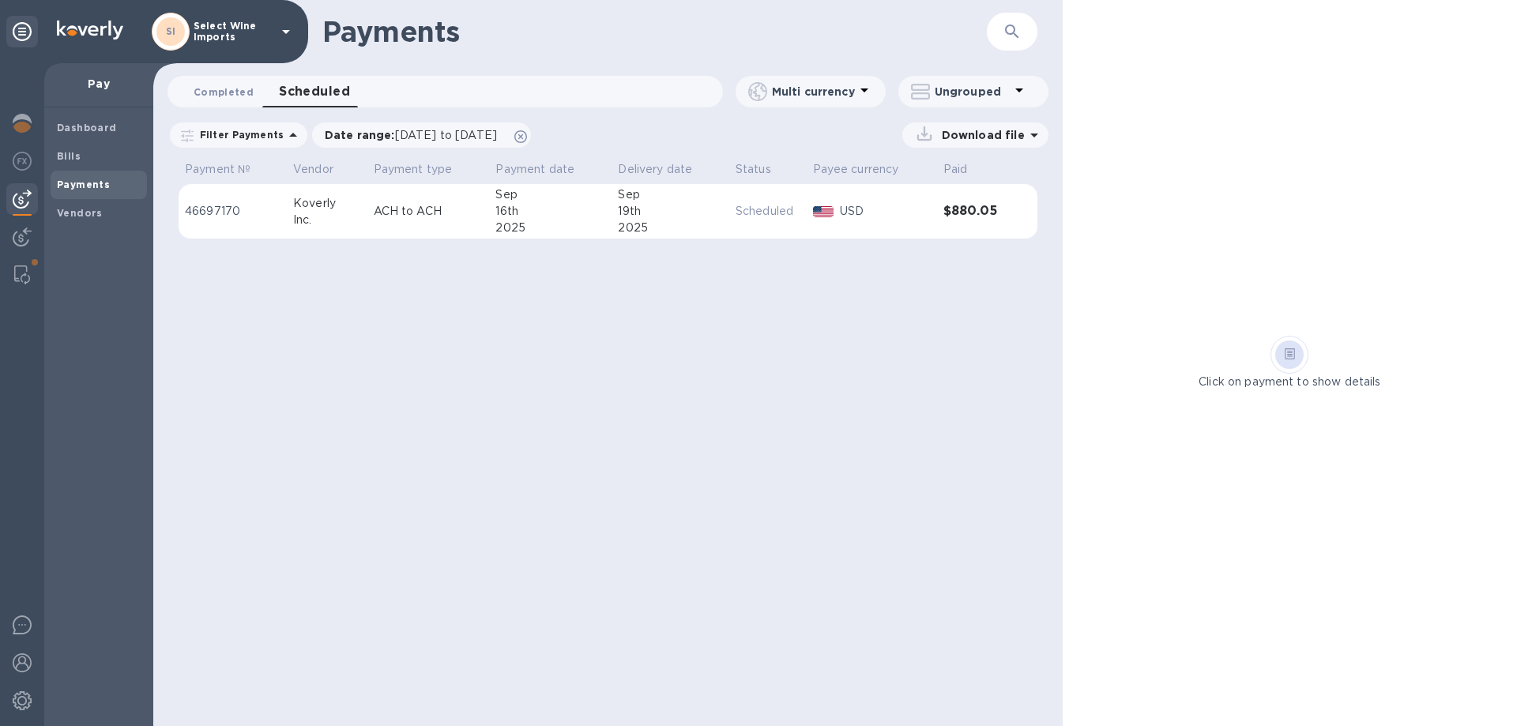
click at [239, 90] on span "Completed 0" at bounding box center [224, 92] width 60 height 17
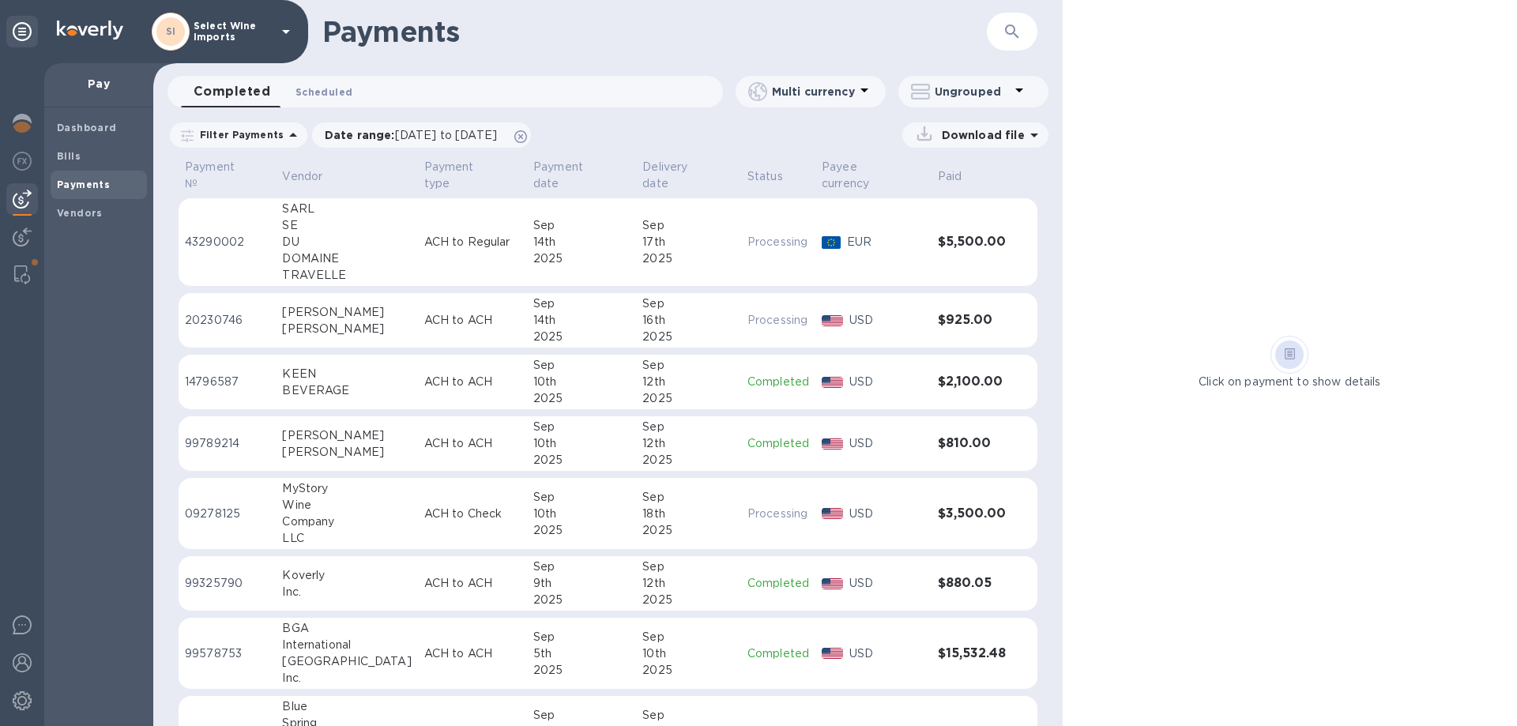
click at [318, 90] on span "Scheduled 0" at bounding box center [323, 92] width 57 height 17
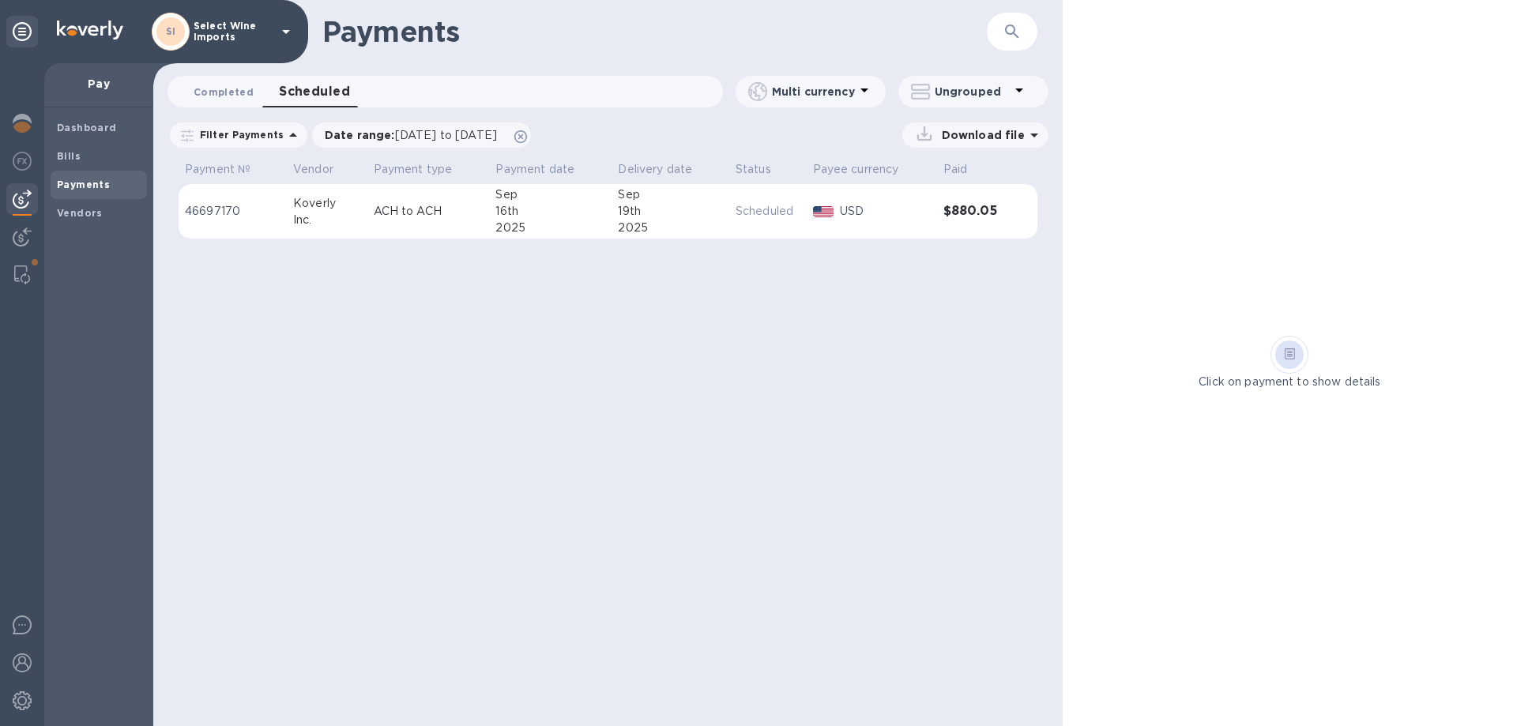
click at [226, 97] on span "Completed 0" at bounding box center [224, 92] width 60 height 17
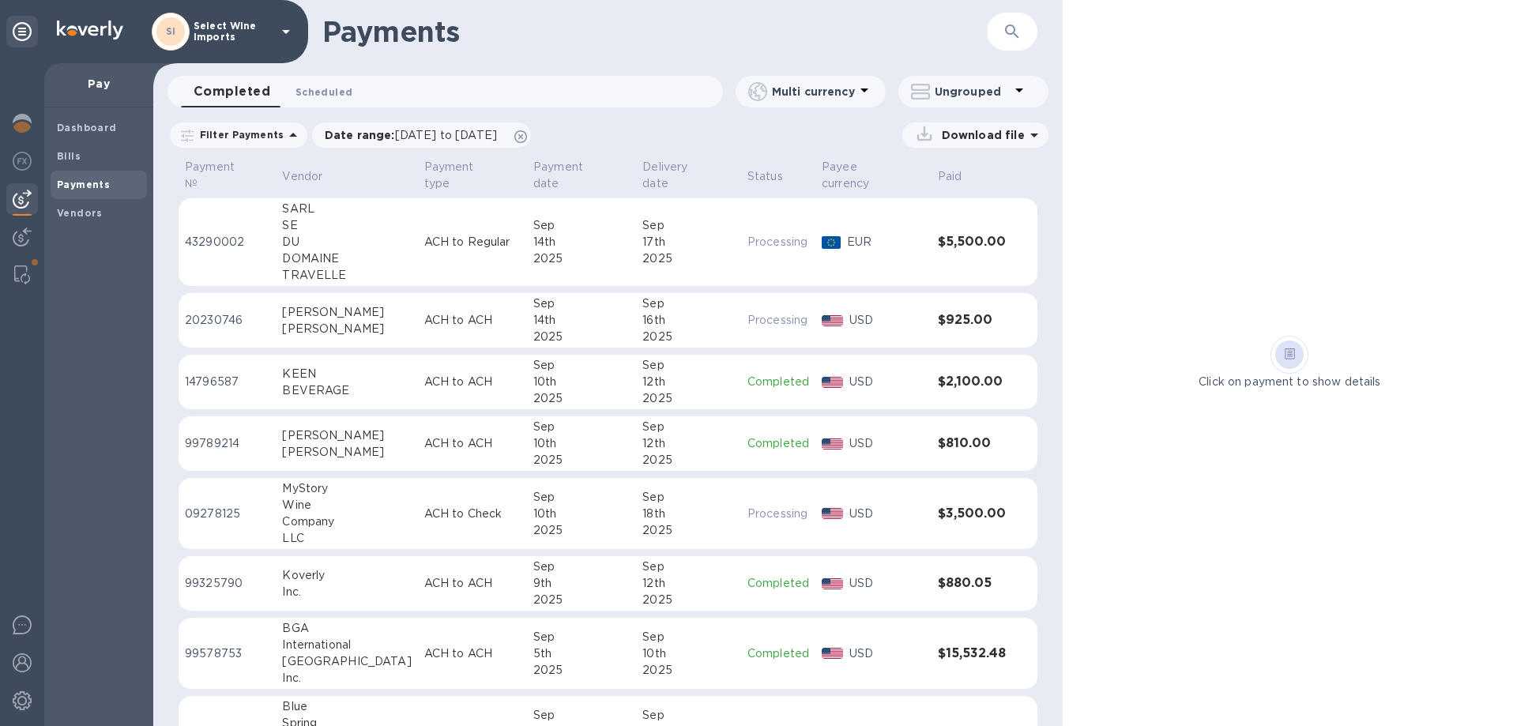
click at [322, 91] on span "Scheduled 0" at bounding box center [323, 92] width 57 height 17
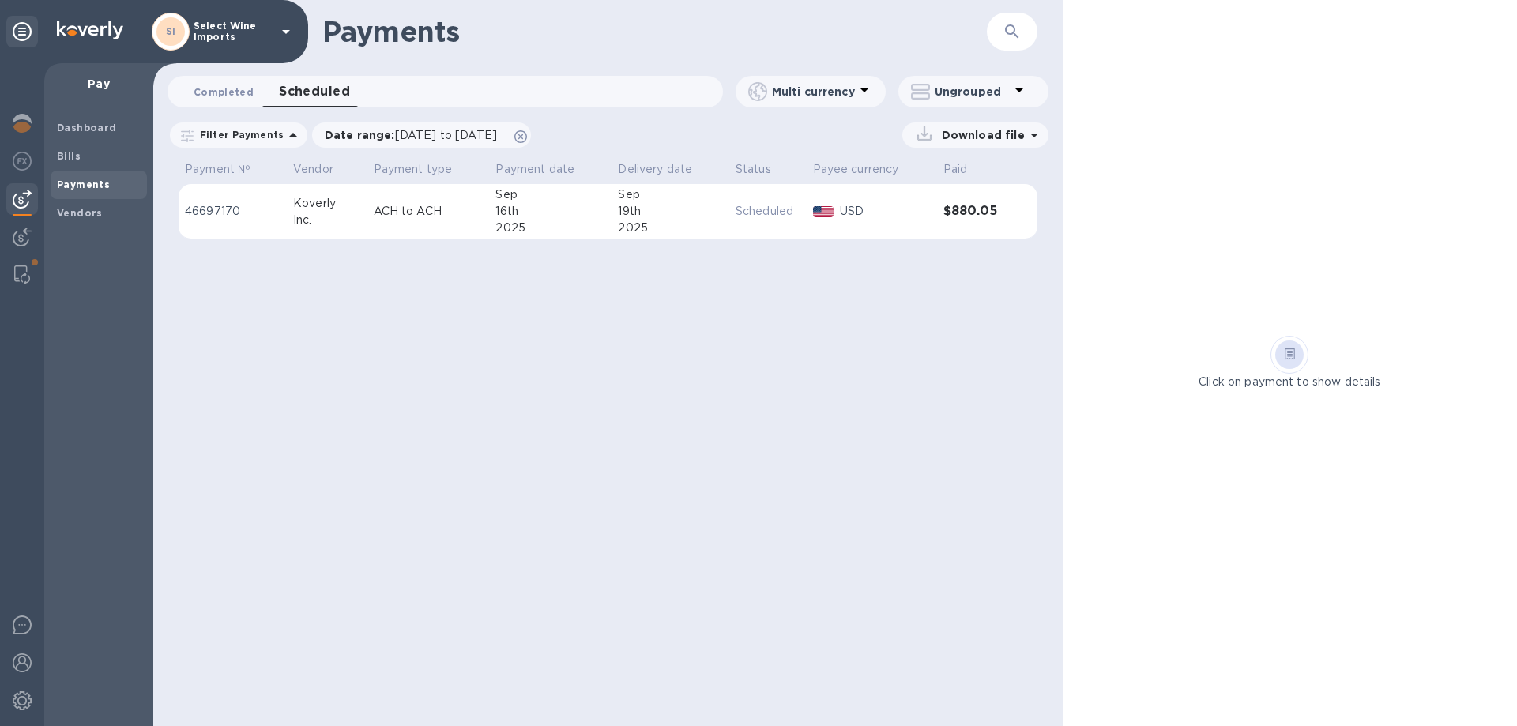
click at [216, 92] on span "Completed 0" at bounding box center [224, 92] width 60 height 17
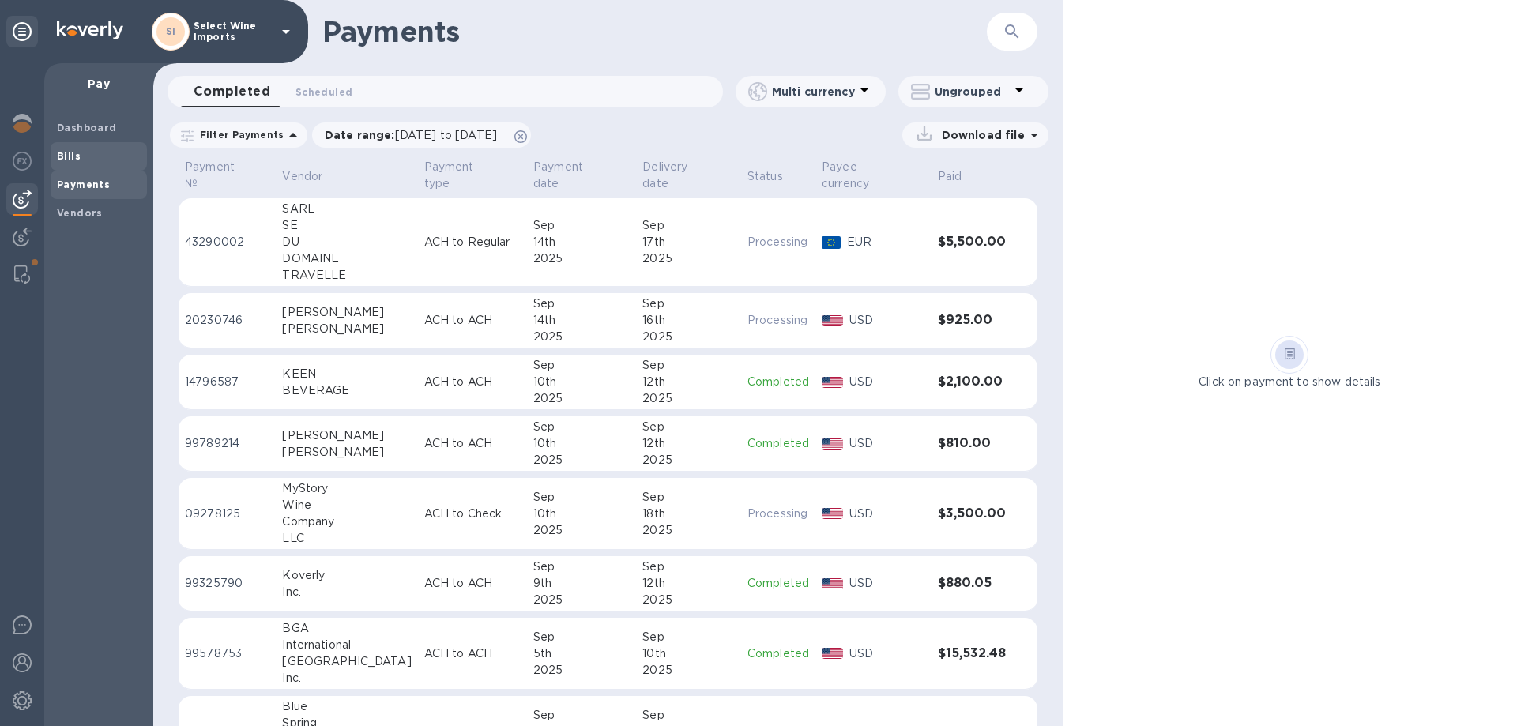
click at [68, 157] on b "Bills" at bounding box center [69, 156] width 24 height 12
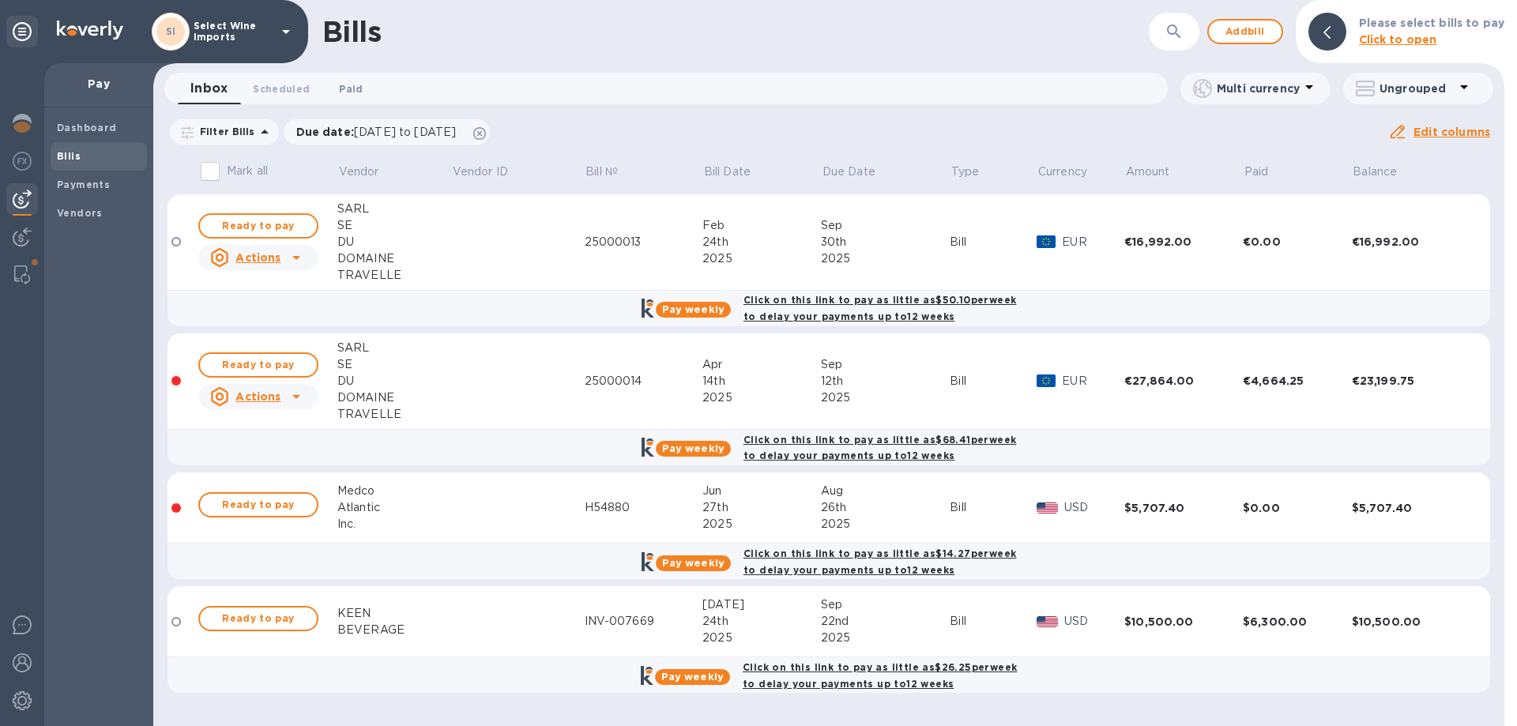
click at [355, 88] on span "Paid 0" at bounding box center [351, 89] width 24 height 17
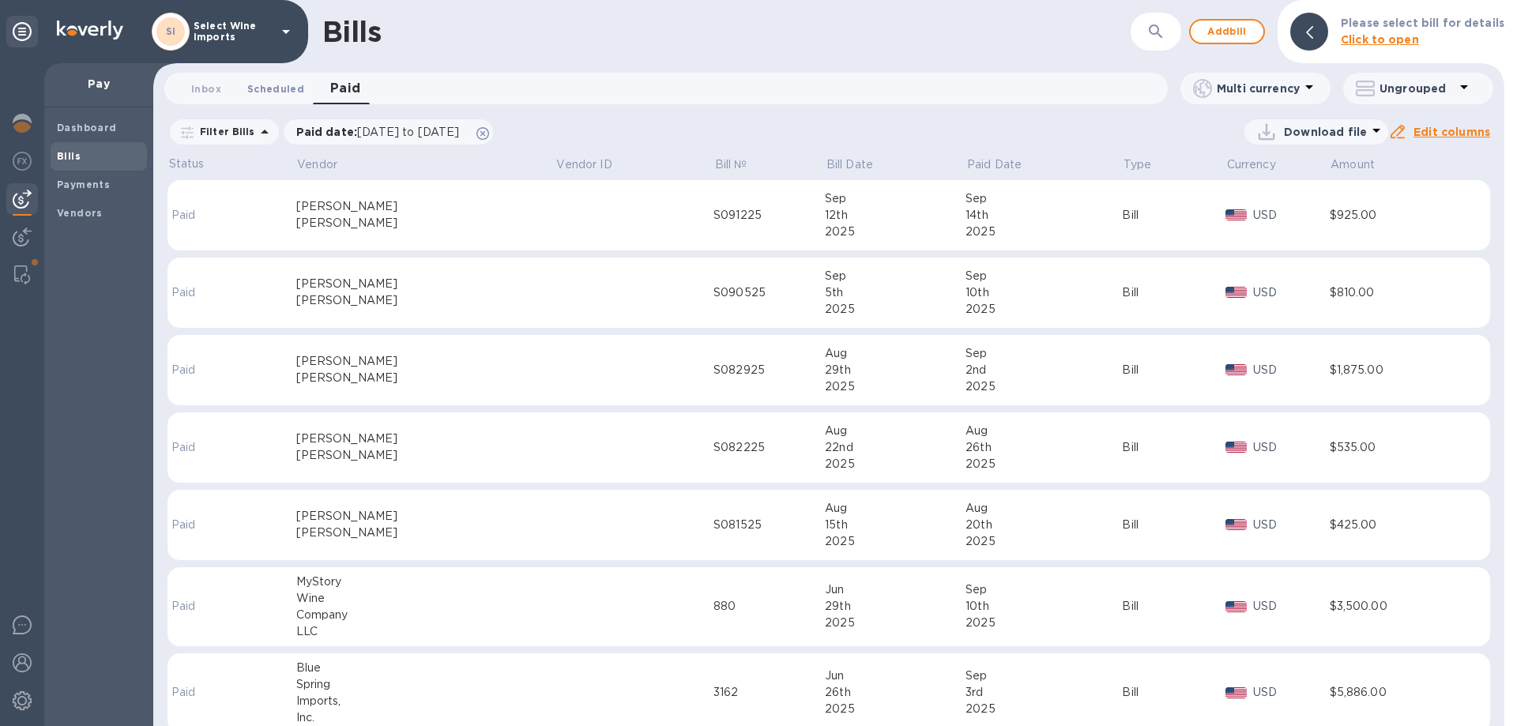
click at [292, 88] on span "Scheduled 0" at bounding box center [275, 89] width 57 height 17
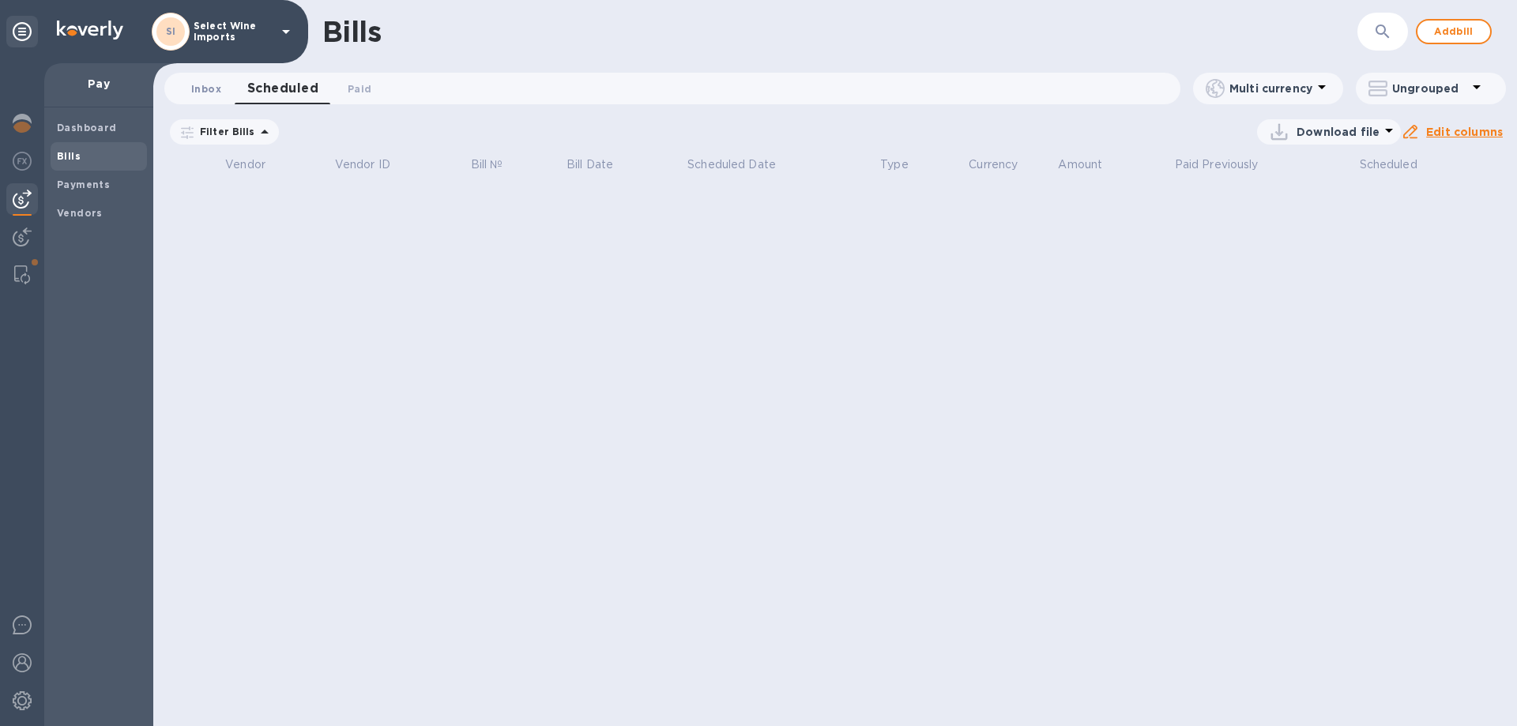
click at [213, 91] on span "Inbox 0" at bounding box center [206, 89] width 30 height 17
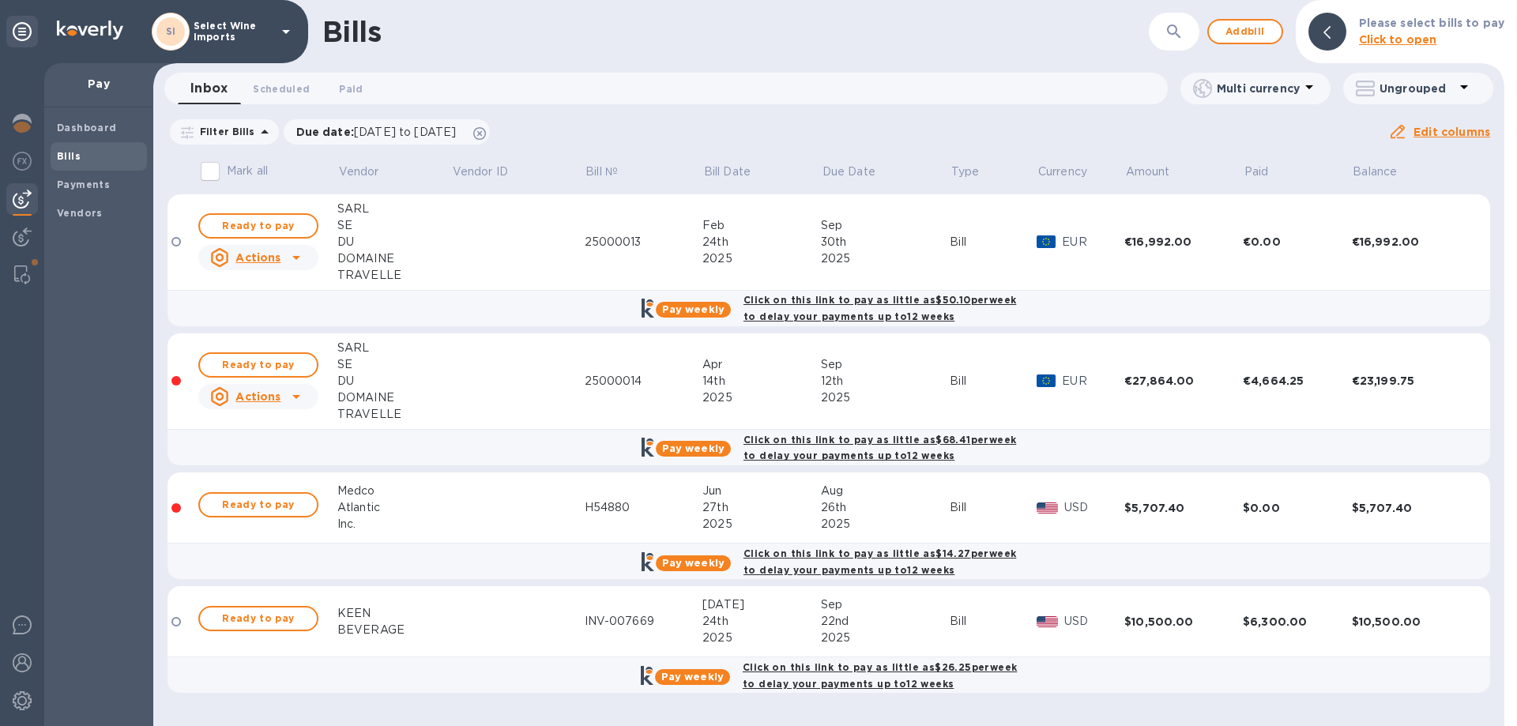
click at [297, 388] on icon at bounding box center [296, 396] width 19 height 19
click at [288, 389] on div at bounding box center [758, 363] width 1517 height 726
click at [87, 183] on b "Payments" at bounding box center [83, 185] width 53 height 12
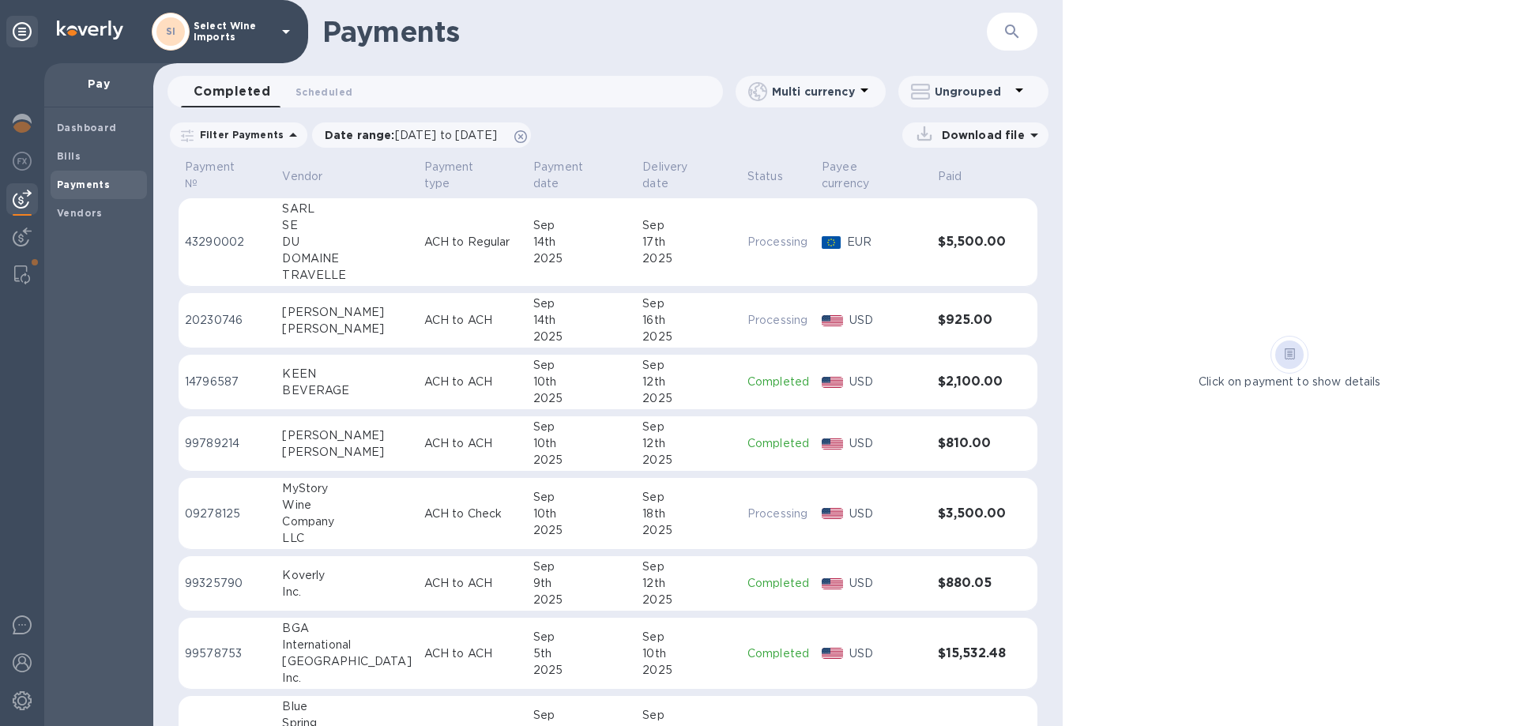
click at [228, 234] on p "43290002" at bounding box center [227, 242] width 85 height 17
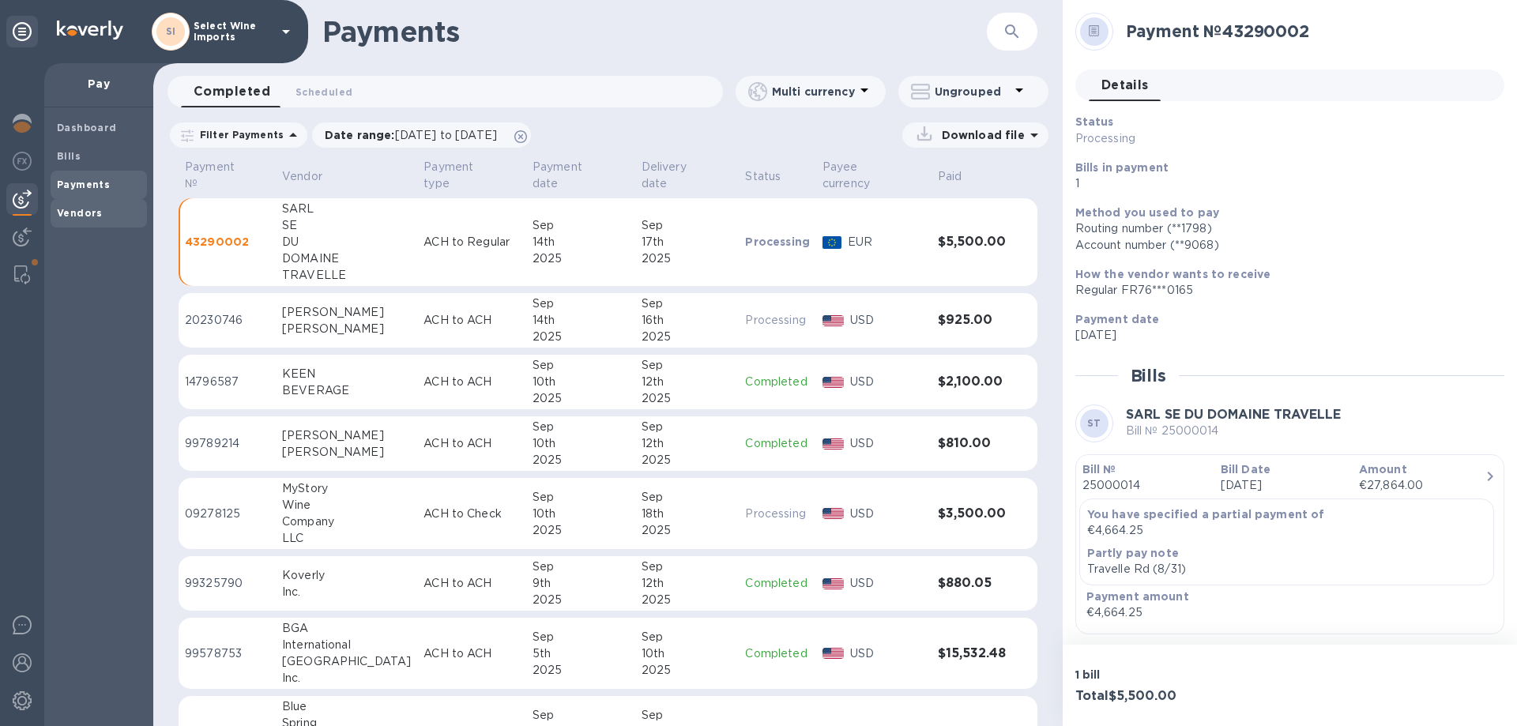
click at [78, 209] on b "Vendors" at bounding box center [80, 213] width 46 height 12
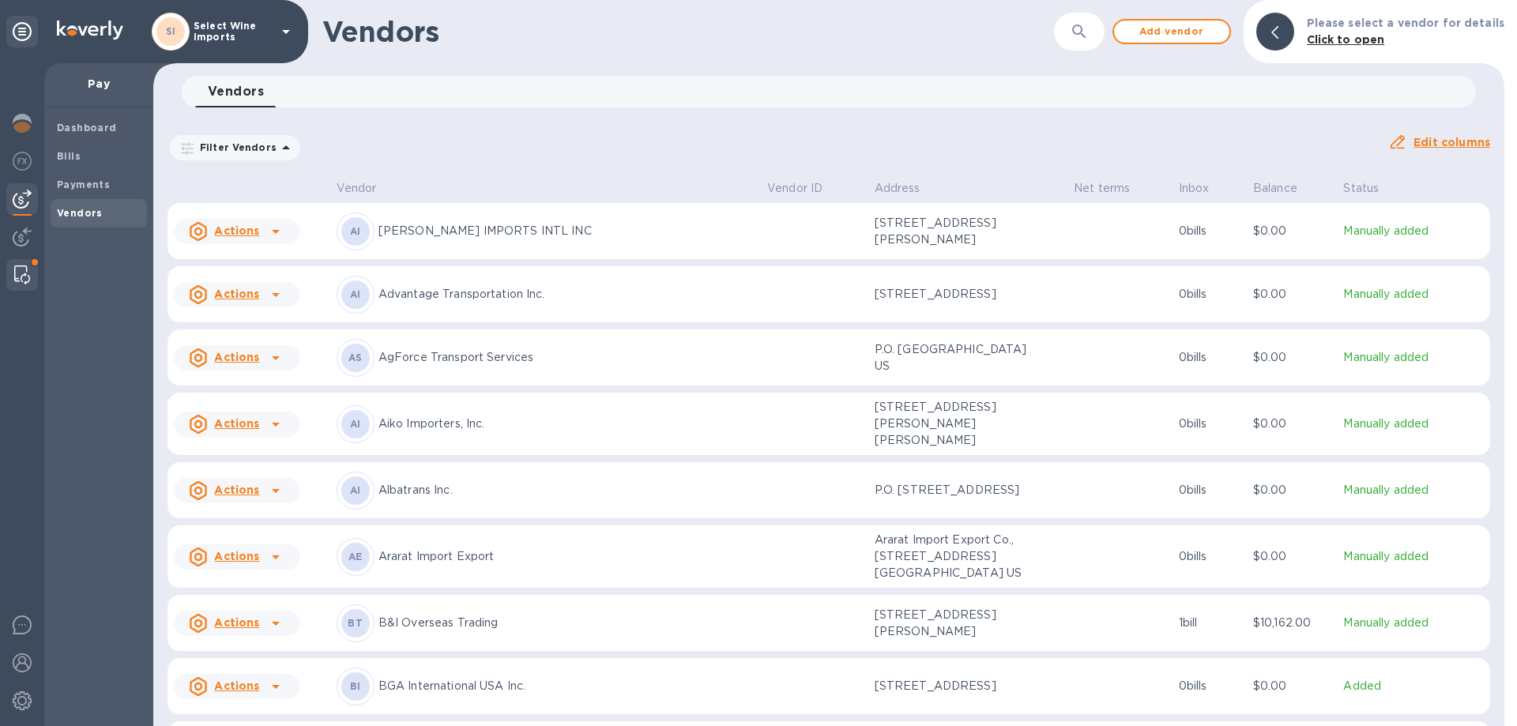
click at [24, 263] on div at bounding box center [22, 275] width 28 height 32
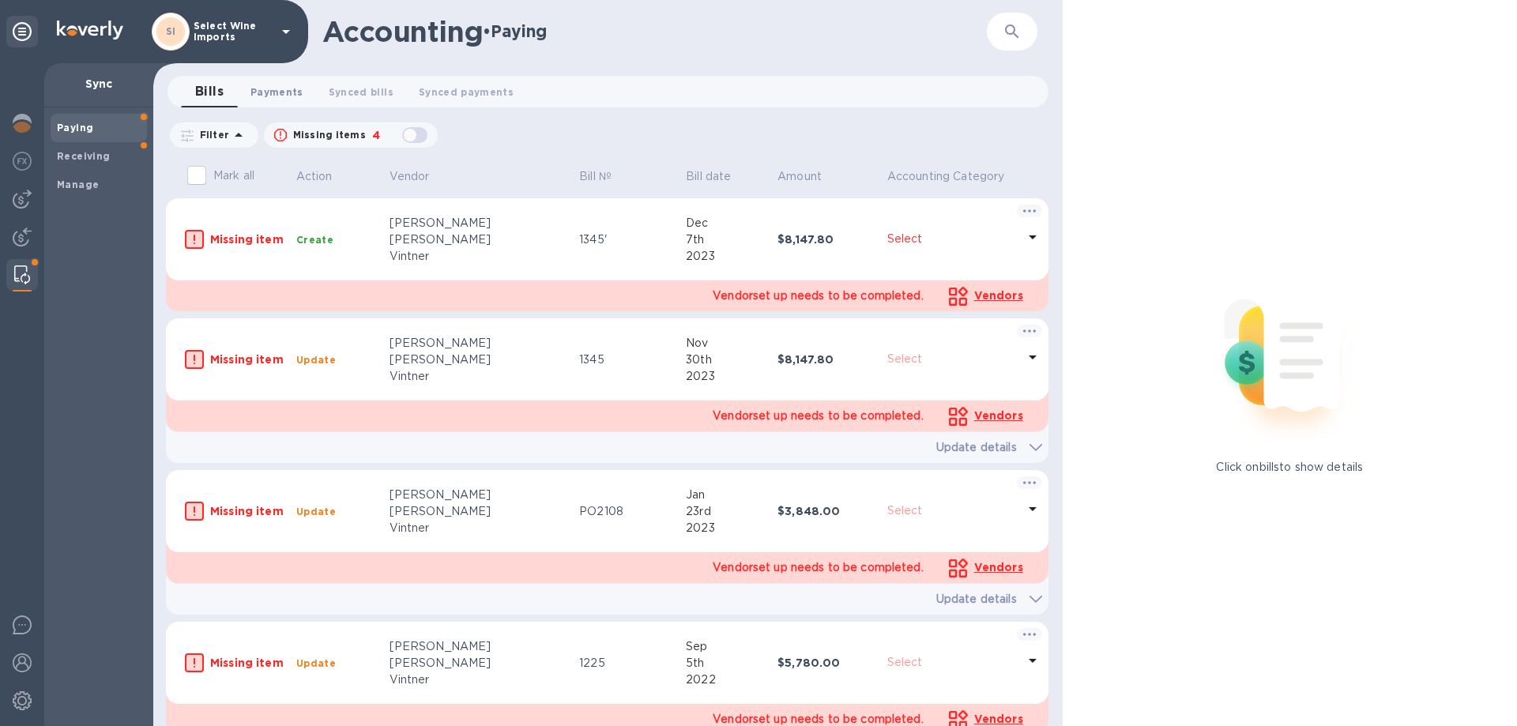
click at [280, 94] on span "Payments 0" at bounding box center [276, 92] width 53 height 17
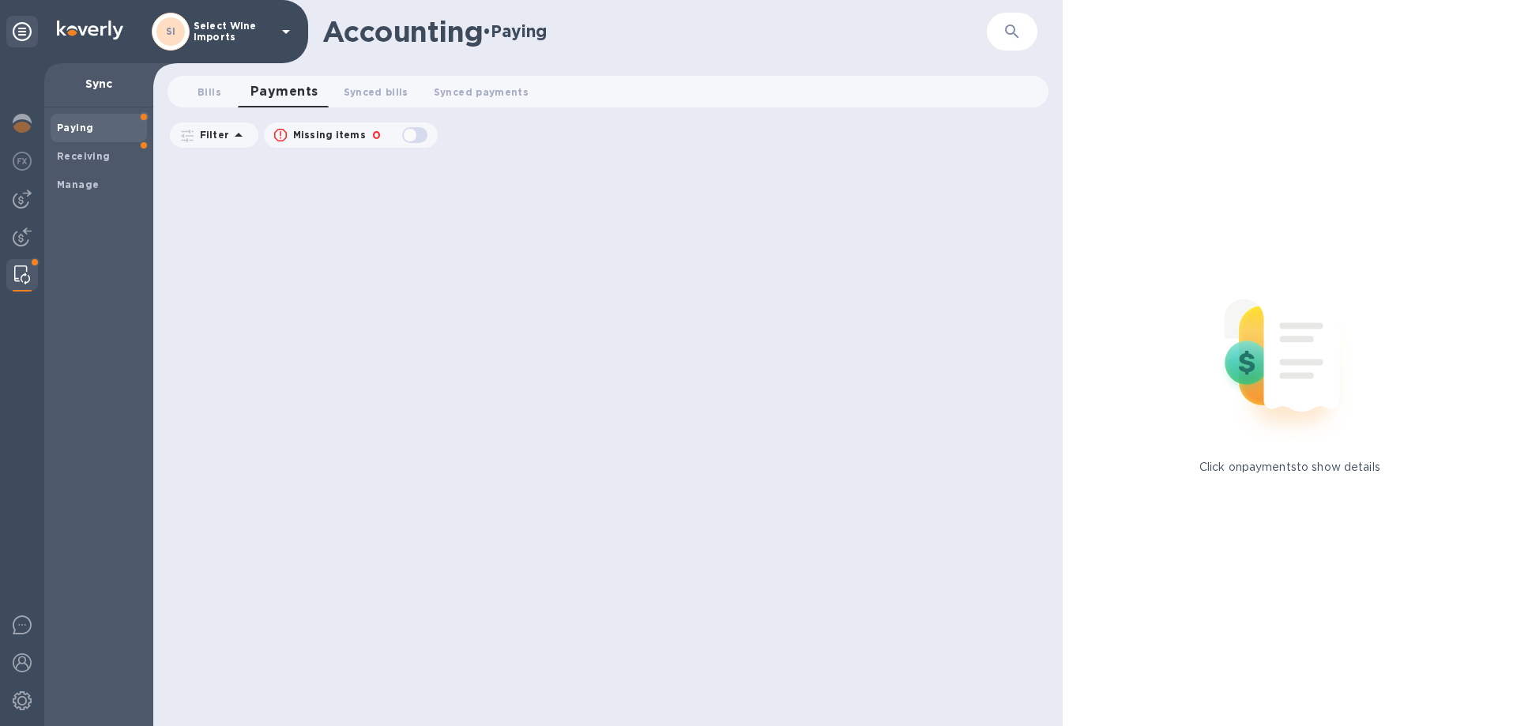
click at [1005, 27] on icon "button" at bounding box center [1012, 31] width 19 height 19
click at [419, 137] on div "button" at bounding box center [415, 135] width 32 height 22
checkbox input "true"
click at [1003, 32] on icon "button" at bounding box center [1012, 31] width 19 height 19
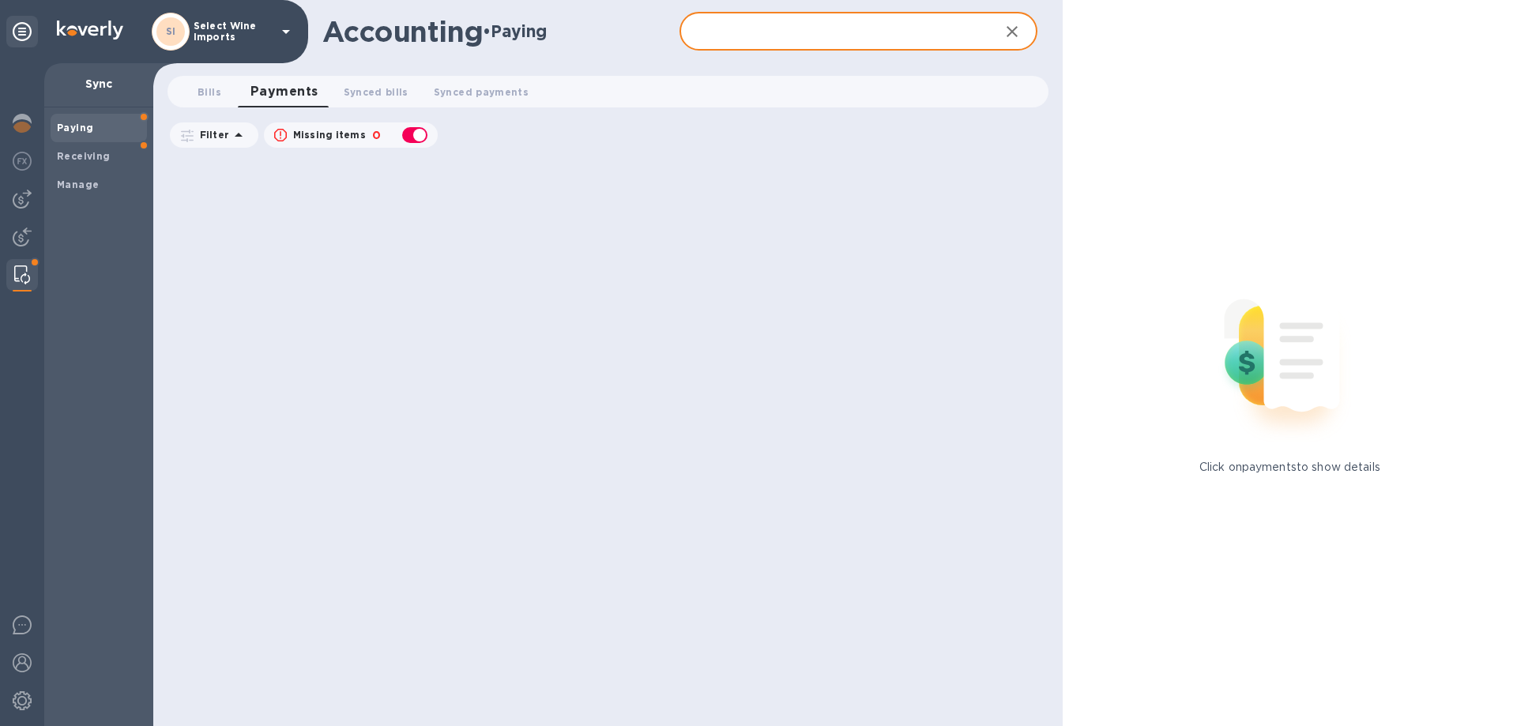
click at [868, 28] on input "text" at bounding box center [832, 32] width 307 height 39
type input "travelle"
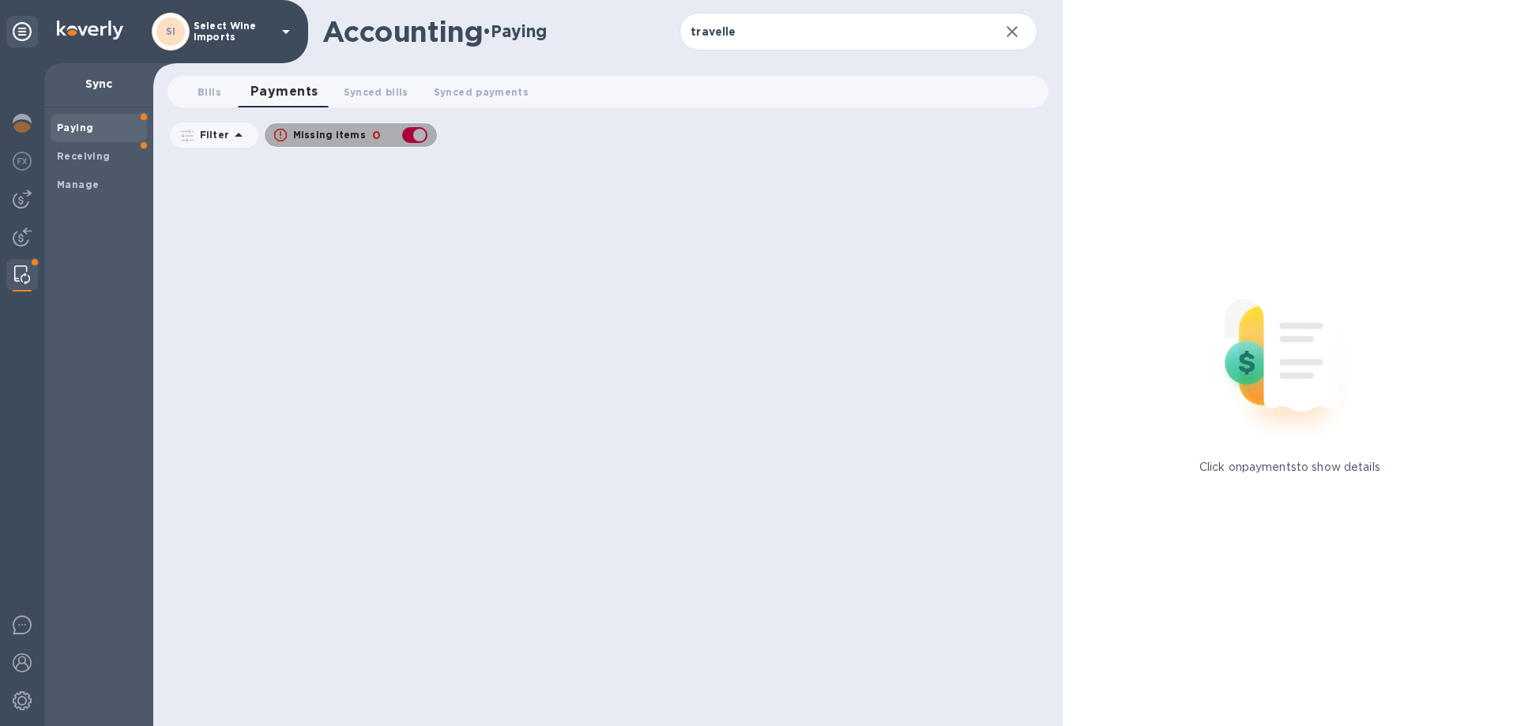
click at [405, 137] on div "button" at bounding box center [415, 135] width 32 height 22
checkbox input "false"
click at [216, 95] on span "Bills 0" at bounding box center [210, 92] width 24 height 17
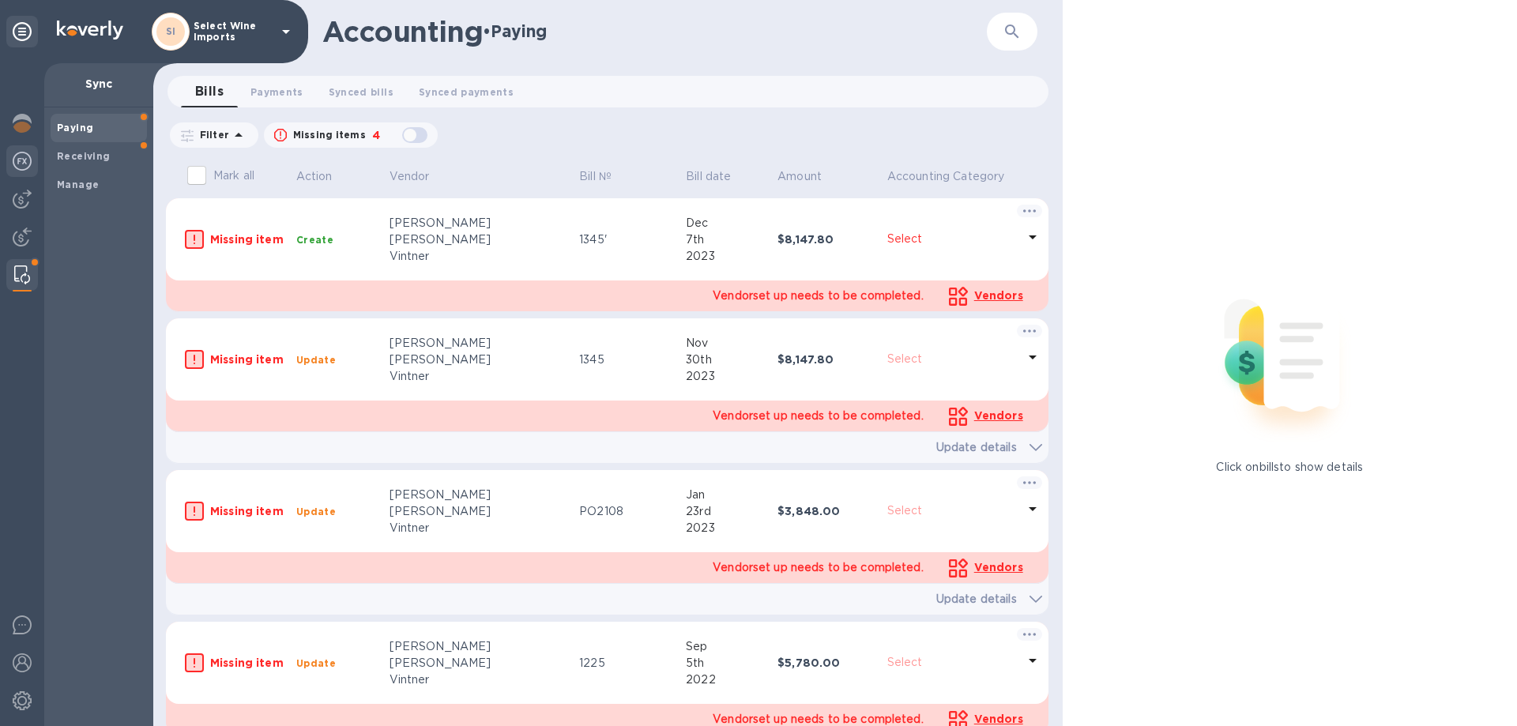
click at [14, 160] on img at bounding box center [22, 161] width 19 height 19
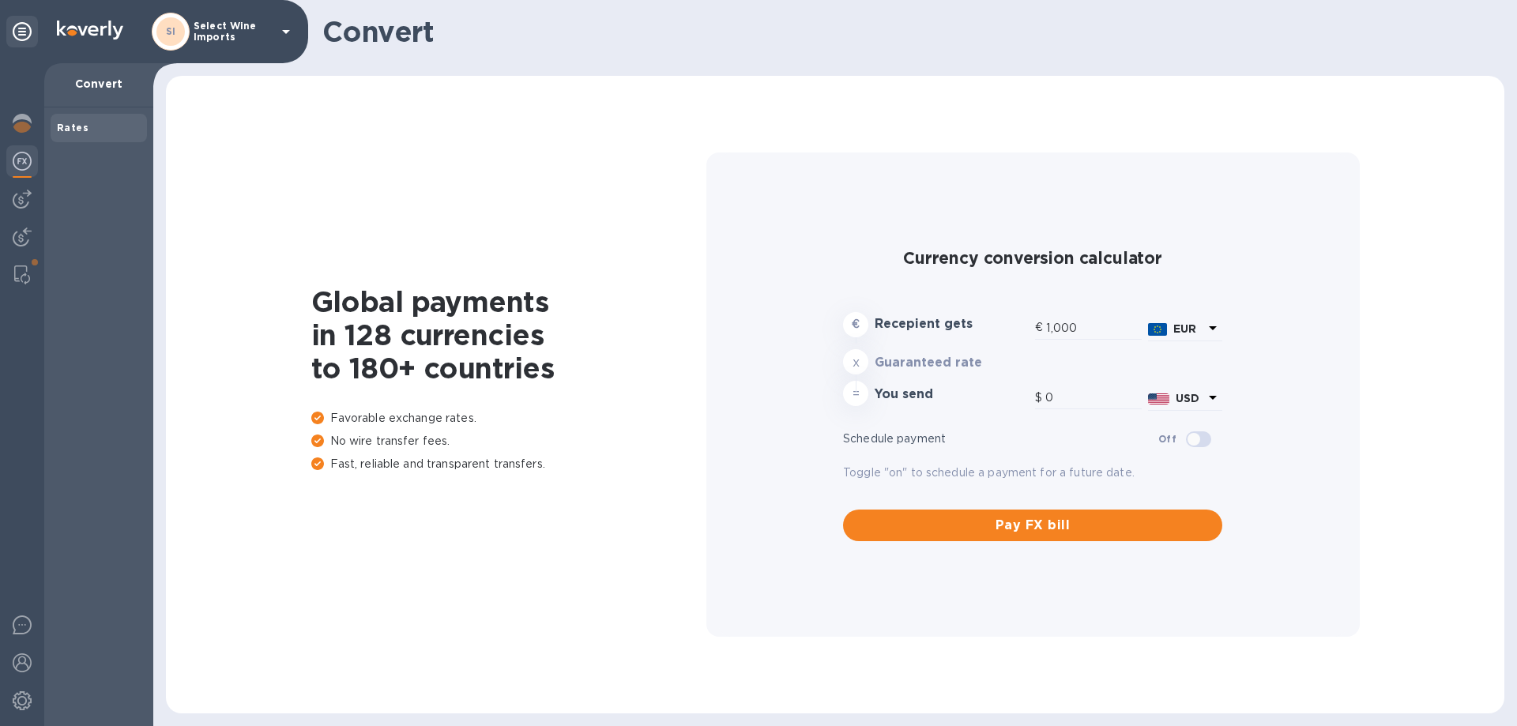
type input "1,179.28"
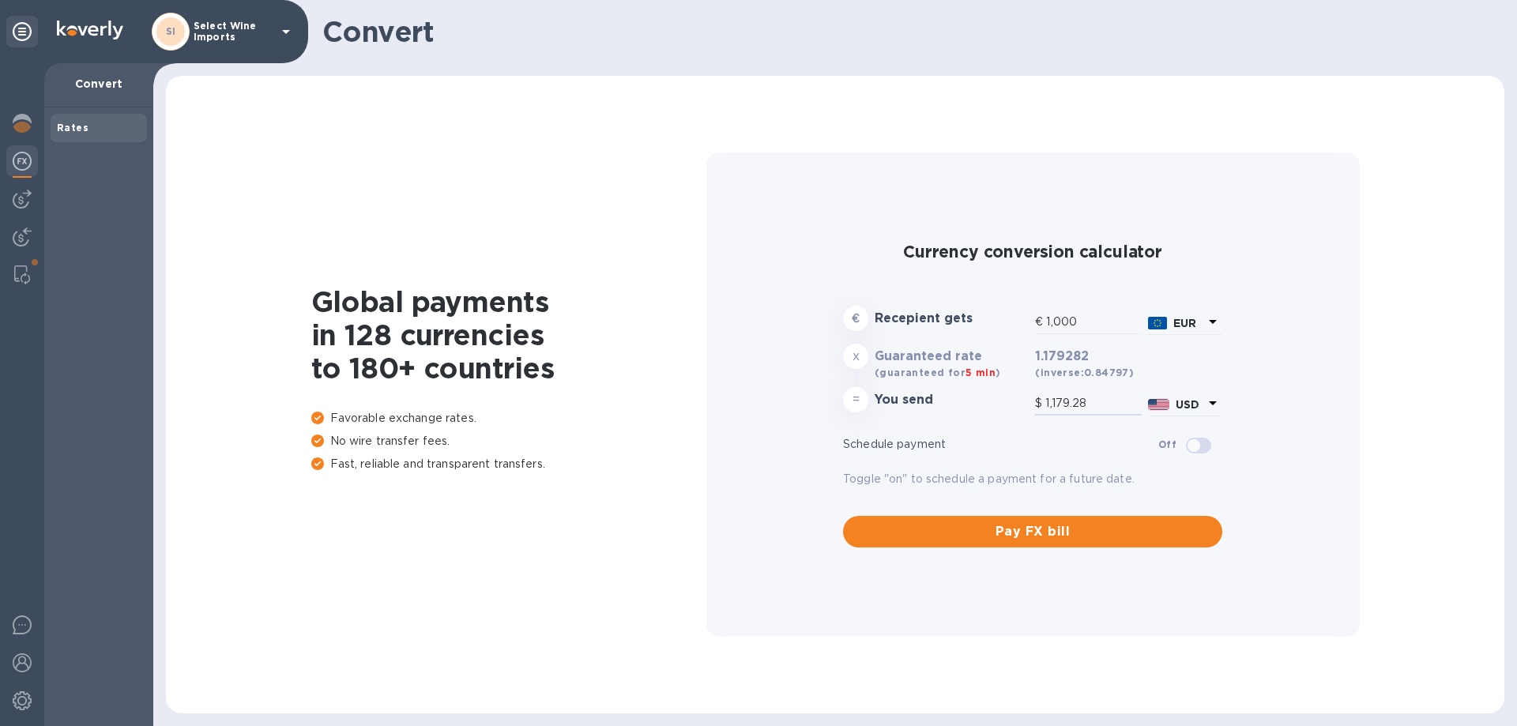
drag, startPoint x: 1087, startPoint y: 403, endPoint x: 943, endPoint y: 404, distance: 143.8
click at [943, 404] on div "= You send $ 1,179.28 USD" at bounding box center [1033, 403] width 386 height 38
type input "4.24"
type input "5"
type input "46.64"
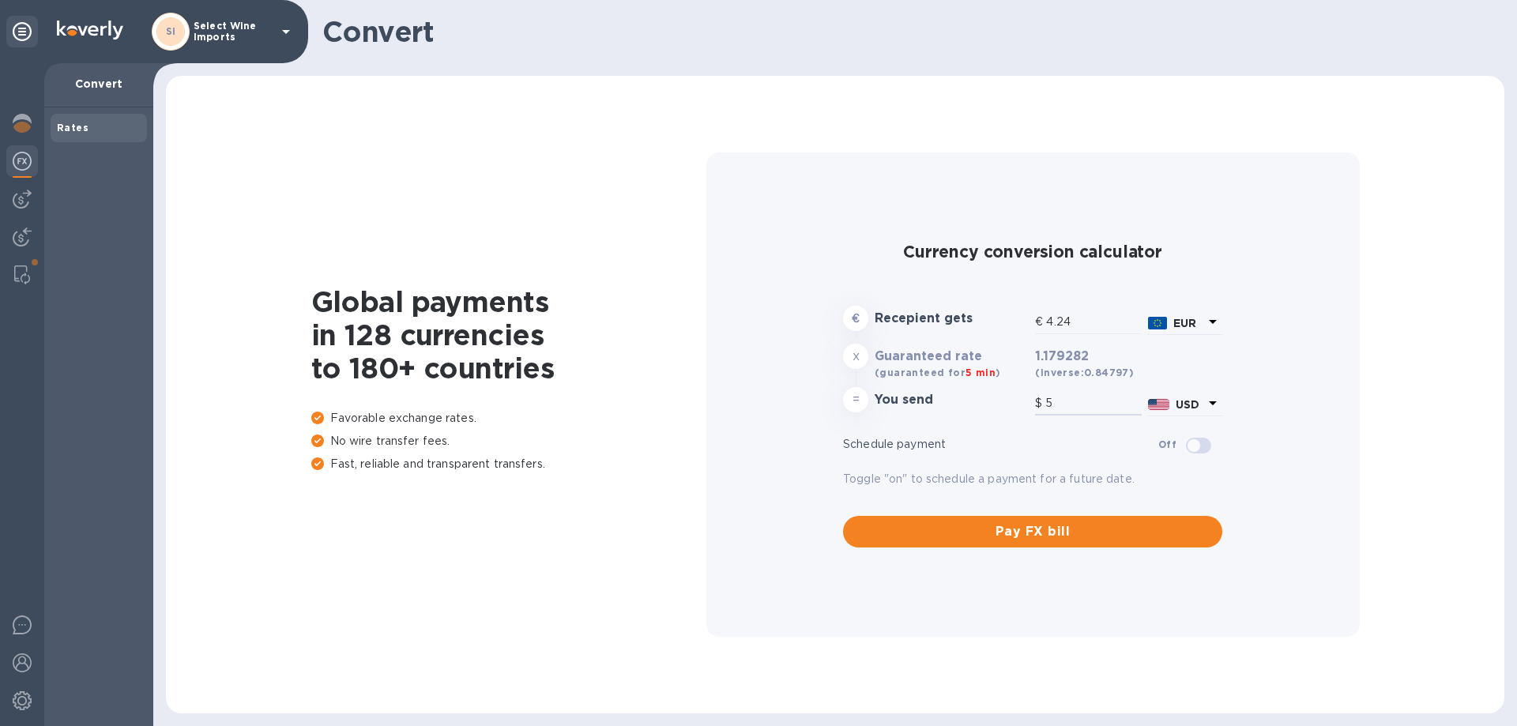
type input "55"
type input "466.39"
type input "550"
type input "4,663.85"
type input "5,500"
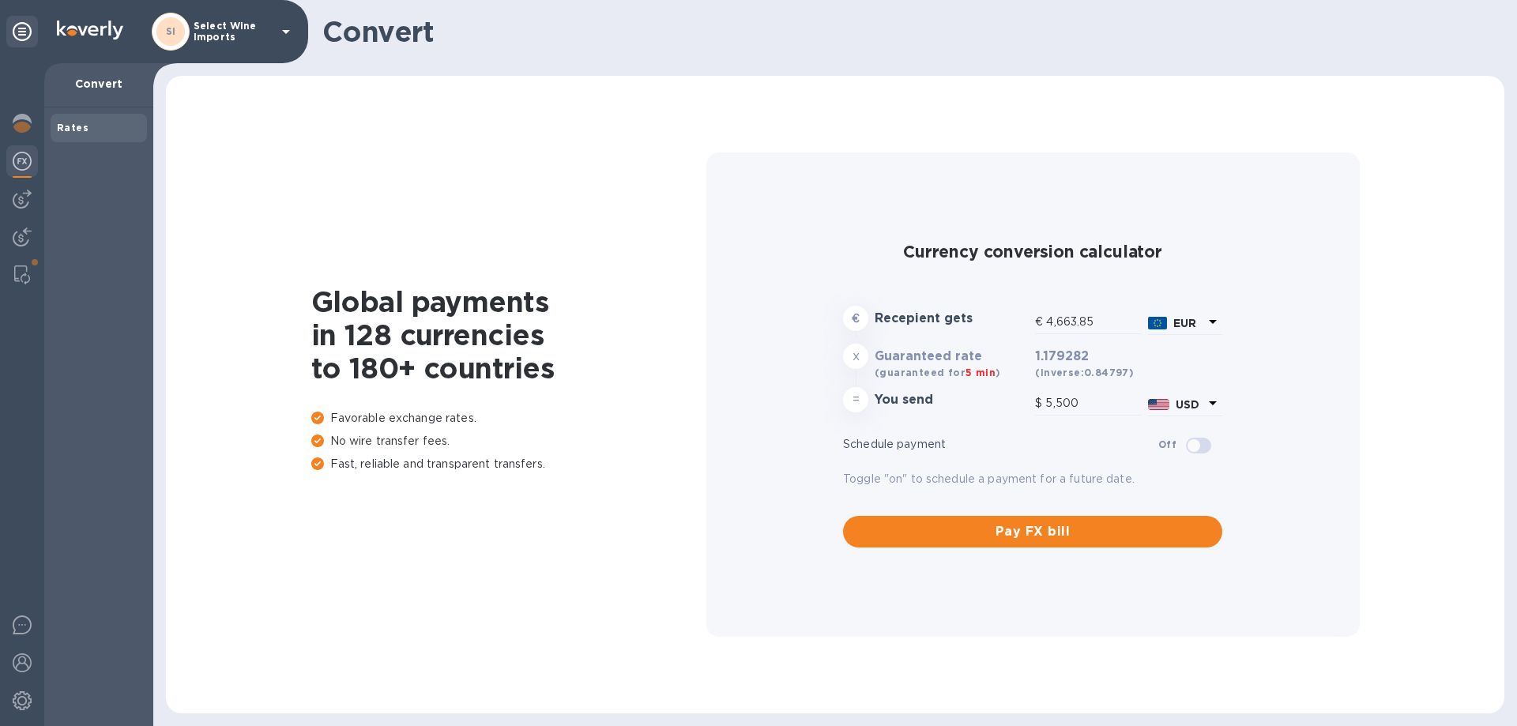
click at [22, 159] on img at bounding box center [22, 161] width 19 height 19
click at [24, 199] on img at bounding box center [22, 199] width 19 height 19
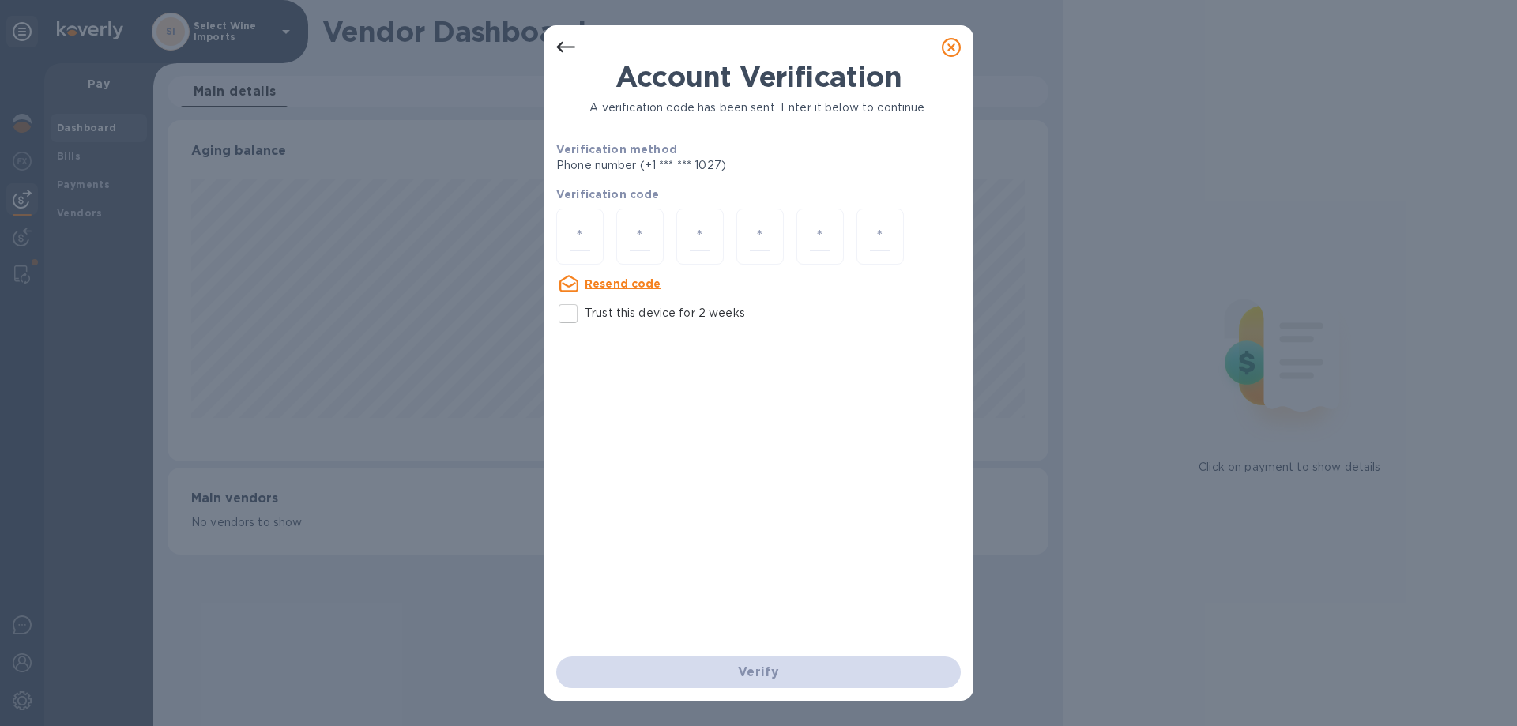
scroll to position [341, 880]
click at [568, 317] on input "Trust this device for 2 weeks" at bounding box center [567, 313] width 33 height 33
checkbox input "true"
click at [573, 227] on input "number" at bounding box center [580, 236] width 21 height 29
type input "2"
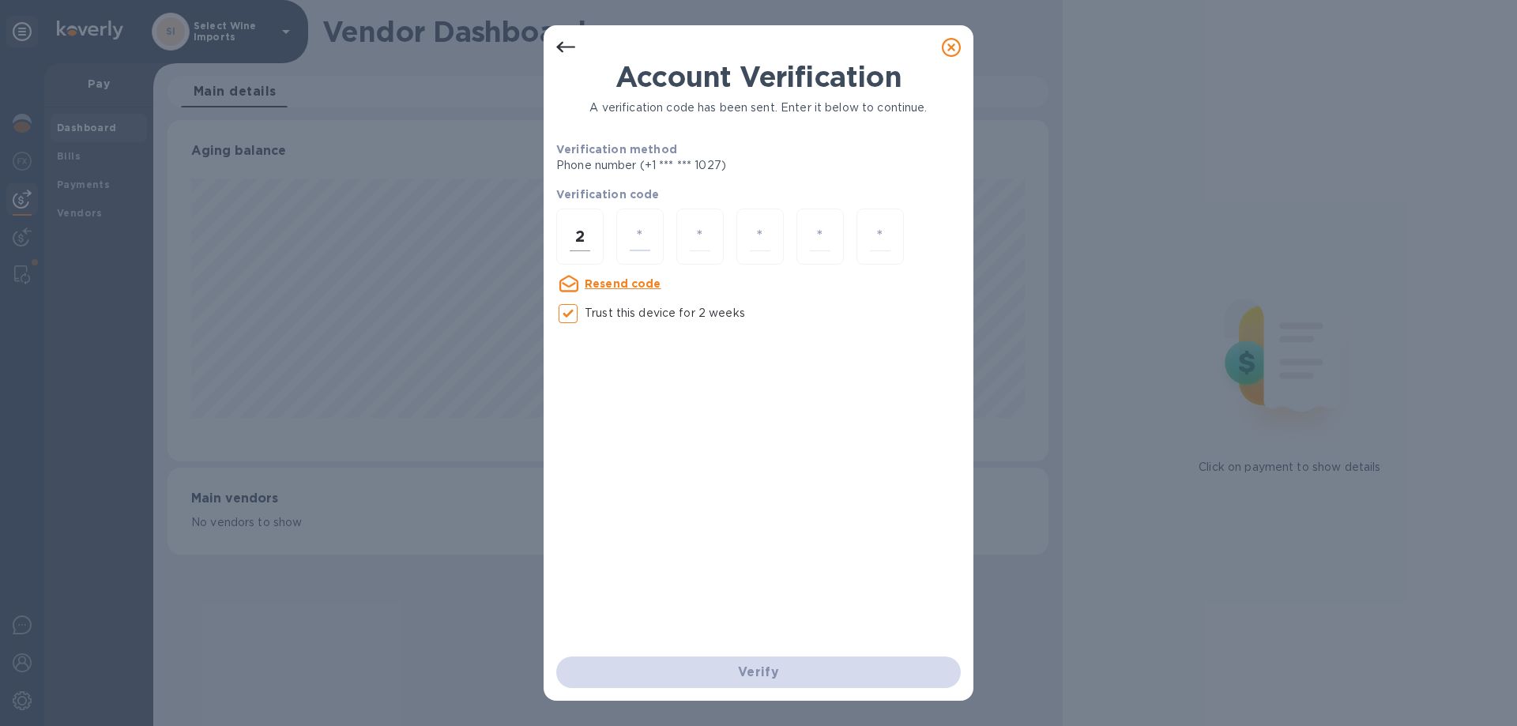
type input "0"
type input "9"
type input "5"
type input "0"
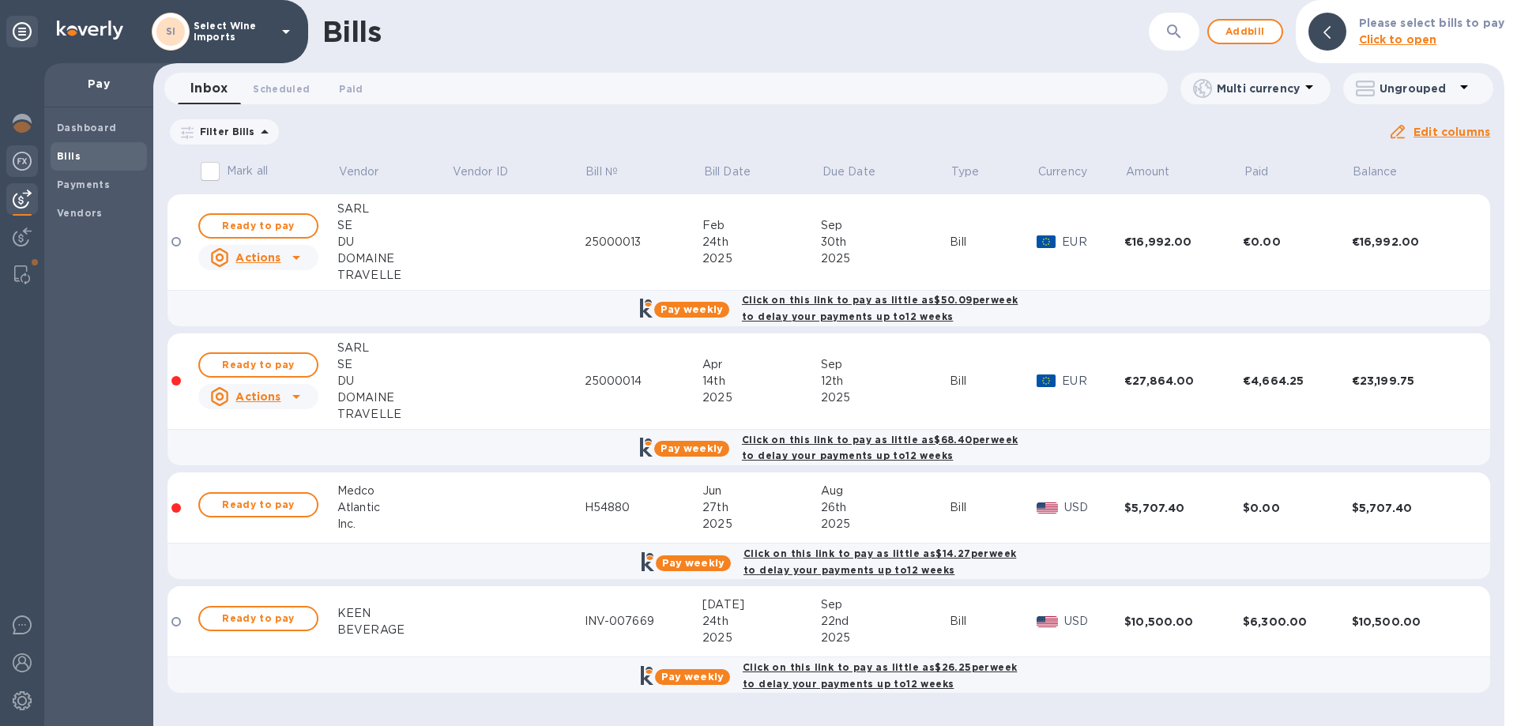
click at [24, 161] on img at bounding box center [22, 161] width 19 height 19
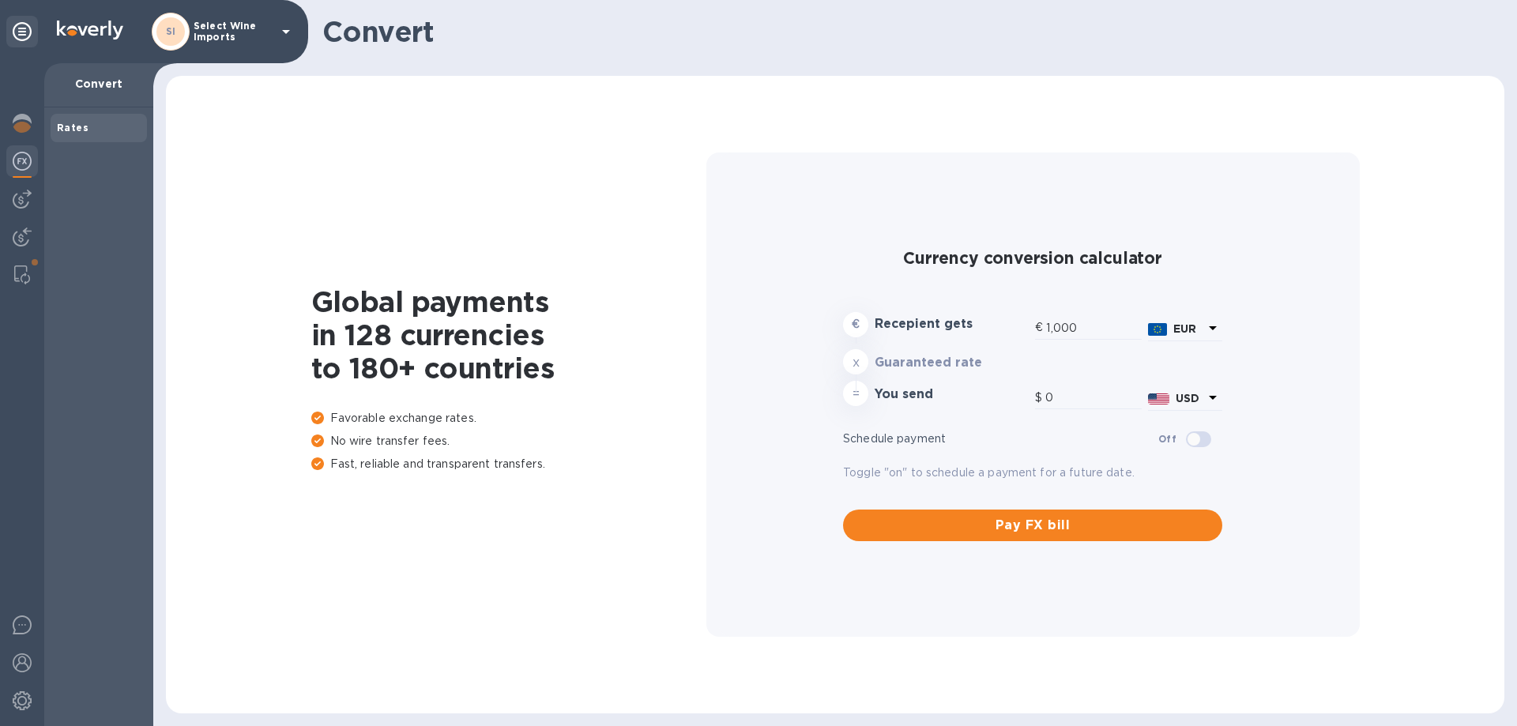
type input "1,179.08"
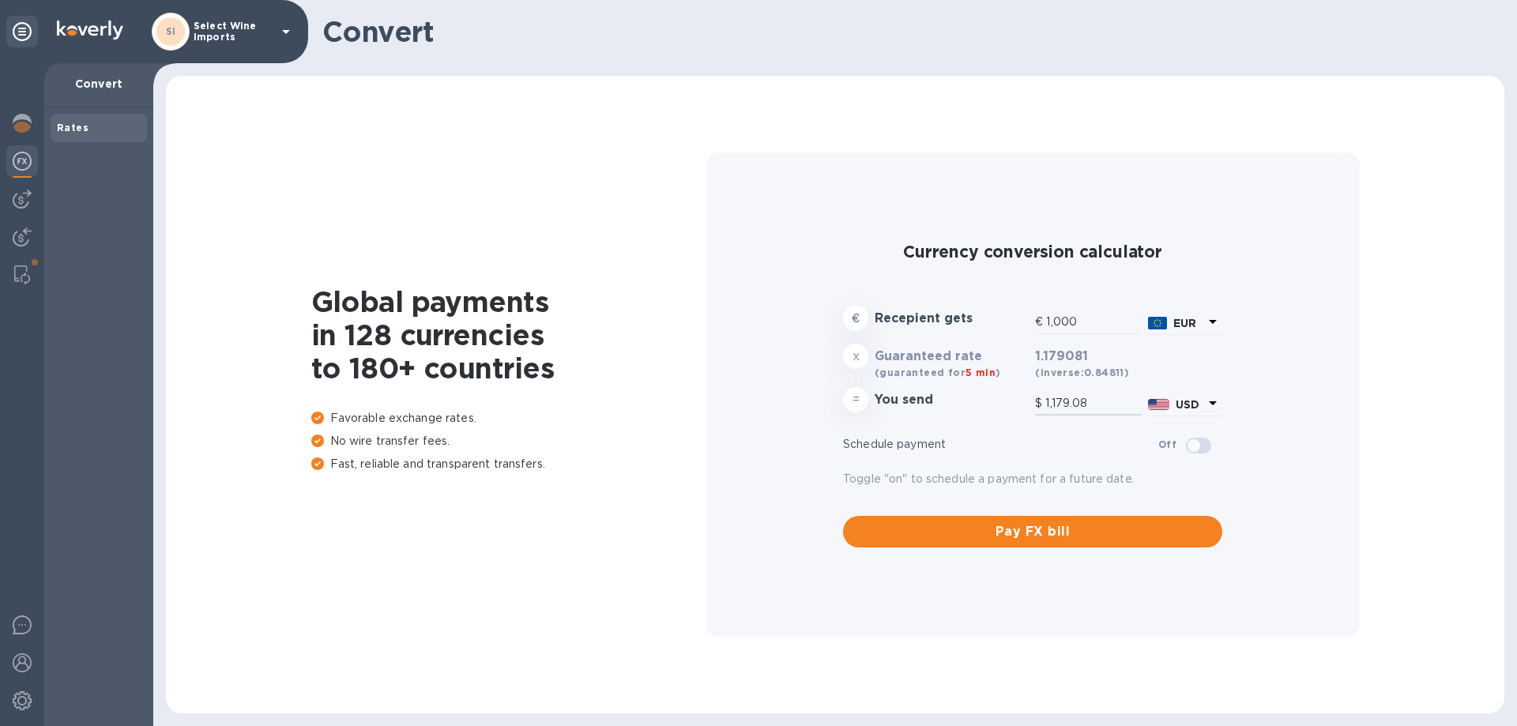
drag, startPoint x: 1111, startPoint y: 404, endPoint x: 919, endPoint y: 400, distance: 192.0
click at [919, 400] on div "= You send $ 1,179.08 USD" at bounding box center [1033, 403] width 386 height 38
type input "4.24"
type input "5"
type input "46.65"
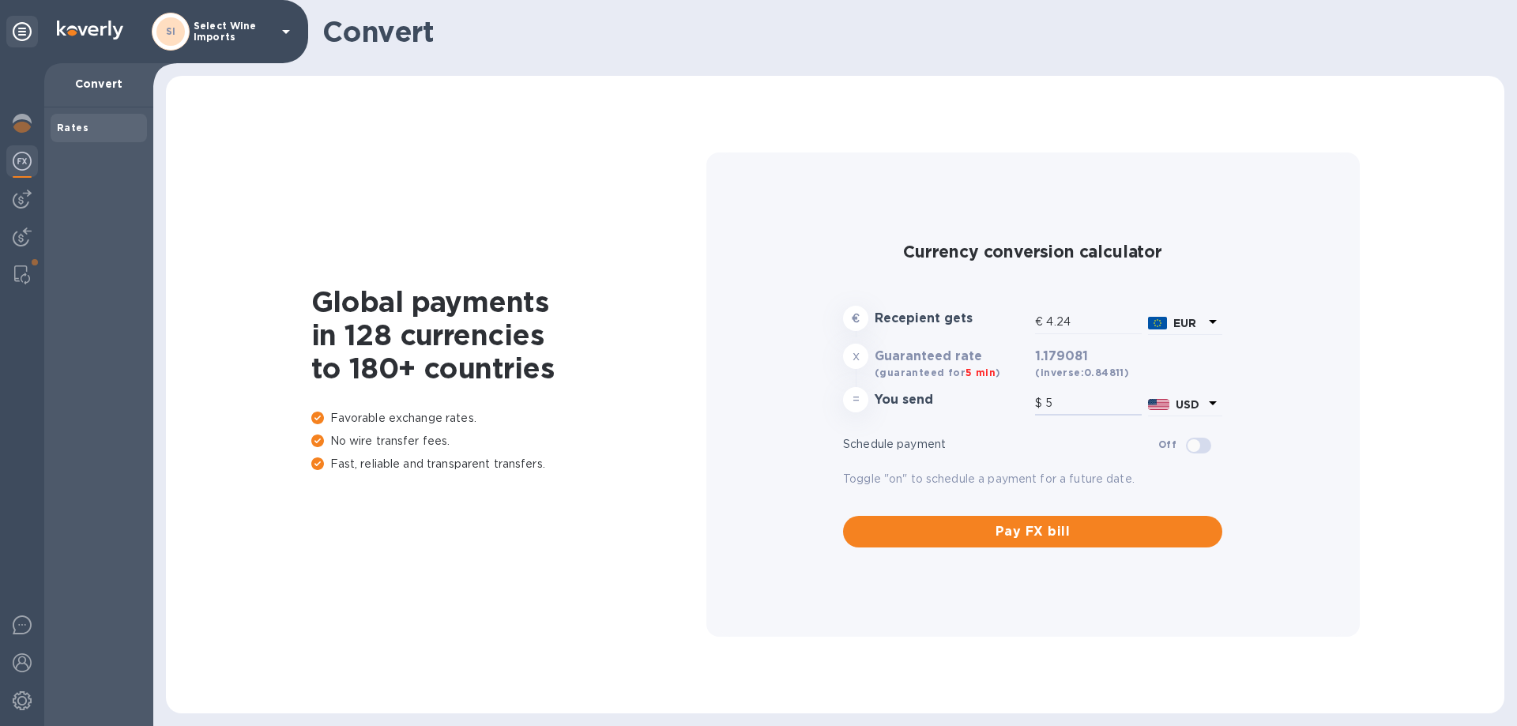
type input "55"
type input "466.46"
type input "550"
type input "4,664.65"
type input "5,500"
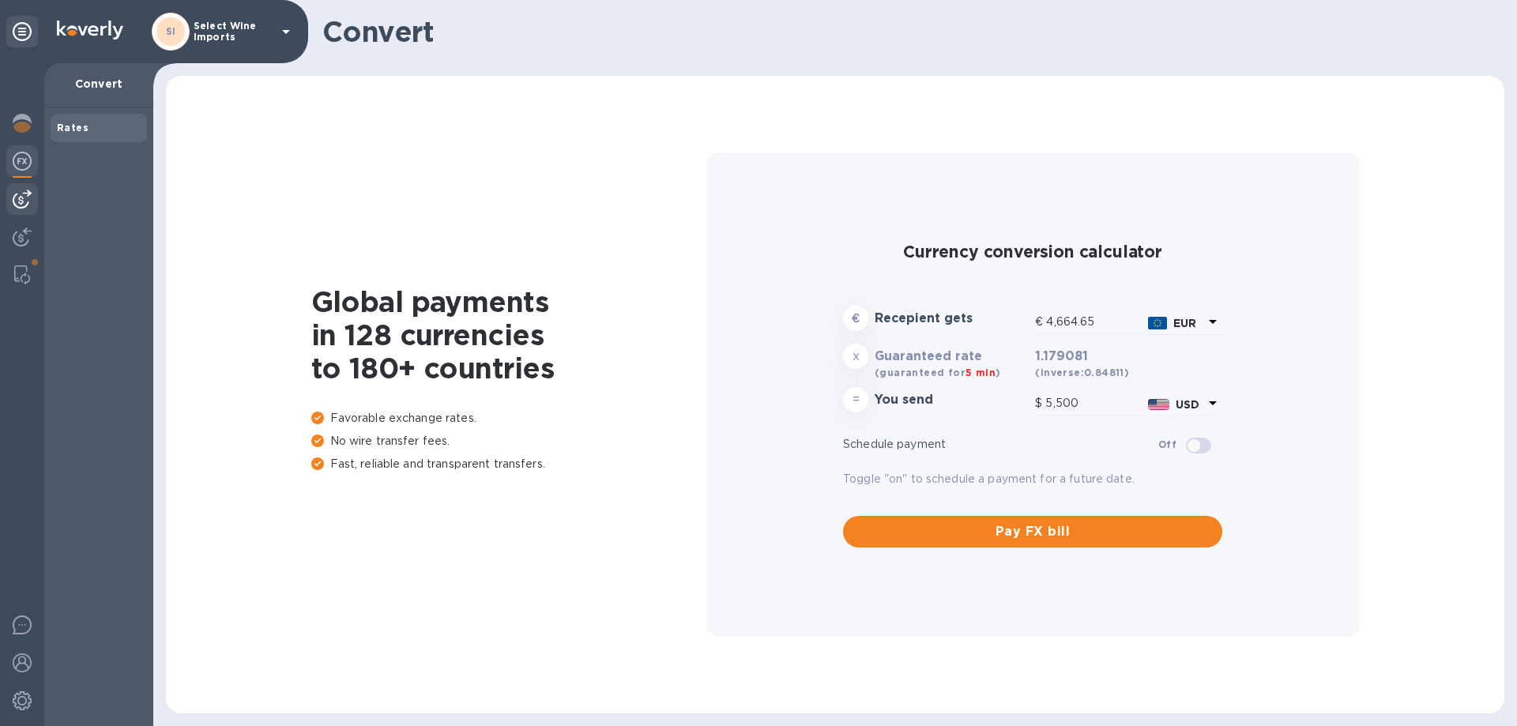
click at [23, 199] on img at bounding box center [22, 199] width 19 height 19
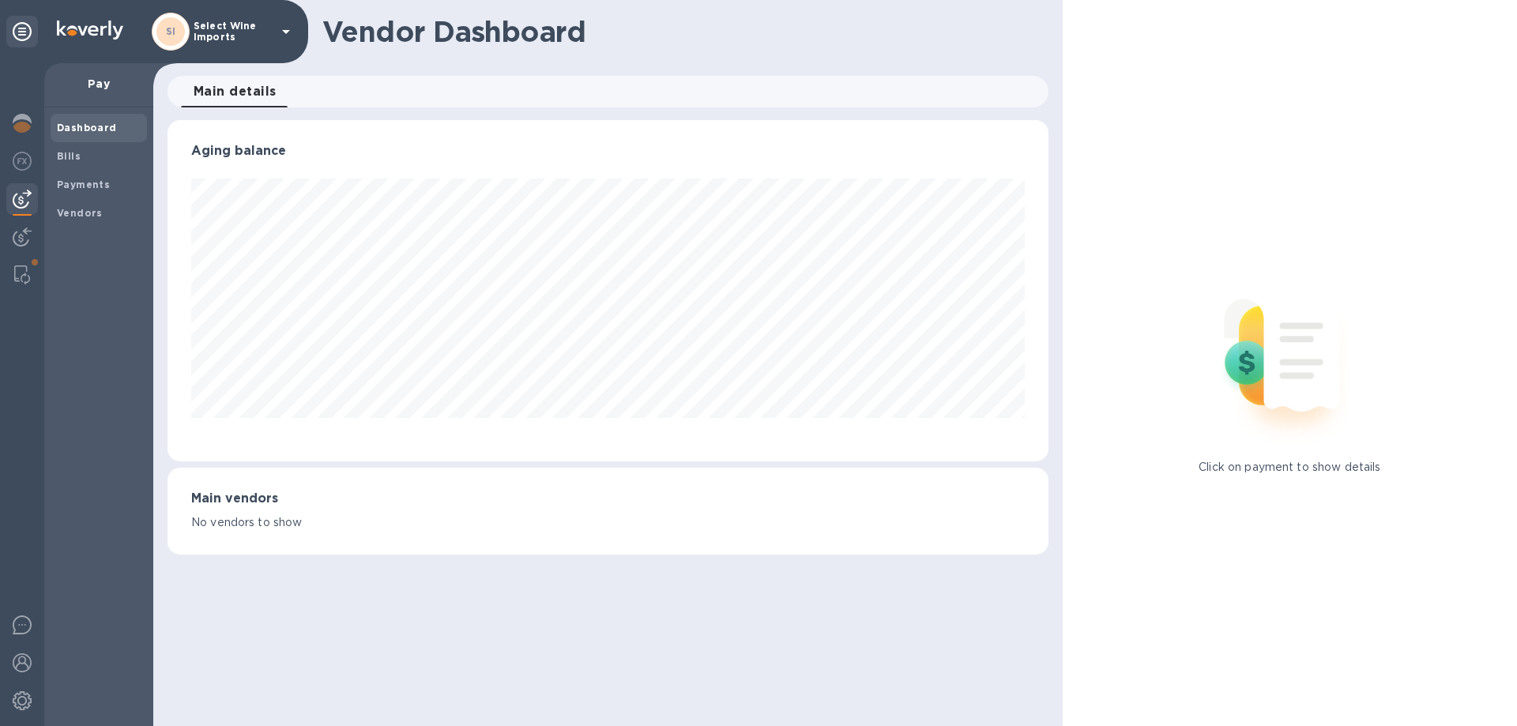
scroll to position [341, 874]
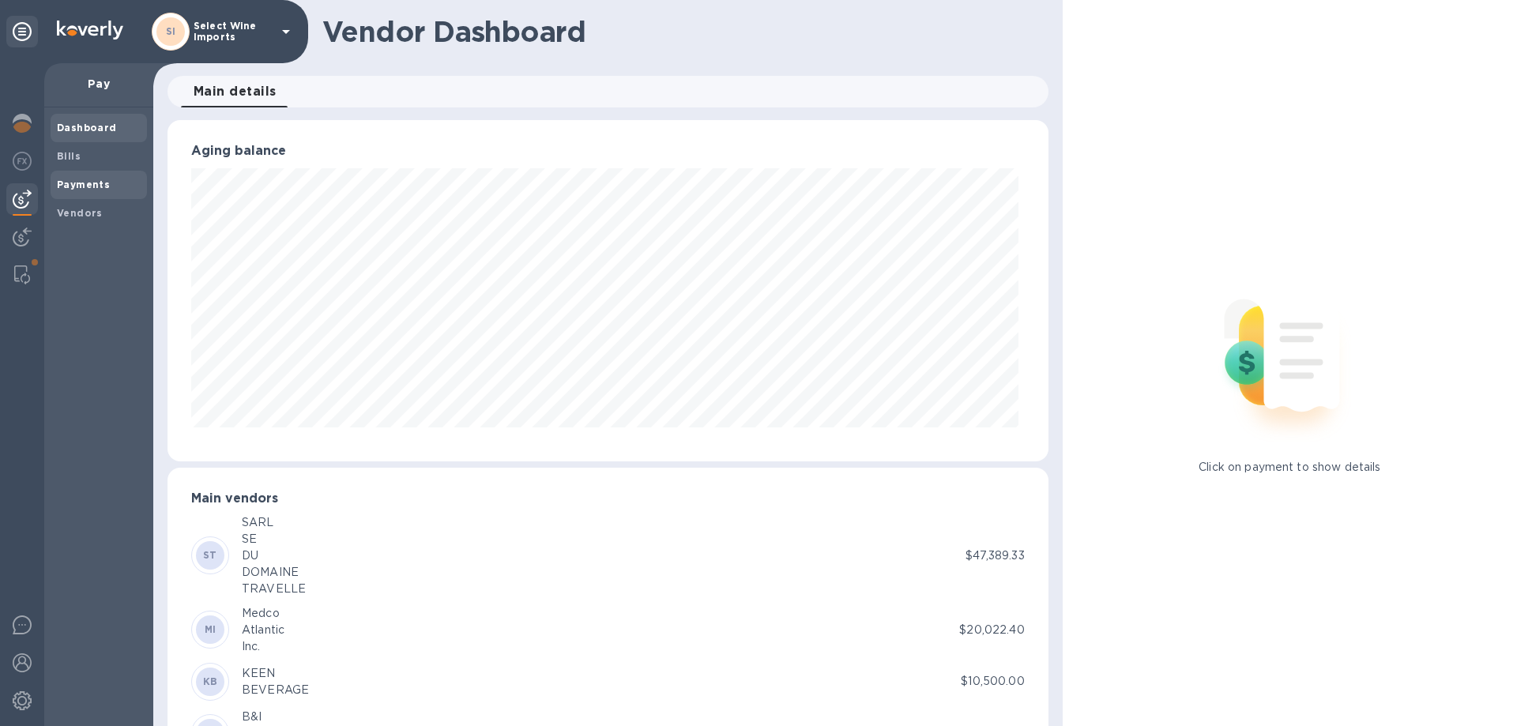
click at [62, 184] on b "Payments" at bounding box center [83, 185] width 53 height 12
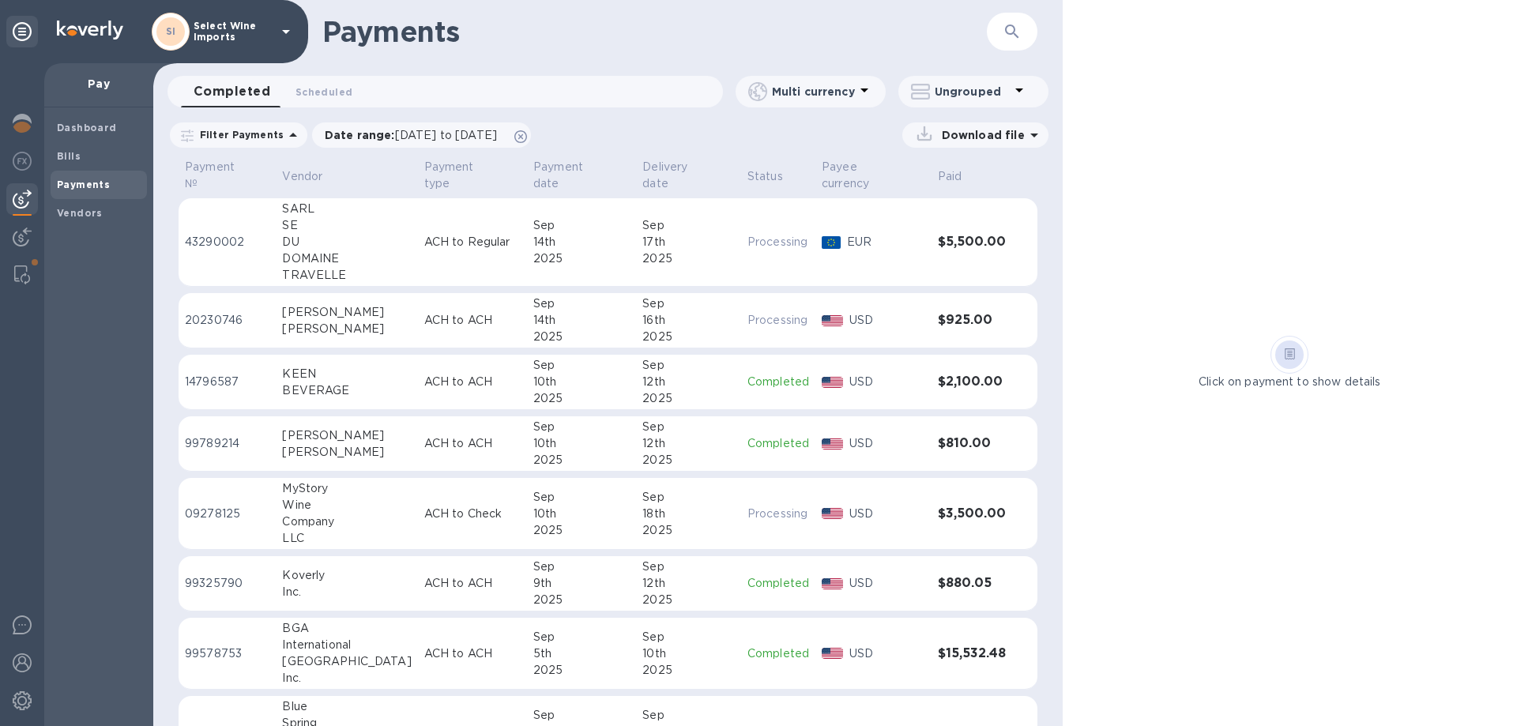
click at [306, 217] on div "SE" at bounding box center [346, 225] width 129 height 17
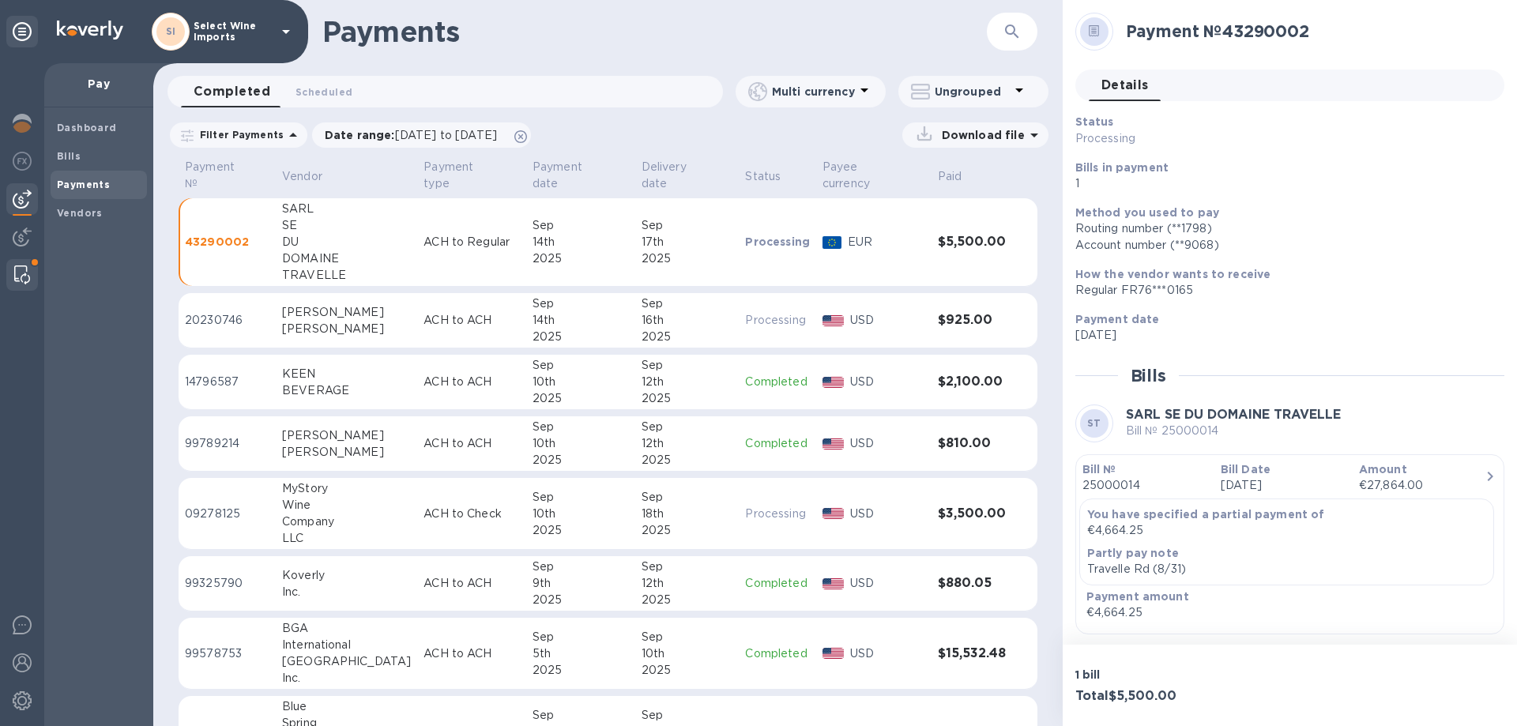
click at [21, 272] on img at bounding box center [22, 274] width 16 height 19
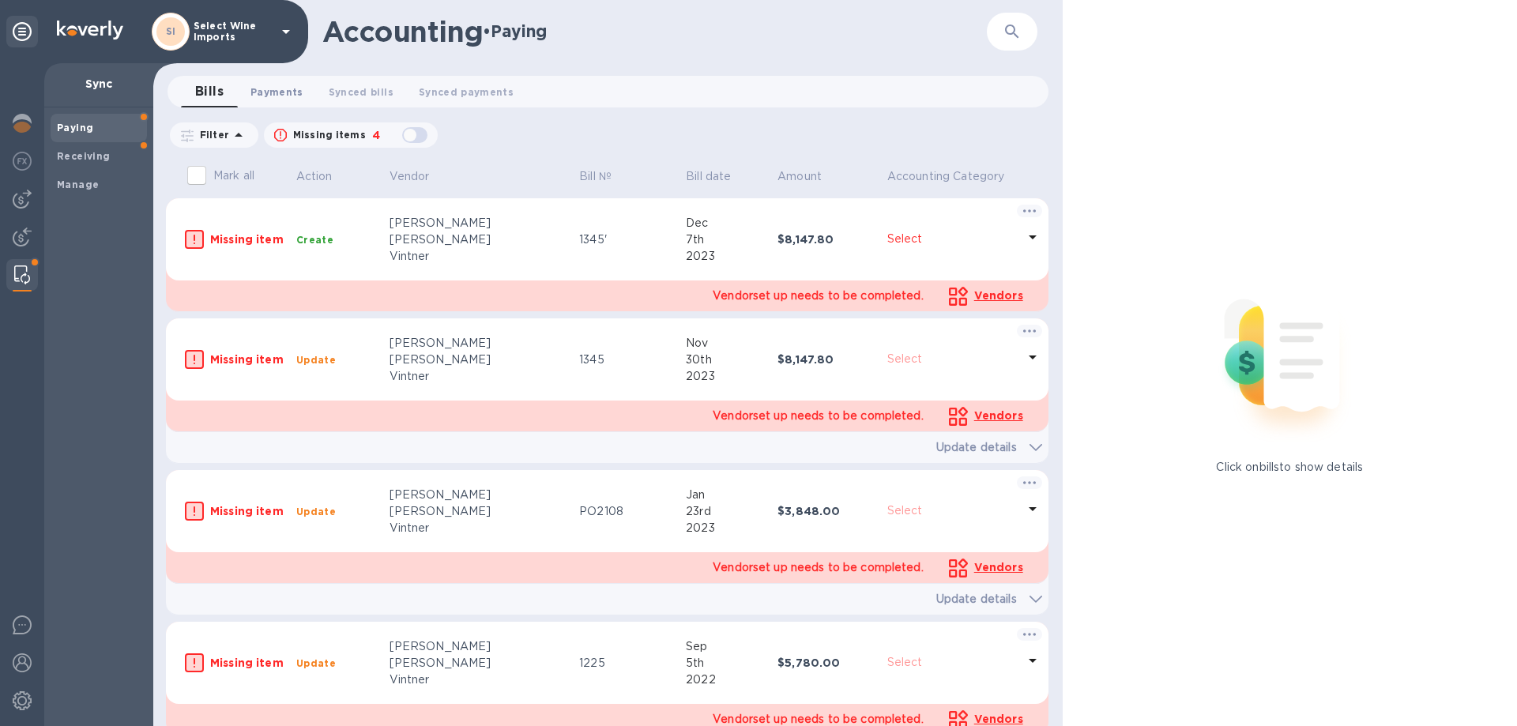
click at [257, 96] on span "Payments 0" at bounding box center [276, 92] width 53 height 17
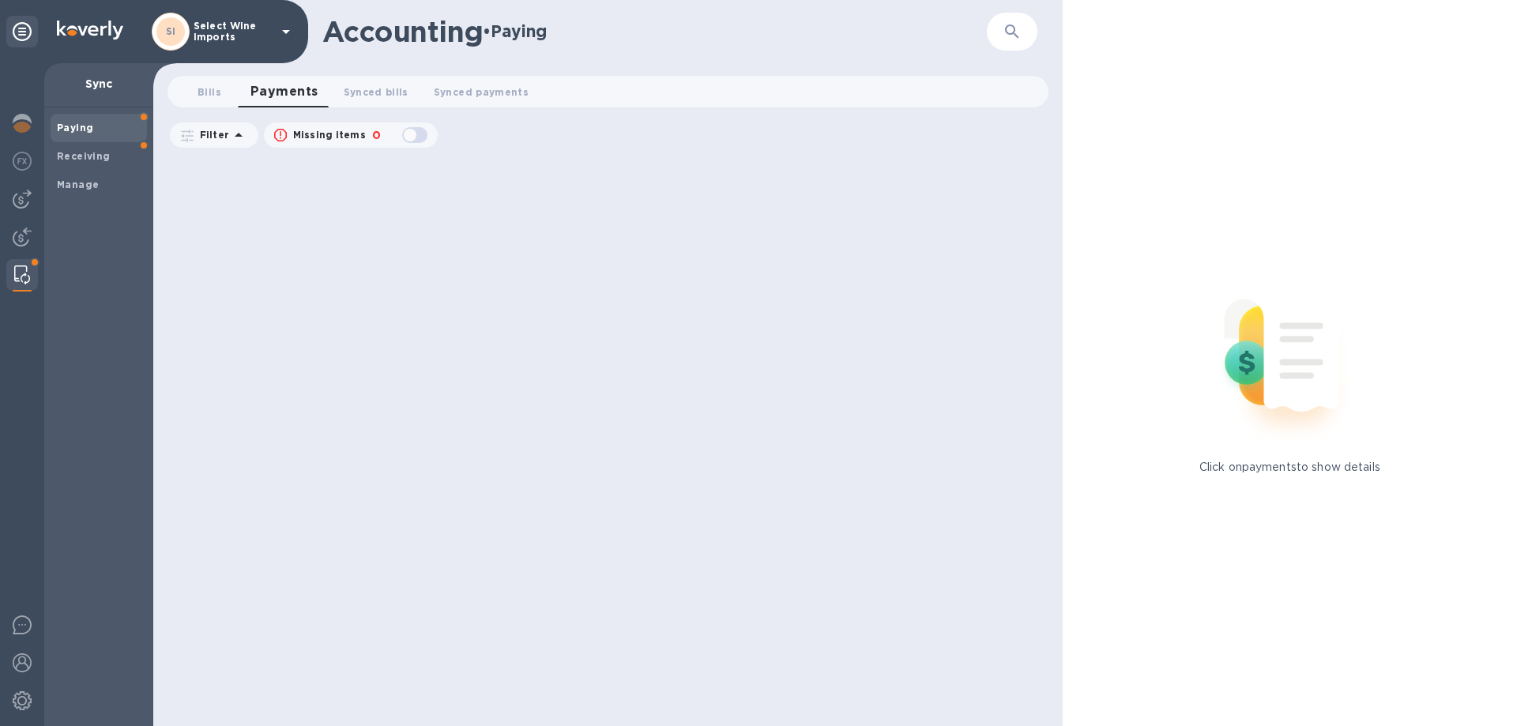
click at [414, 136] on div "button" at bounding box center [415, 135] width 32 height 22
checkbox input "true"
click at [73, 156] on b "Receiving" at bounding box center [84, 156] width 54 height 12
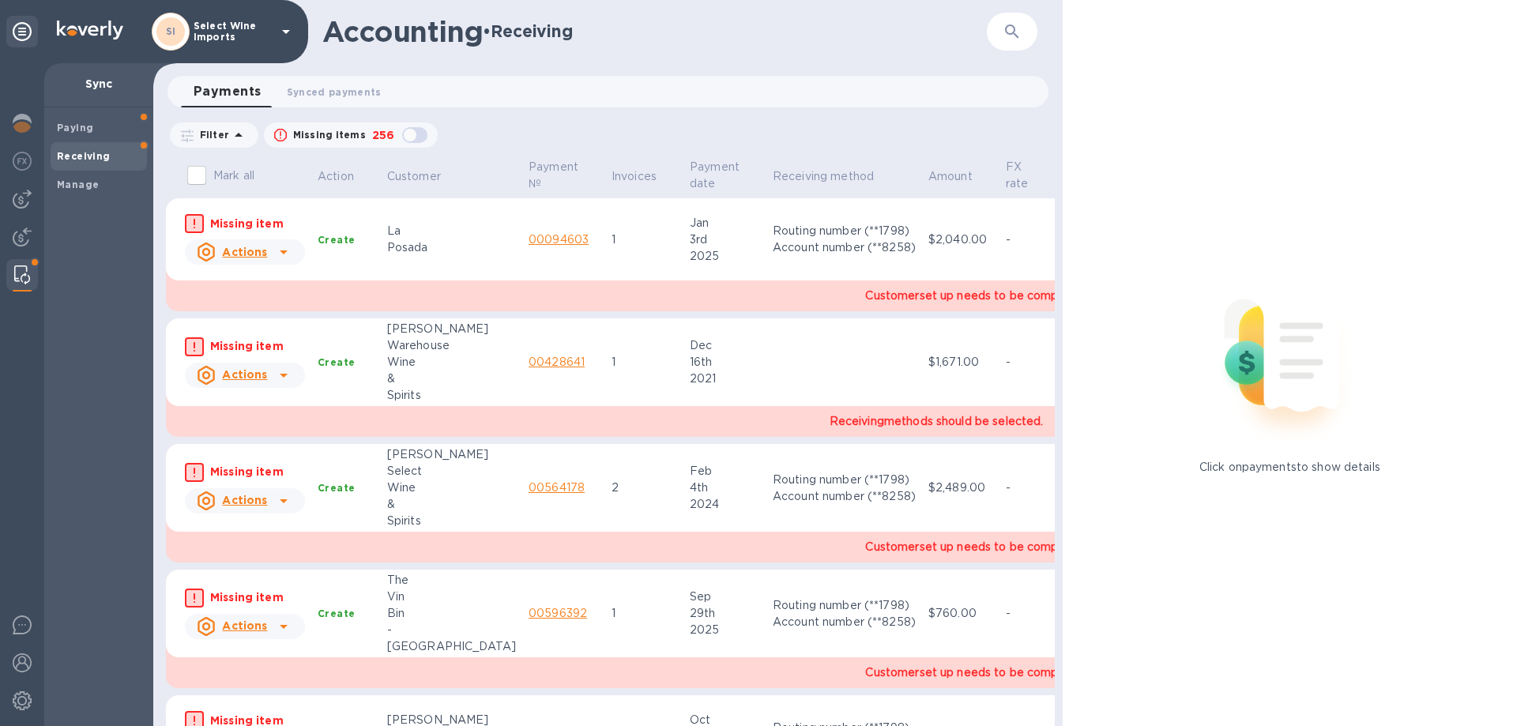
click at [420, 133] on div "button" at bounding box center [415, 135] width 32 height 22
checkbox input "true"
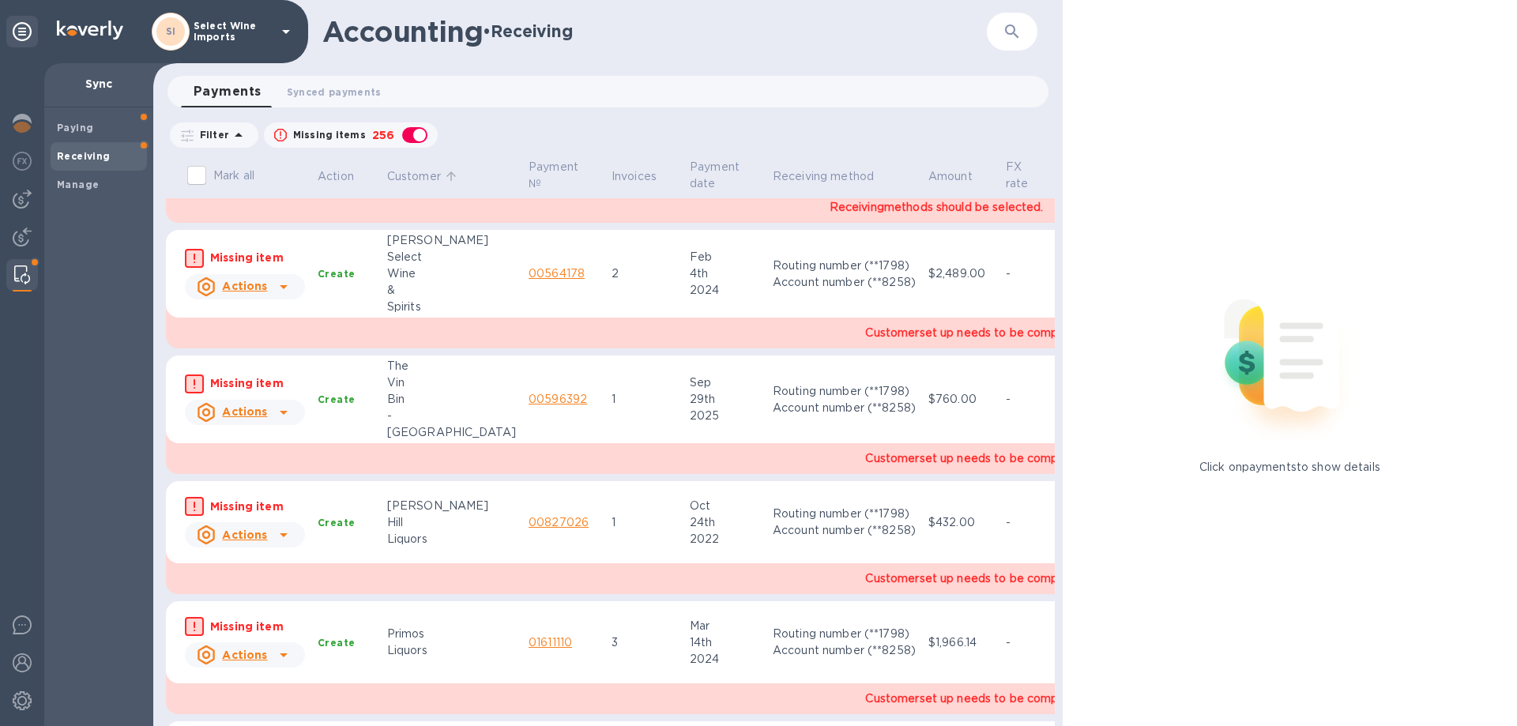
scroll to position [395, 0]
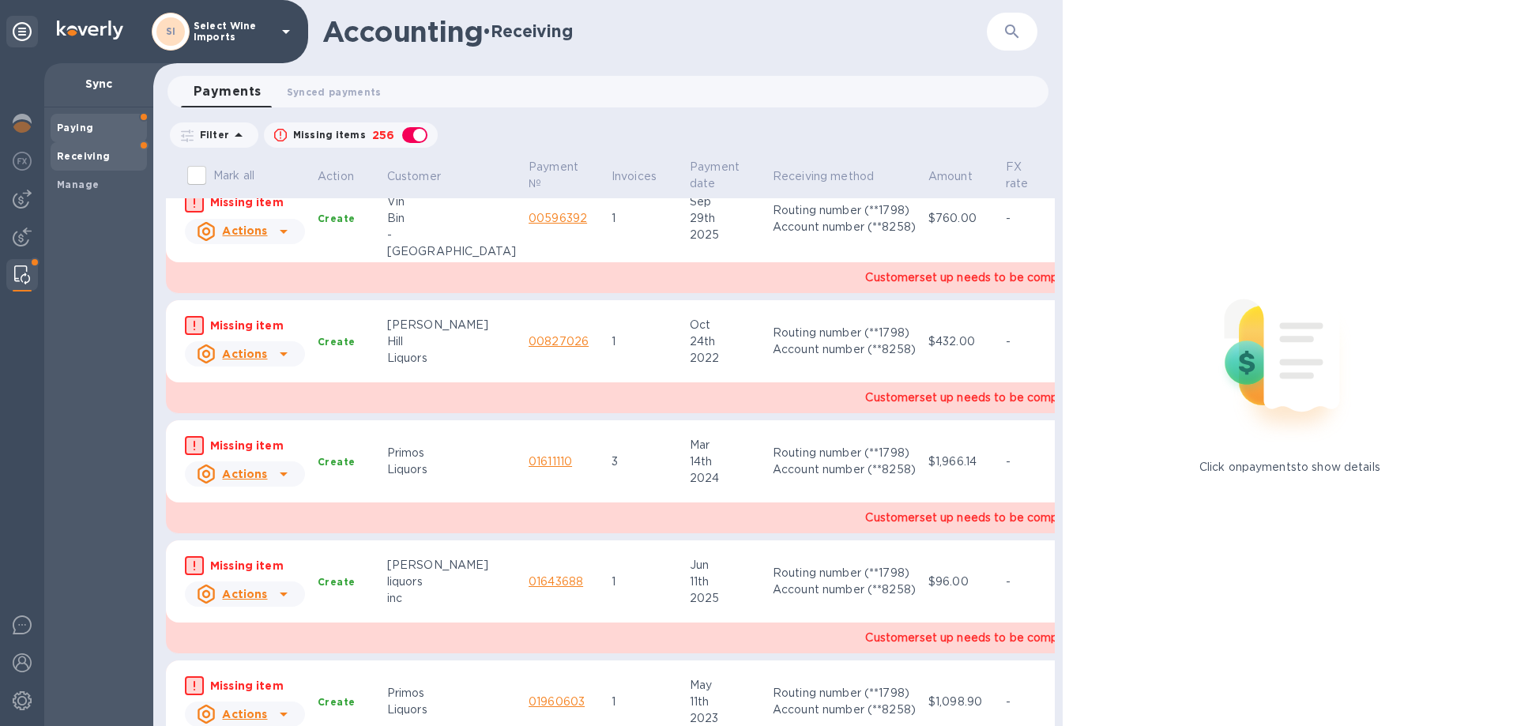
click at [56, 122] on div "Paying" at bounding box center [99, 128] width 96 height 28
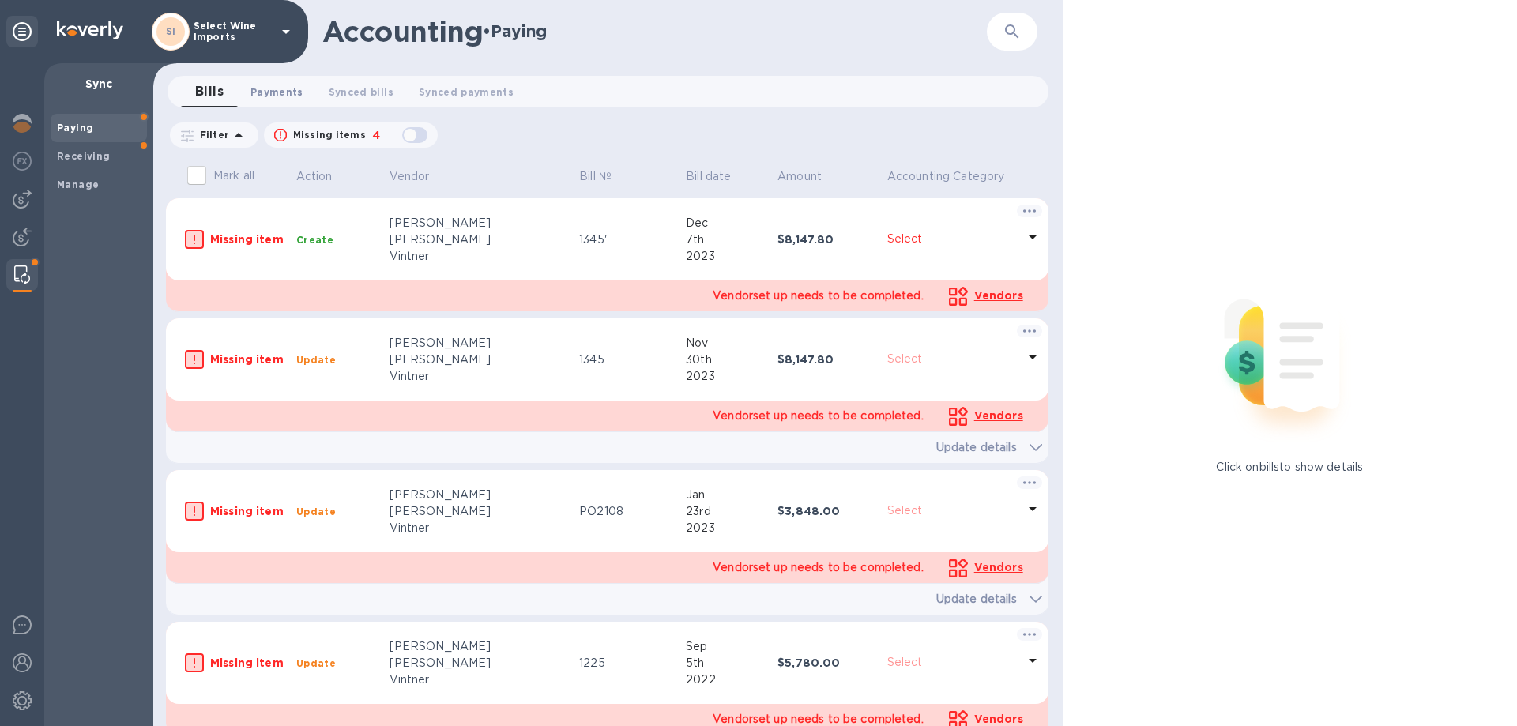
click at [279, 95] on span "Payments 0" at bounding box center [276, 92] width 53 height 17
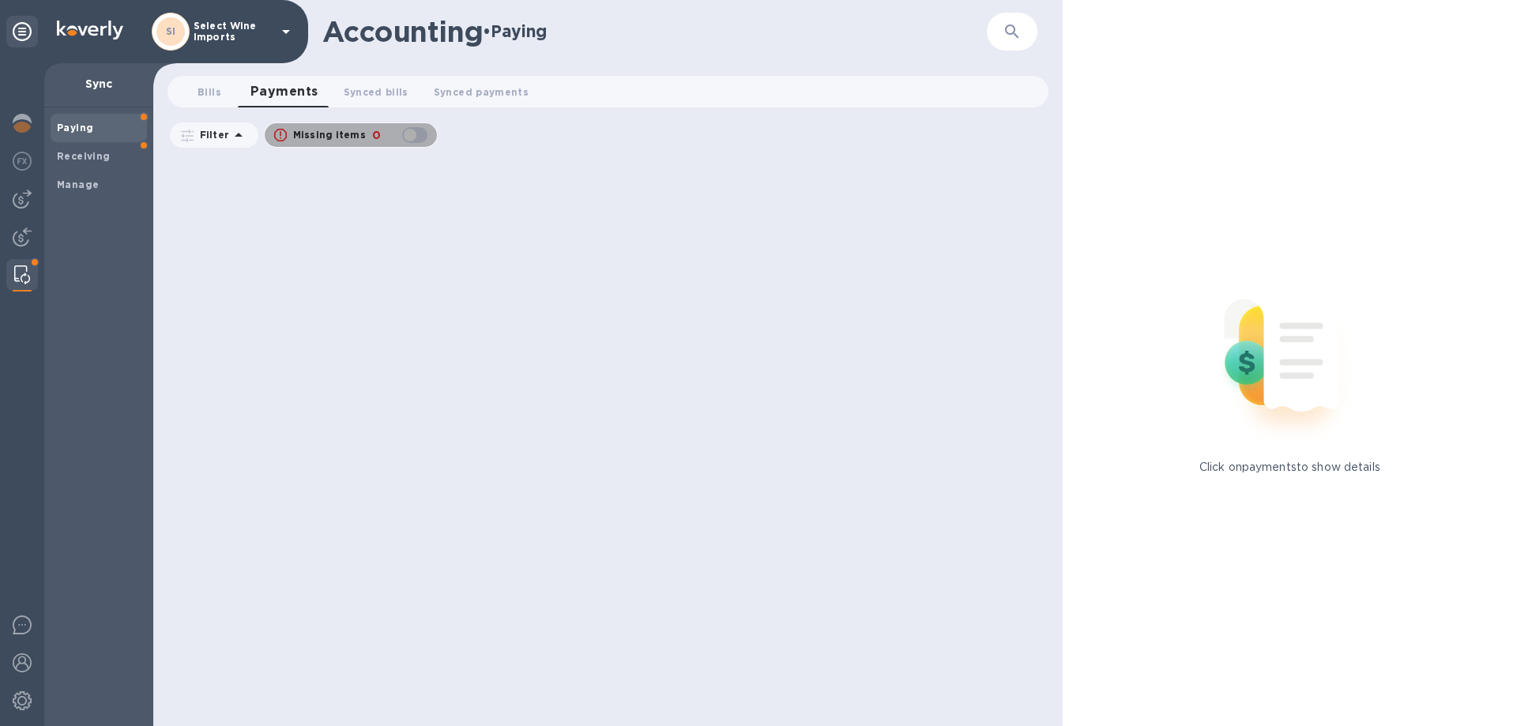
click at [416, 134] on div "button" at bounding box center [415, 135] width 32 height 22
click at [411, 137] on div "button" at bounding box center [415, 135] width 32 height 22
checkbox input "false"
click at [15, 202] on img at bounding box center [22, 199] width 19 height 19
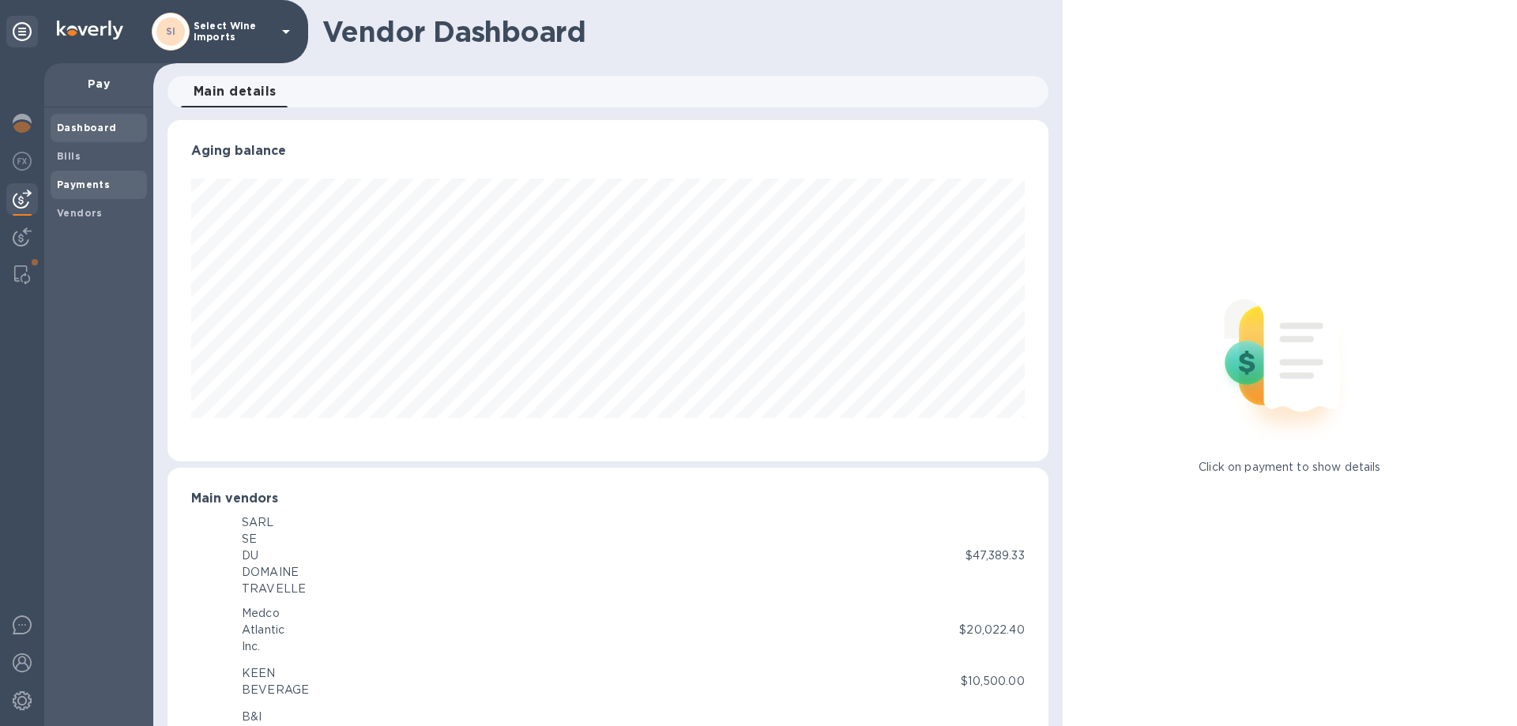
scroll to position [789704, 789171]
click at [58, 154] on b "Bills" at bounding box center [69, 156] width 24 height 12
